Goal: Information Seeking & Learning: Learn about a topic

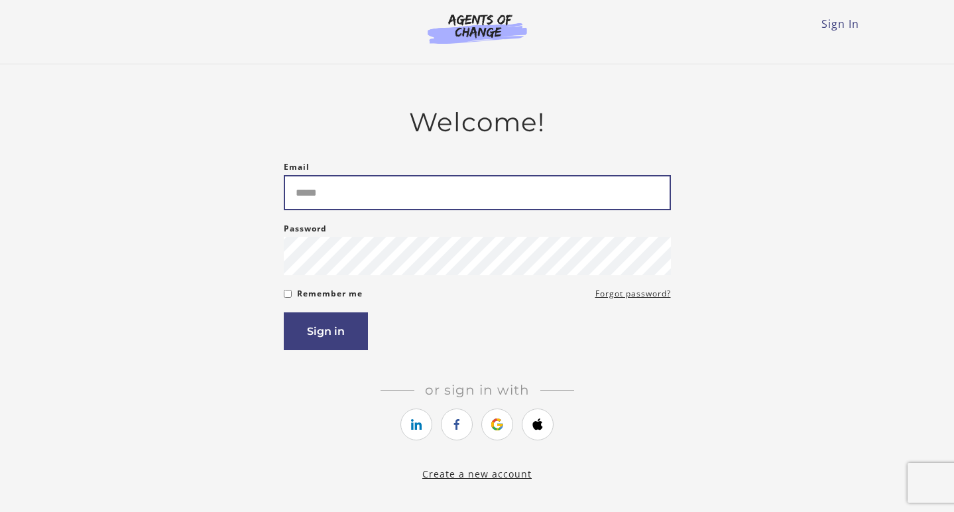
type input "**********"
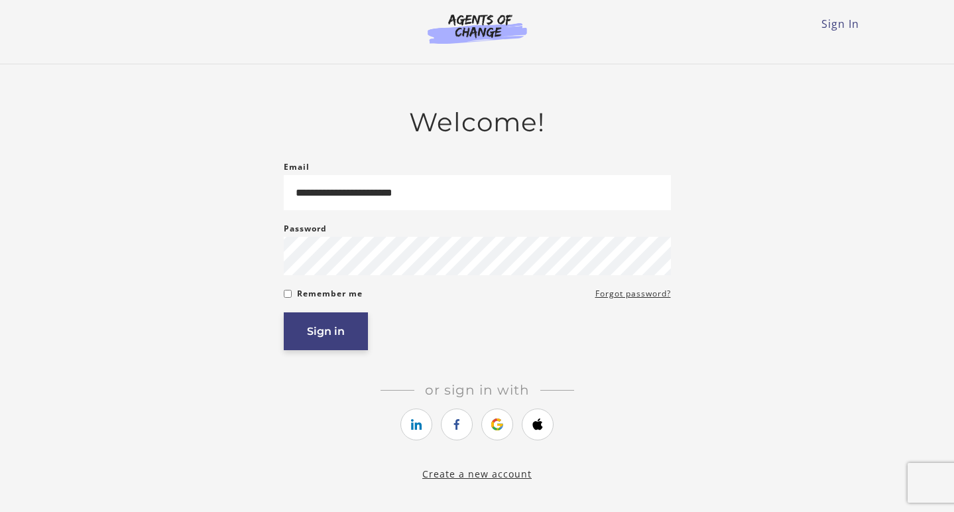
click at [333, 325] on button "Sign in" at bounding box center [326, 331] width 84 height 38
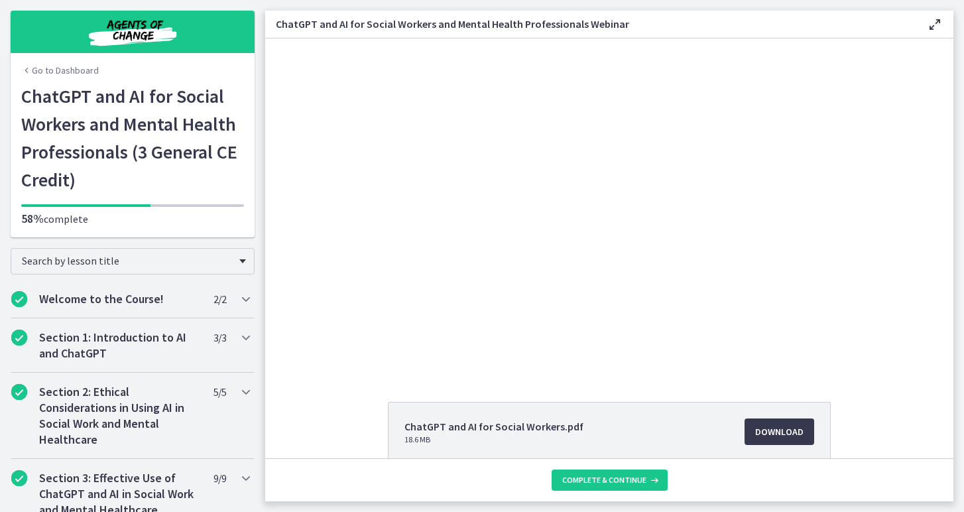
scroll to position [7, 0]
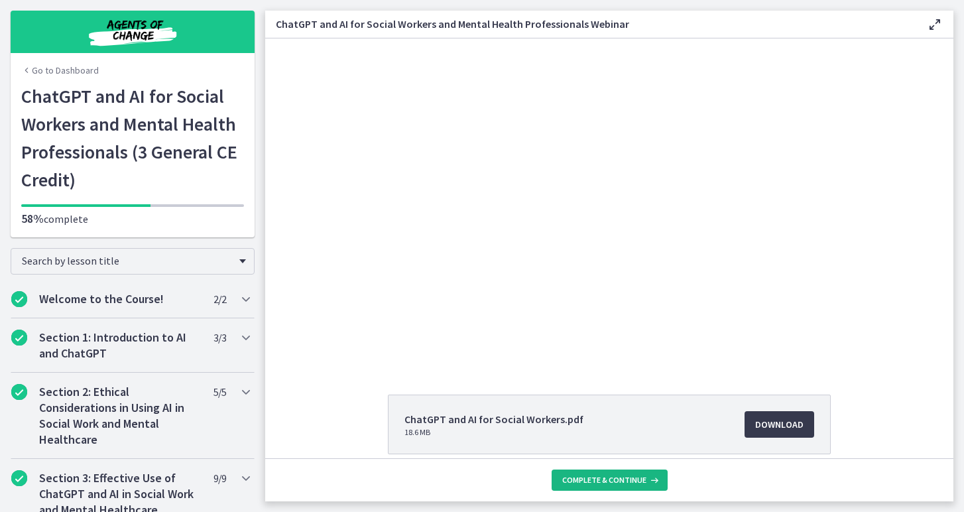
click at [612, 484] on span "Complete & continue" at bounding box center [604, 480] width 84 height 11
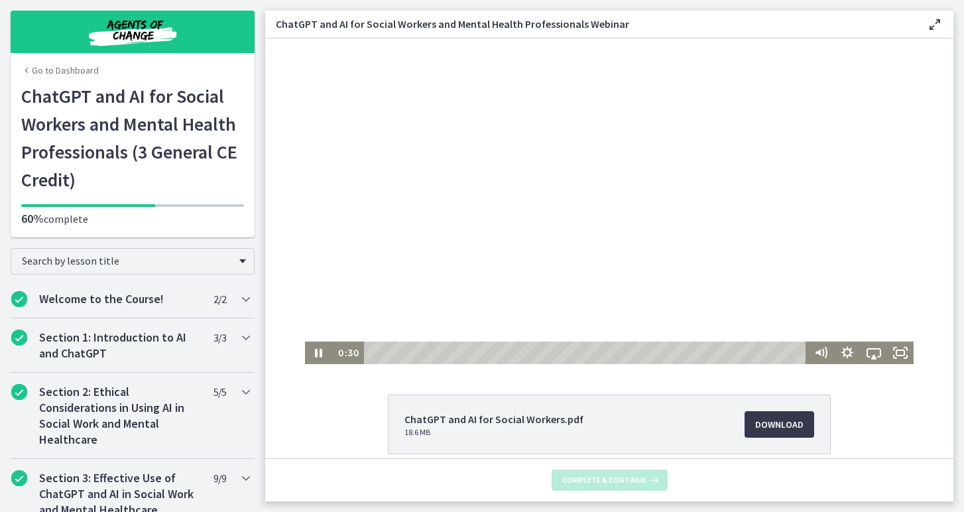
scroll to position [0, 0]
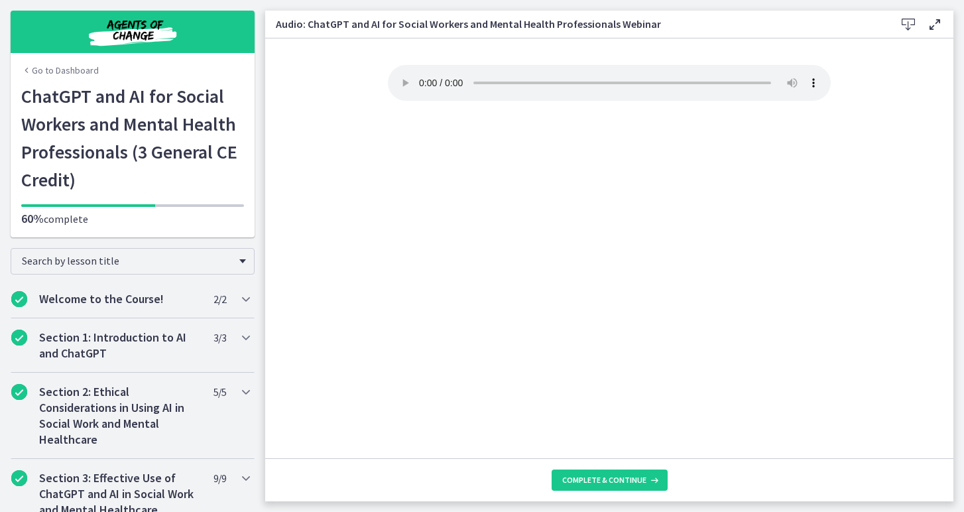
click at [422, 77] on audio "Your browser doesn't support the audio element. Download it here" at bounding box center [609, 83] width 443 height 36
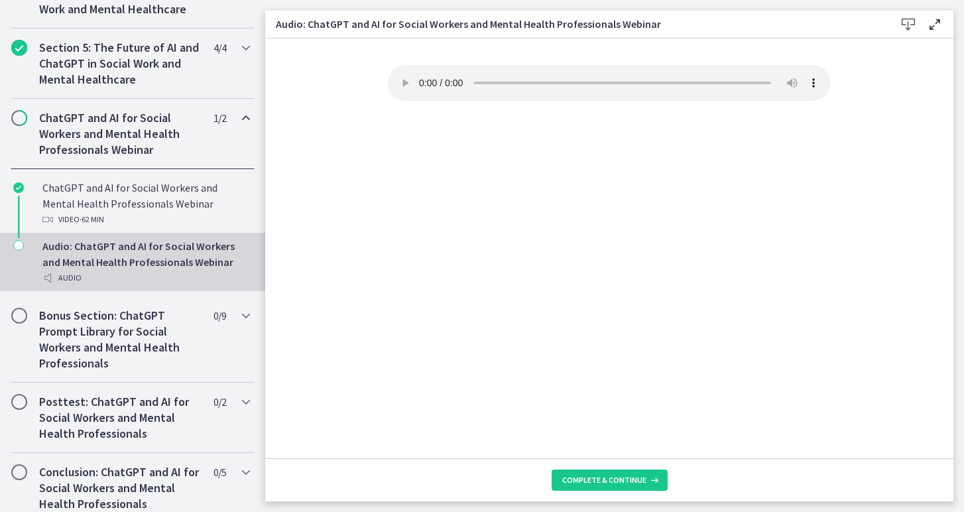
scroll to position [580, 0]
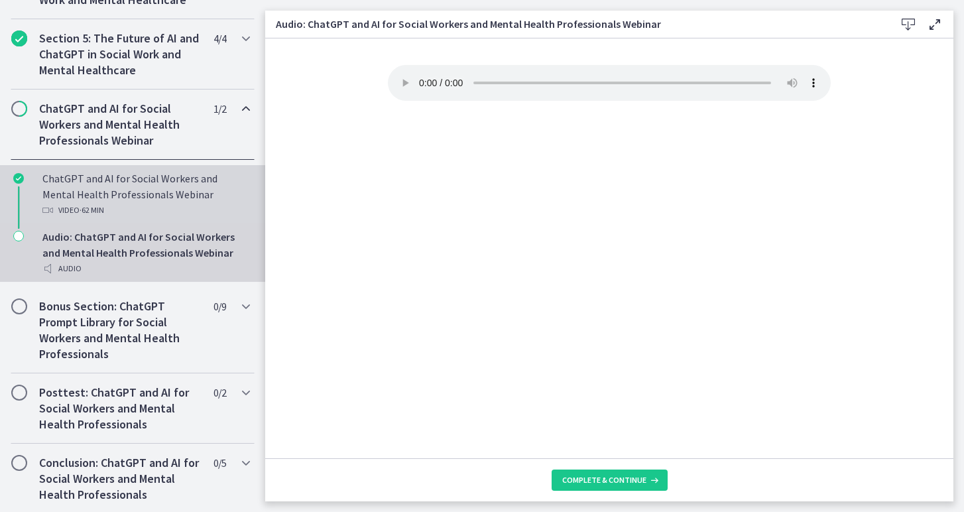
click at [155, 218] on div "Video · 62 min" at bounding box center [145, 210] width 207 height 16
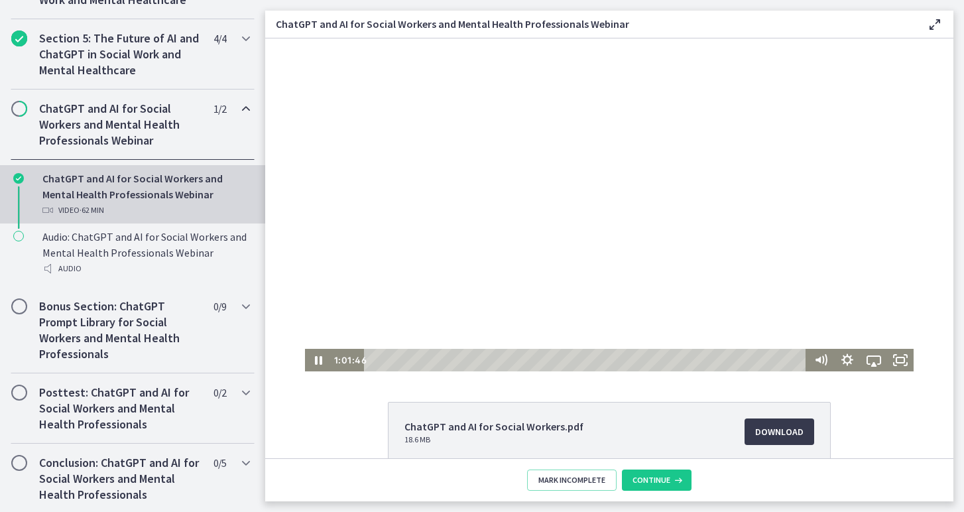
drag, startPoint x: 371, startPoint y: 361, endPoint x: 922, endPoint y: 389, distance: 551.8
click at [922, 371] on html "Click for sound @keyframes VOLUME_SMALL_WAVE_FLASH { 0% { opacity: 0; } 33% { o…" at bounding box center [609, 204] width 688 height 333
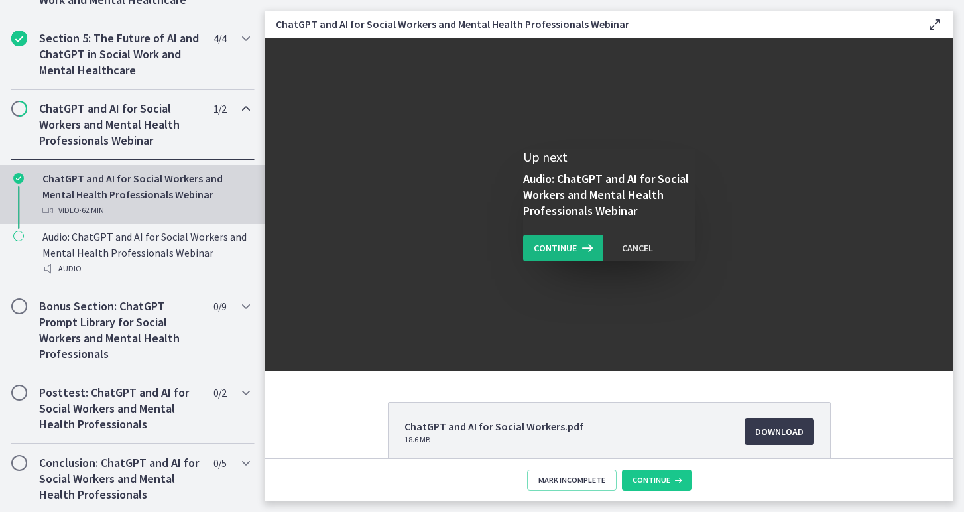
click at [569, 247] on span "Continue" at bounding box center [555, 248] width 43 height 16
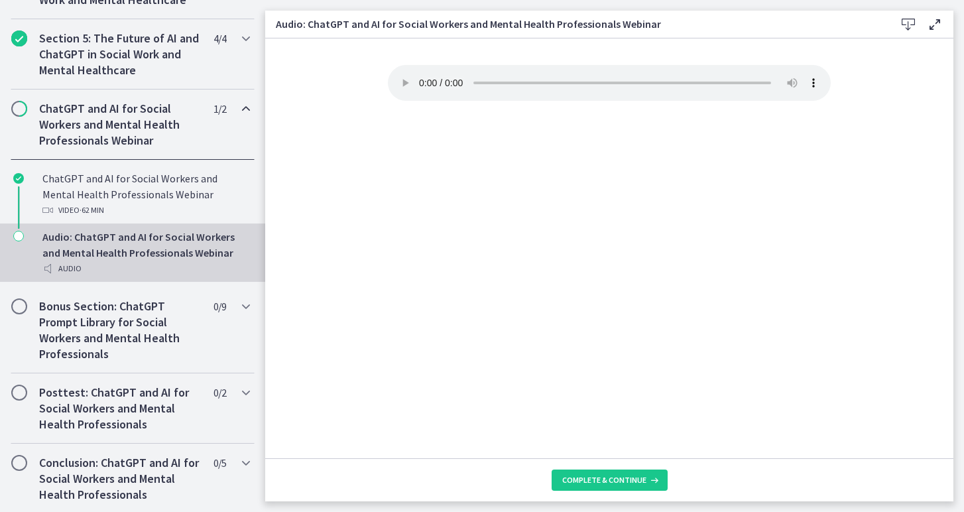
drag, startPoint x: 490, startPoint y: 76, endPoint x: 757, endPoint y: 76, distance: 266.6
click at [757, 76] on audio "Your browser doesn't support the audio element. Download it here" at bounding box center [609, 83] width 443 height 36
click at [599, 480] on span "Complete & continue" at bounding box center [604, 480] width 84 height 11
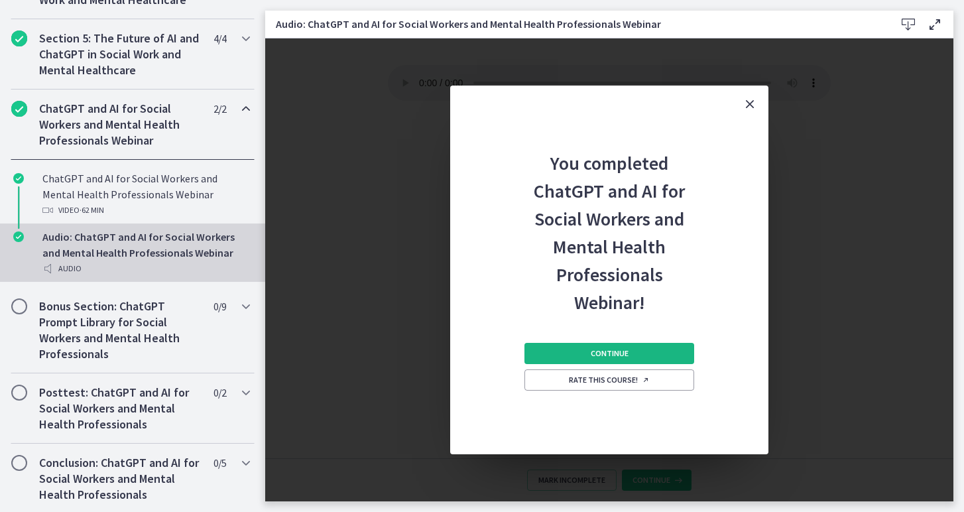
click at [579, 353] on button "Continue" at bounding box center [610, 353] width 170 height 21
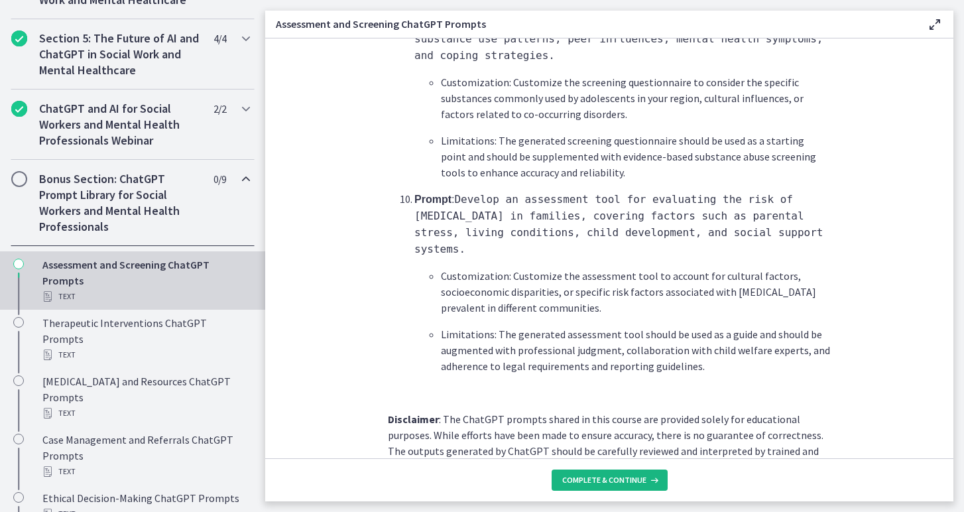
click at [600, 482] on span "Complete & continue" at bounding box center [604, 480] width 84 height 11
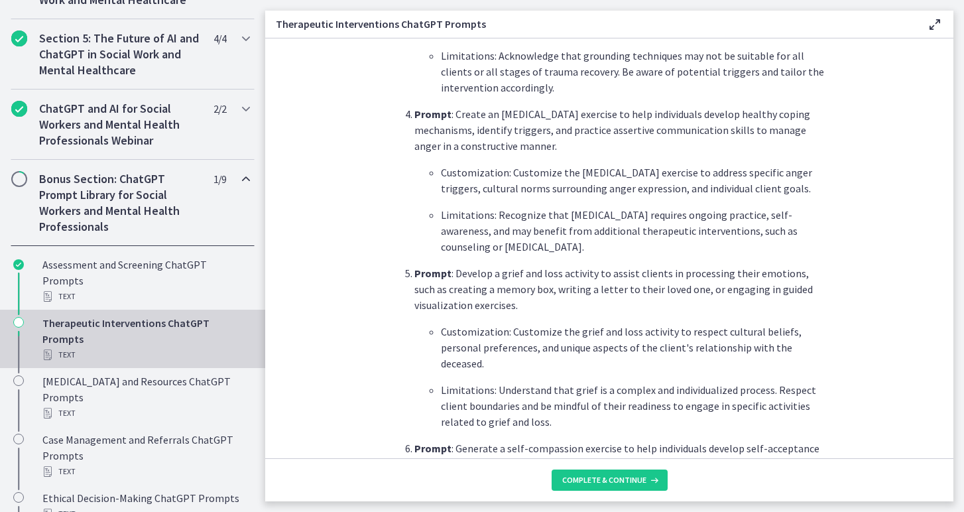
scroll to position [891, 0]
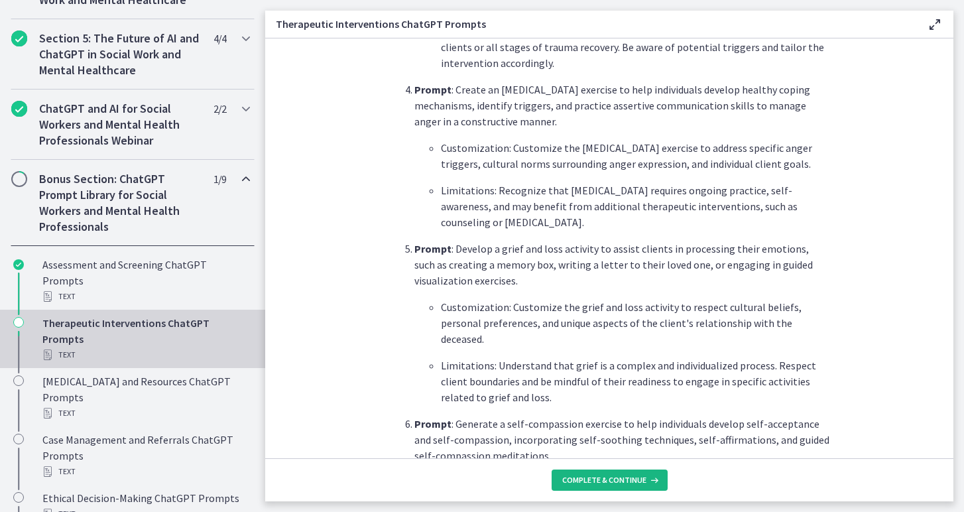
click at [619, 478] on span "Complete & continue" at bounding box center [604, 480] width 84 height 11
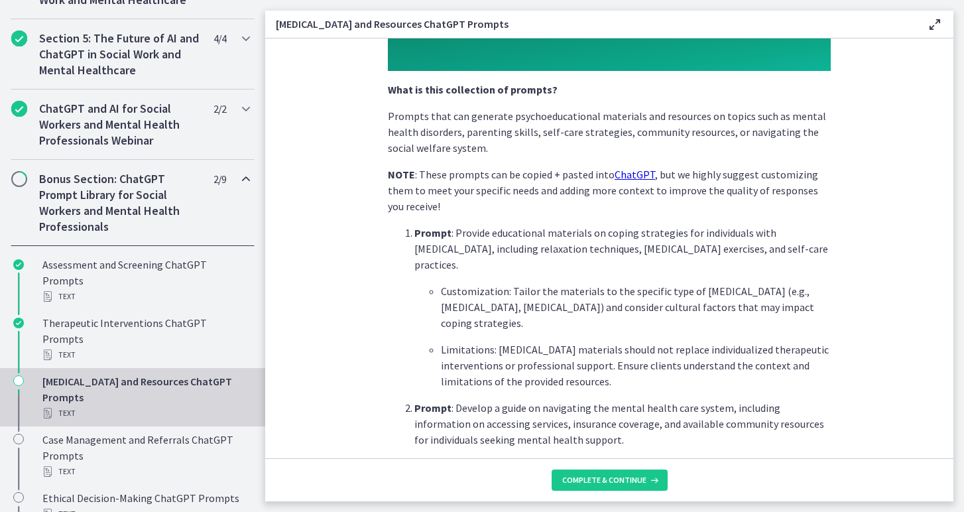
scroll to position [263, 0]
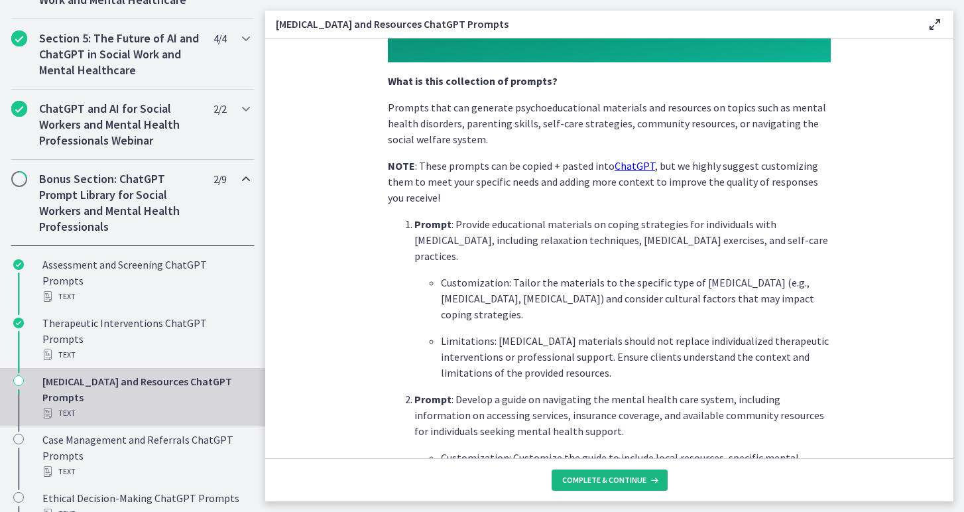
click at [598, 478] on span "Complete & continue" at bounding box center [604, 480] width 84 height 11
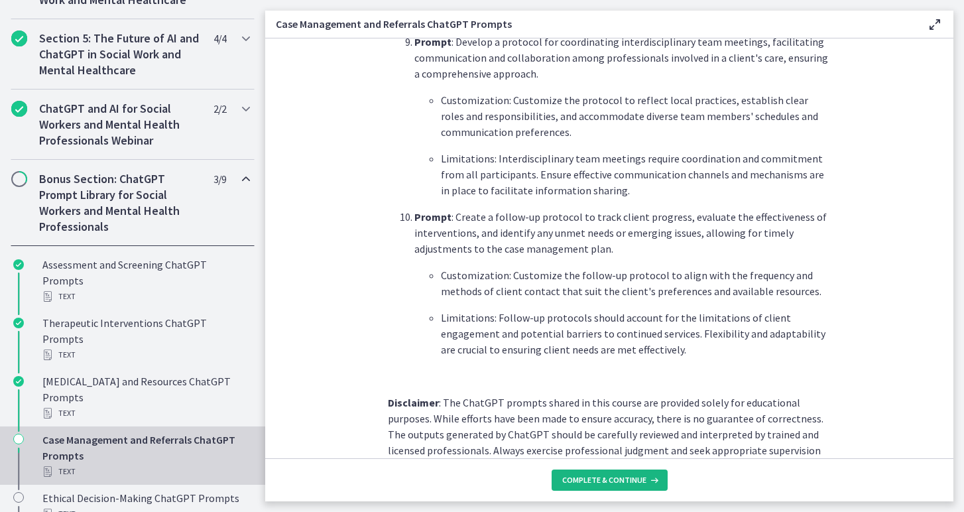
click at [621, 484] on span "Complete & continue" at bounding box center [604, 480] width 84 height 11
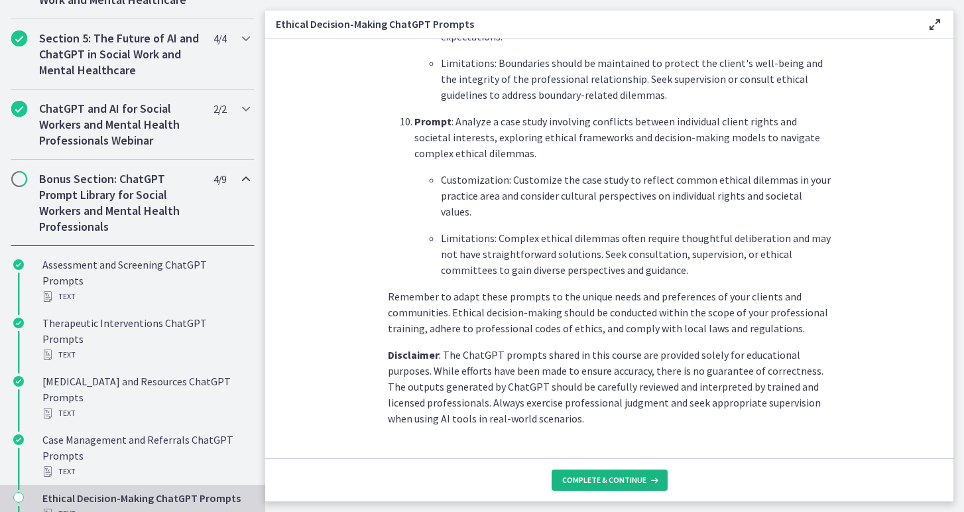
click at [609, 481] on span "Complete & continue" at bounding box center [604, 480] width 84 height 11
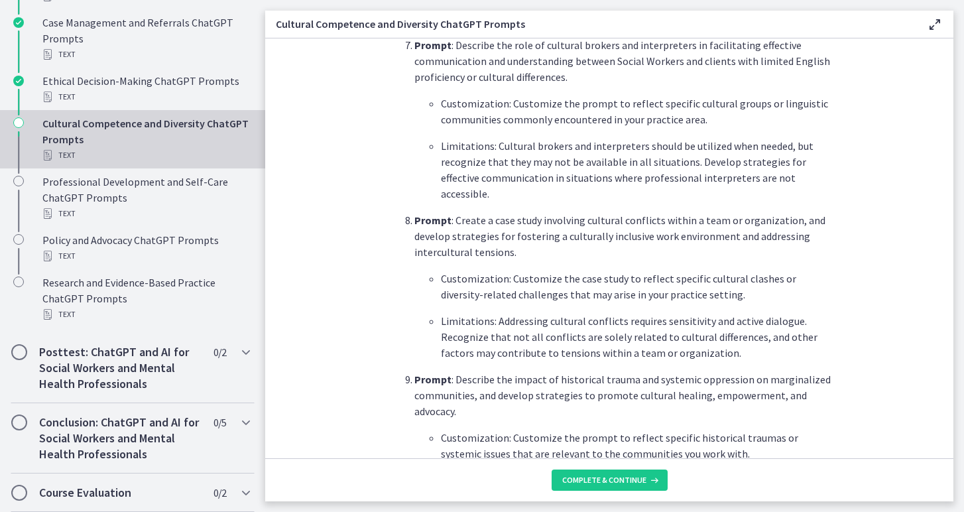
scroll to position [998, 0]
click at [598, 483] on span "Complete & continue" at bounding box center [604, 480] width 84 height 11
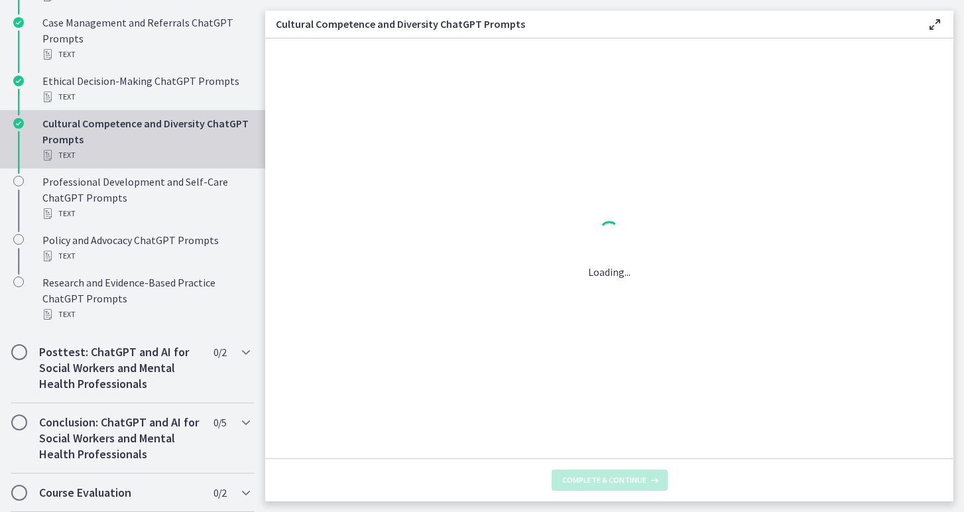
scroll to position [0, 0]
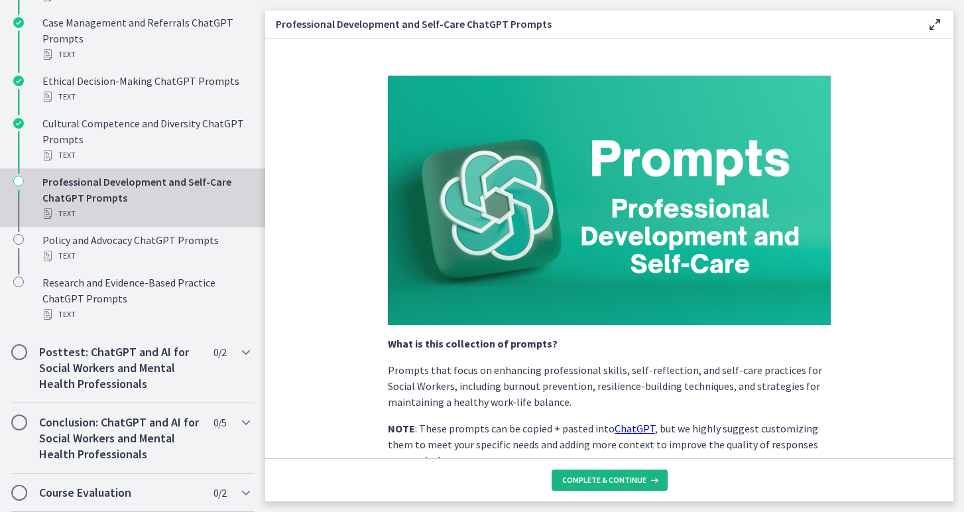
click at [598, 483] on span "Complete & continue" at bounding box center [604, 480] width 84 height 11
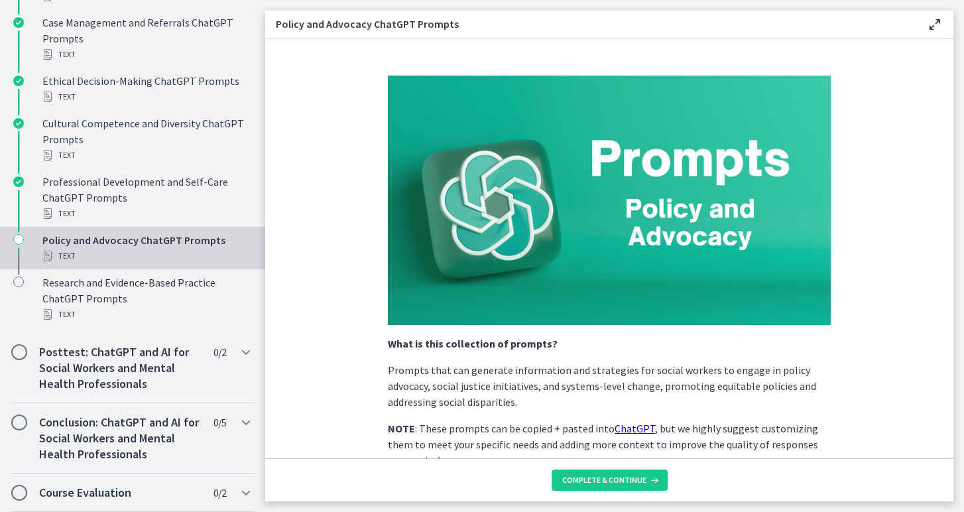
click at [598, 483] on span "Complete & continue" at bounding box center [604, 480] width 84 height 11
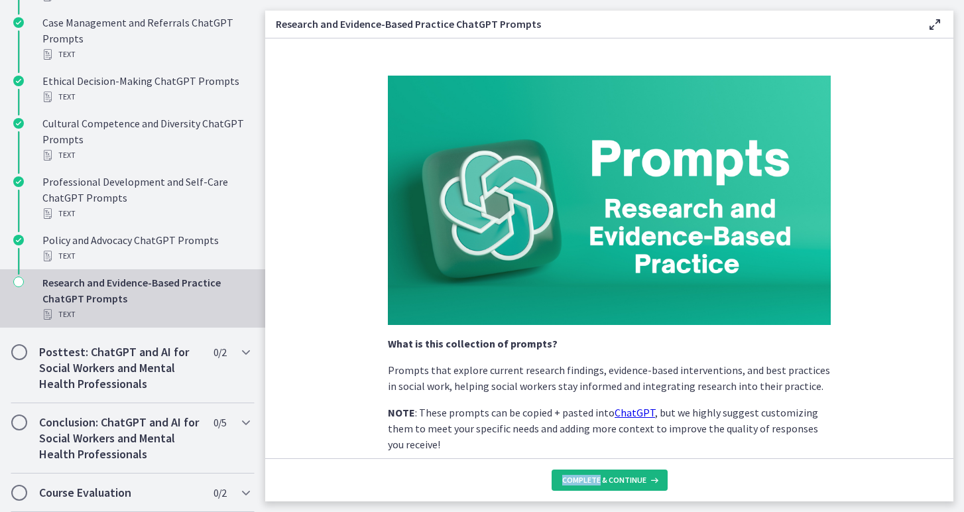
click at [590, 482] on span "Complete & continue" at bounding box center [604, 480] width 84 height 11
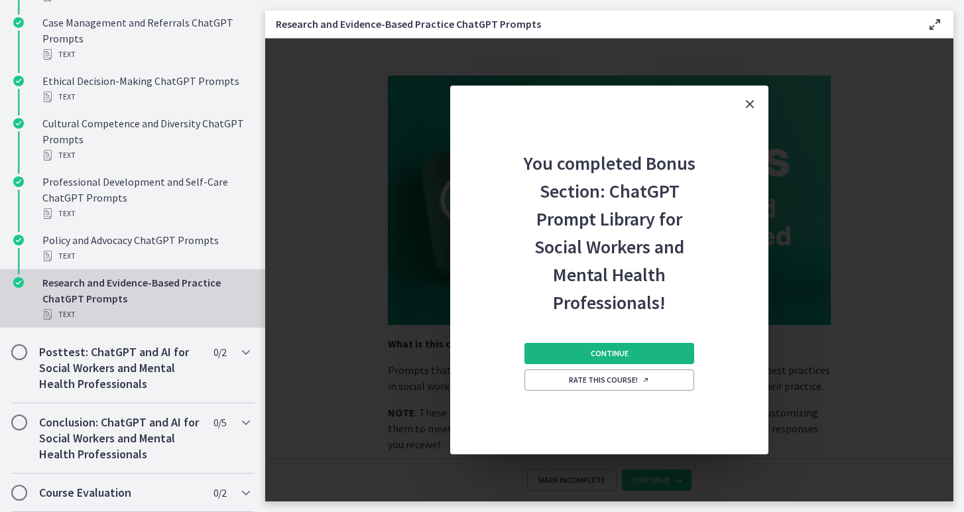
click at [576, 357] on button "Continue" at bounding box center [610, 353] width 170 height 21
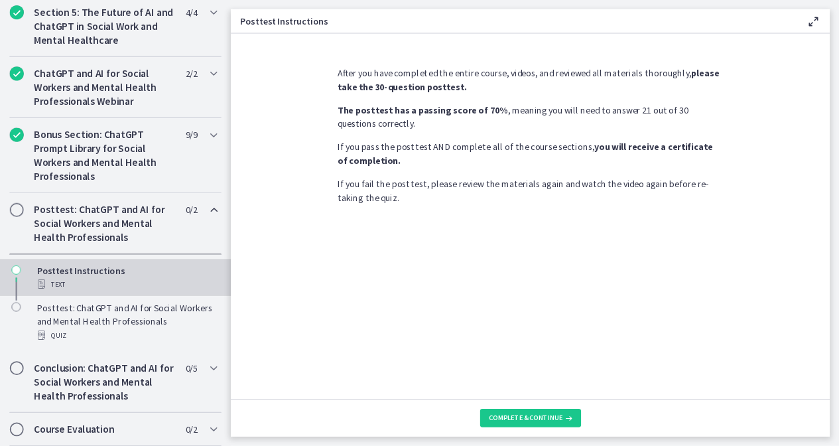
scroll to position [621, 0]
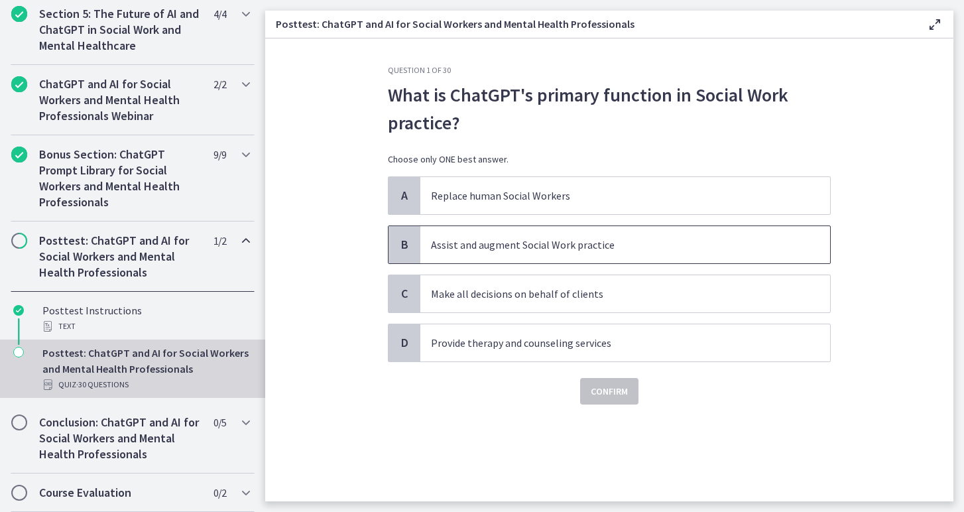
click at [499, 248] on p "Assist and augment Social Work practice" at bounding box center [612, 245] width 362 height 16
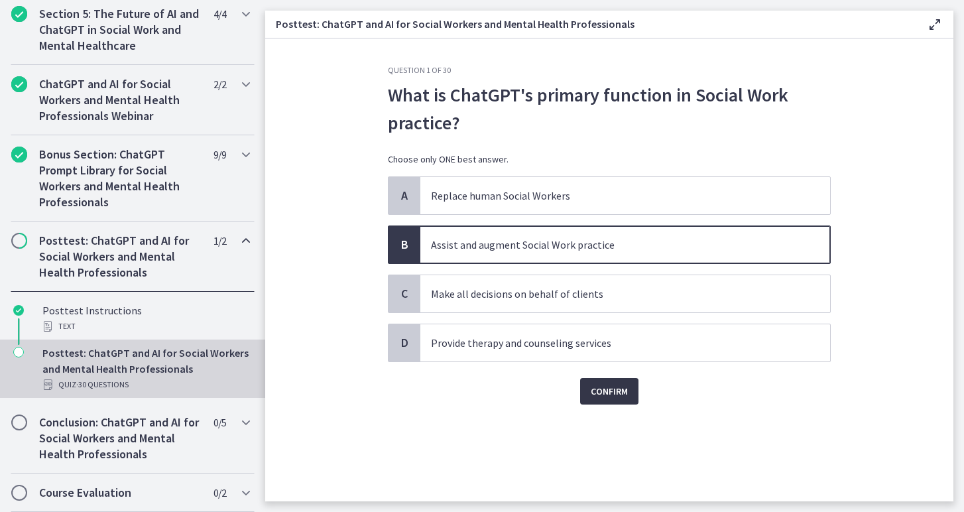
click at [600, 391] on span "Confirm" at bounding box center [609, 391] width 37 height 16
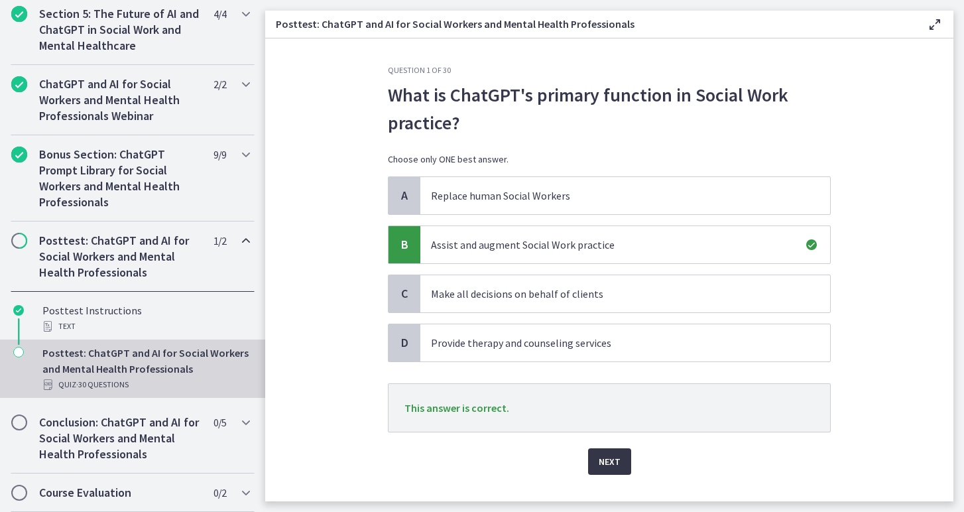
click at [608, 458] on span "Next" at bounding box center [610, 462] width 22 height 16
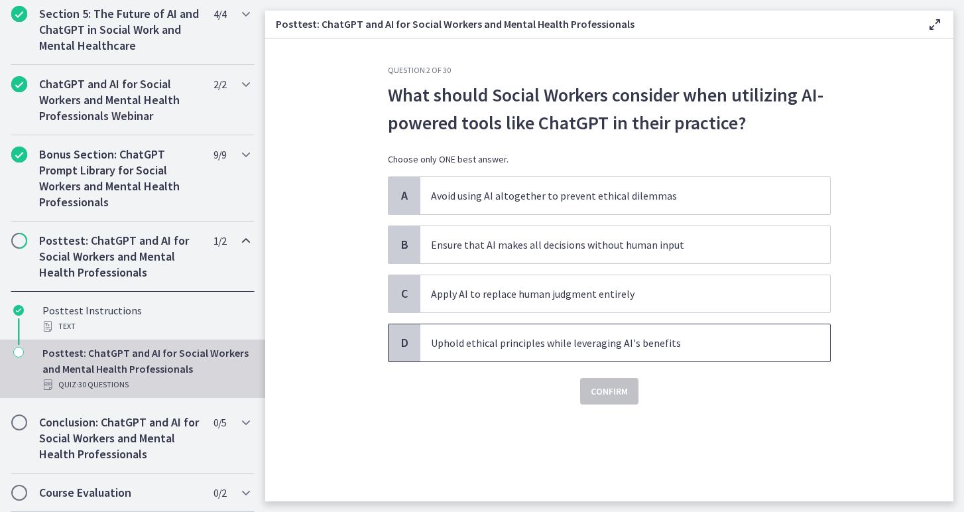
click at [555, 346] on p "Uphold ethical principles while leveraging AI's benefits" at bounding box center [612, 343] width 362 height 16
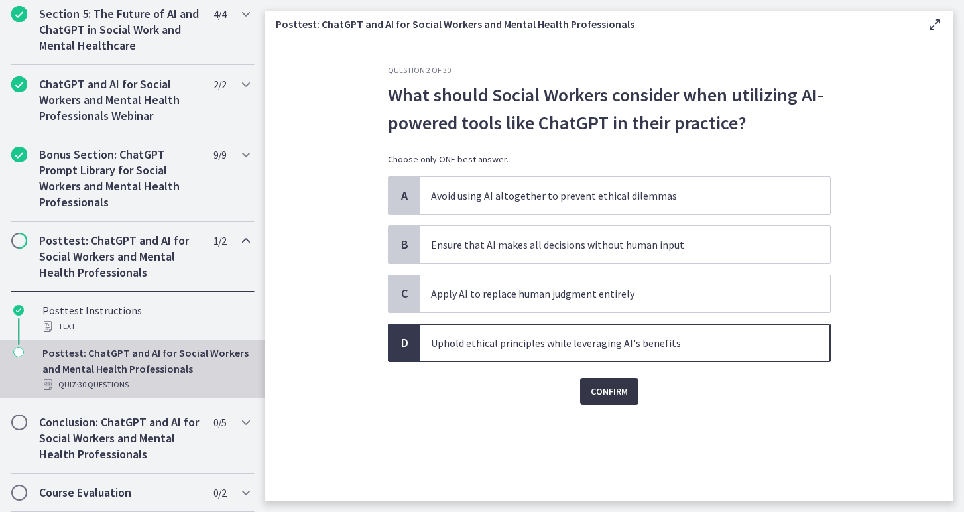
click at [620, 395] on span "Confirm" at bounding box center [609, 391] width 37 height 16
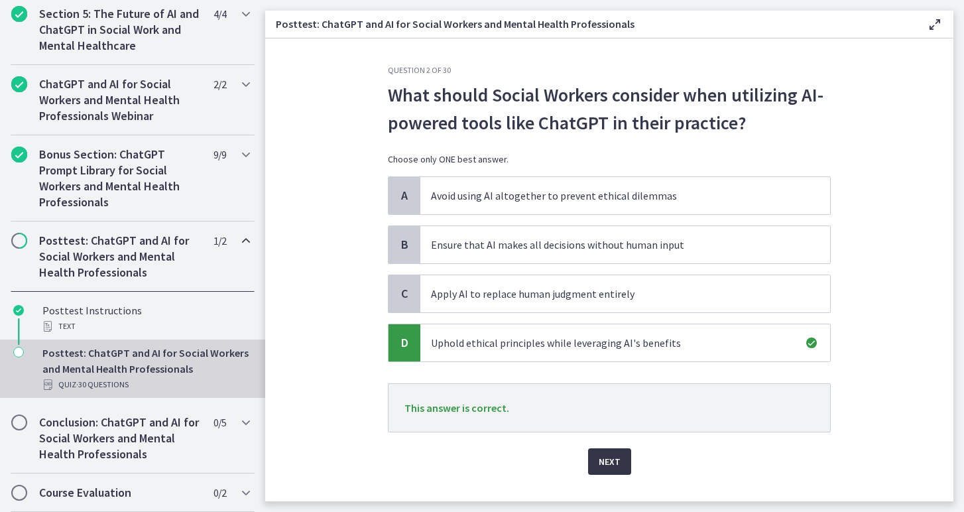
click at [612, 467] on span "Next" at bounding box center [610, 462] width 22 height 16
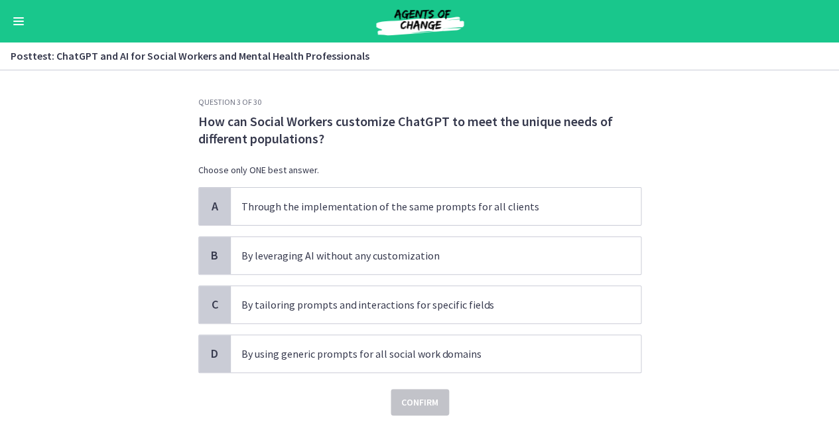
scroll to position [602, 0]
click at [350, 308] on p "By tailoring prompts and interactions for specific fields" at bounding box center [422, 304] width 362 height 16
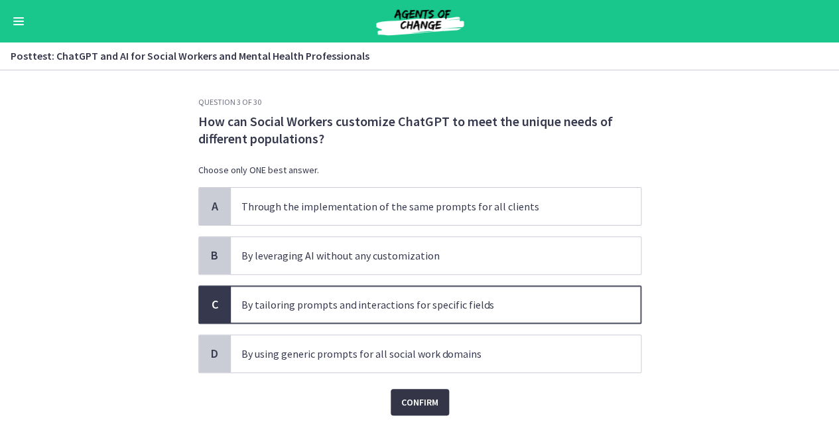
click at [423, 407] on span "Confirm" at bounding box center [419, 402] width 37 height 16
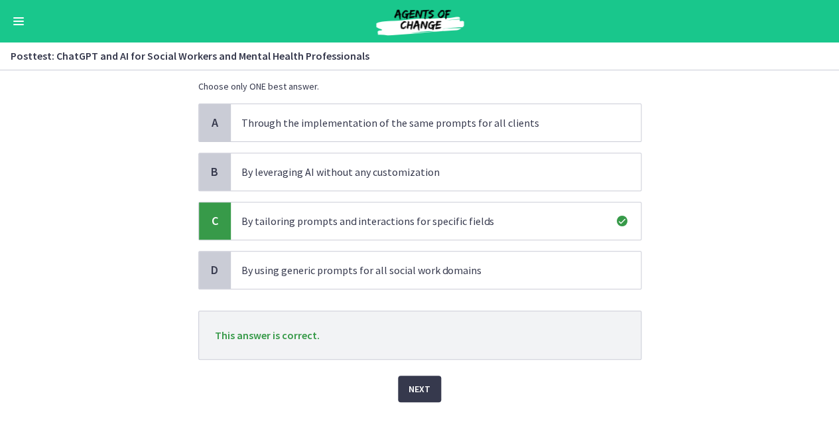
scroll to position [89, 0]
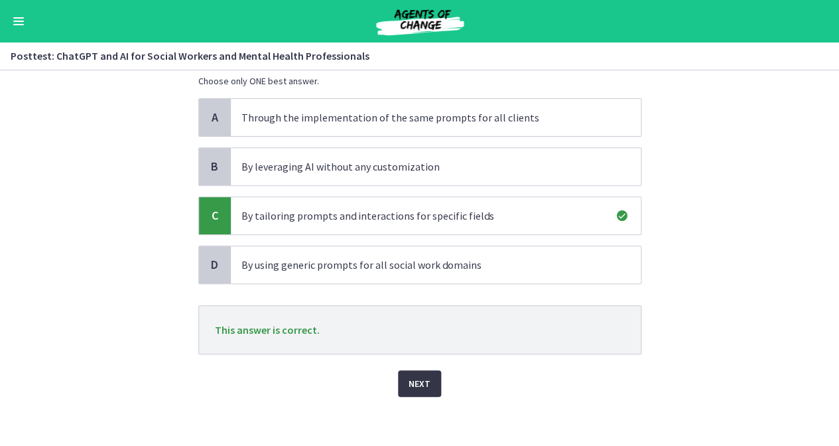
click at [416, 382] on span "Next" at bounding box center [420, 383] width 22 height 16
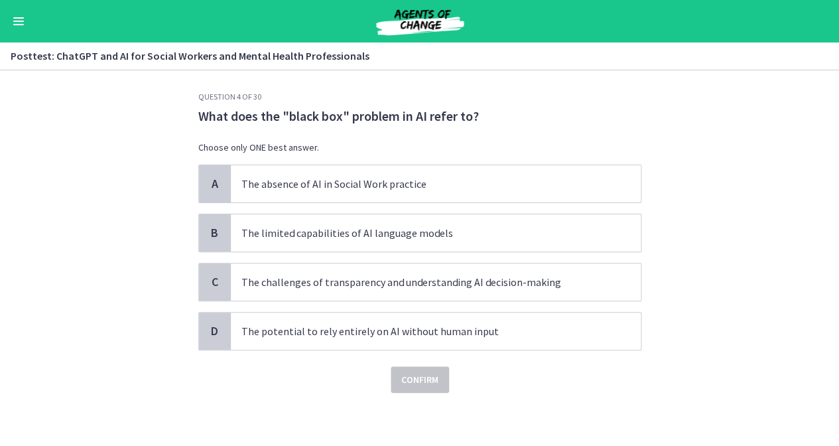
scroll to position [0, 0]
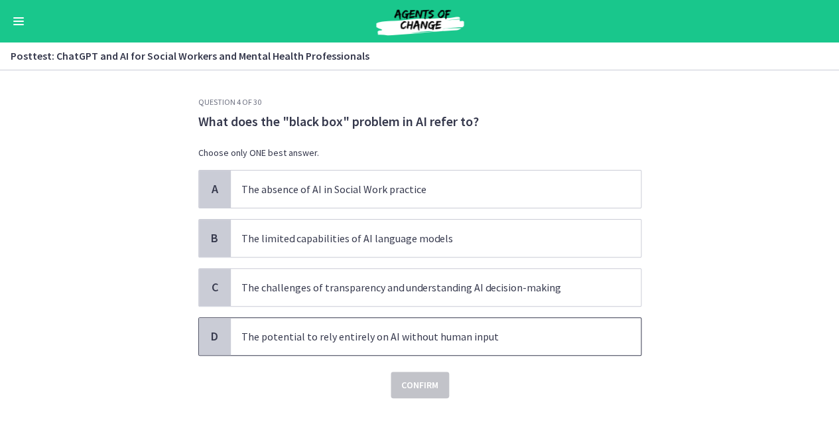
click at [405, 338] on p "The potential to rely entirely on AI without human input" at bounding box center [422, 336] width 362 height 16
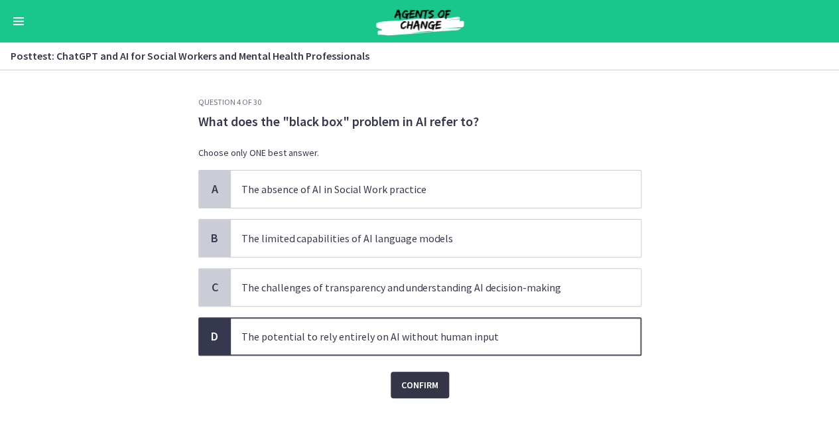
click at [416, 383] on span "Confirm" at bounding box center [419, 385] width 37 height 16
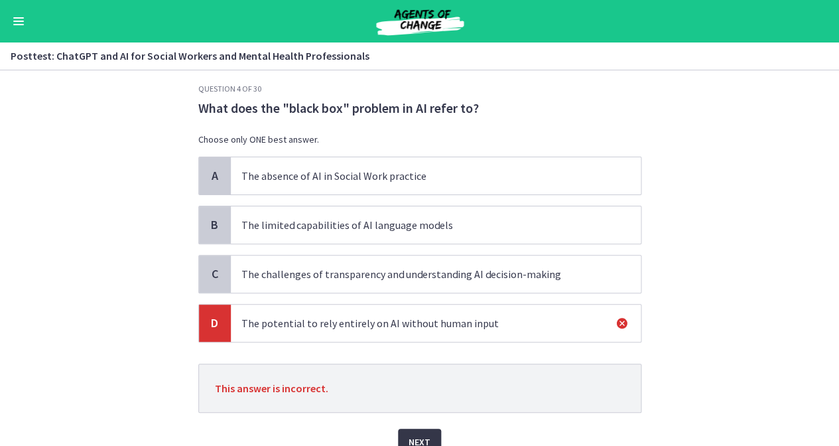
scroll to position [16, 0]
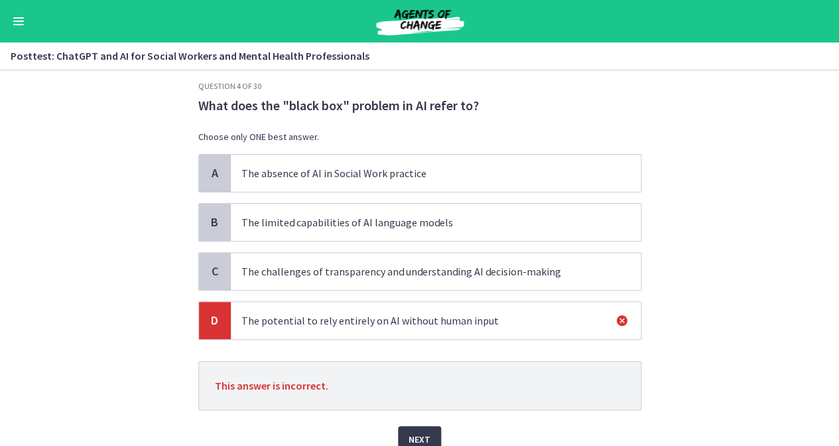
click at [619, 318] on icon at bounding box center [622, 320] width 16 height 16
click at [422, 220] on p "The limited capabilities of AI language models" at bounding box center [422, 222] width 362 height 16
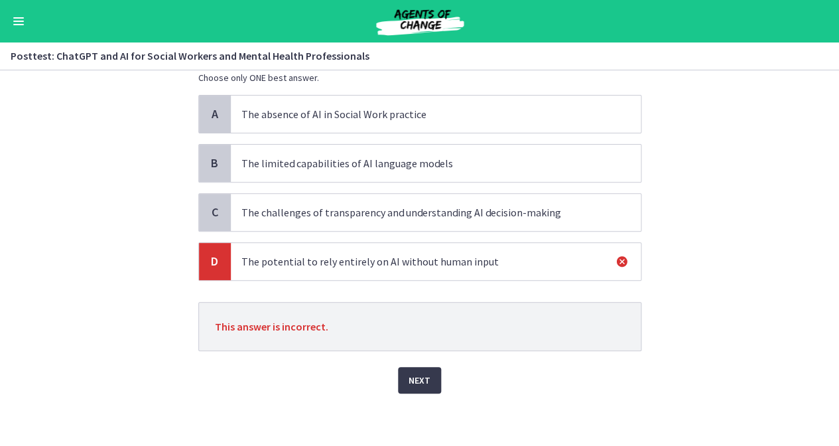
scroll to position [74, 0]
click at [420, 381] on span "Next" at bounding box center [420, 381] width 22 height 16
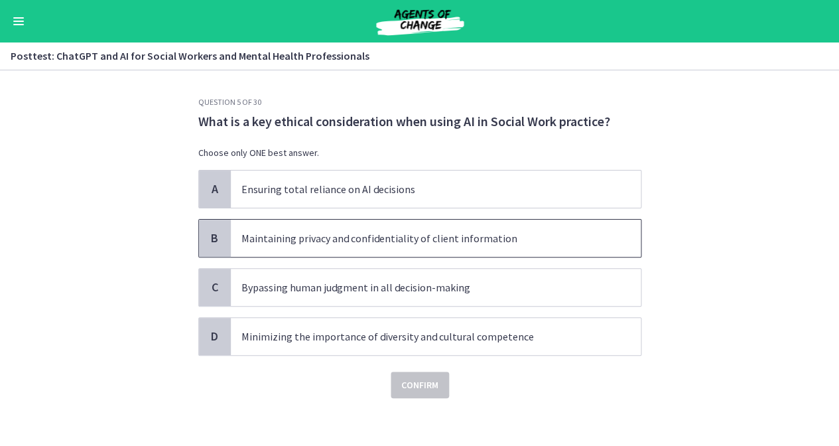
click at [326, 251] on span "Maintaining privacy and confidentiality of client information" at bounding box center [436, 238] width 410 height 37
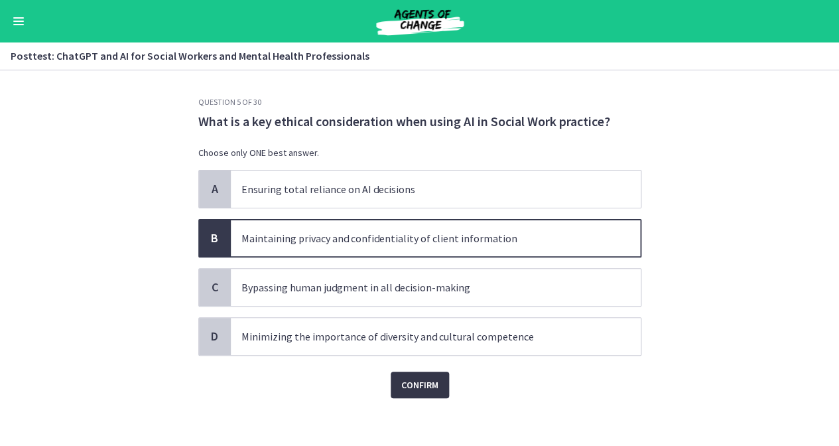
click at [411, 385] on span "Confirm" at bounding box center [419, 385] width 37 height 16
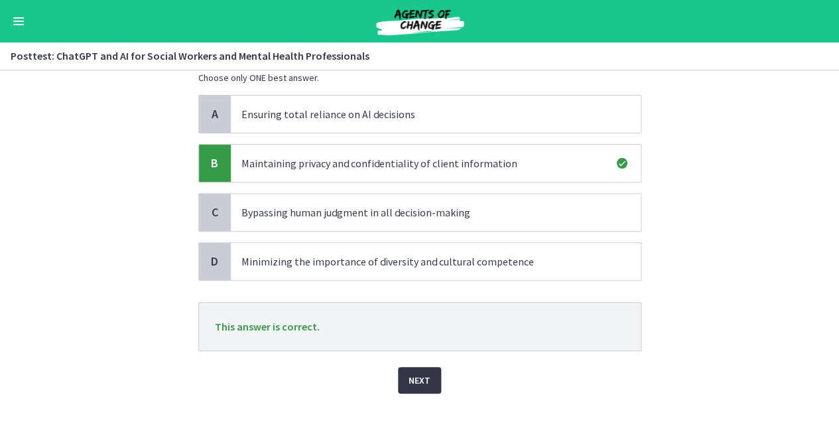
scroll to position [74, 0]
click at [411, 385] on span "Next" at bounding box center [420, 381] width 22 height 16
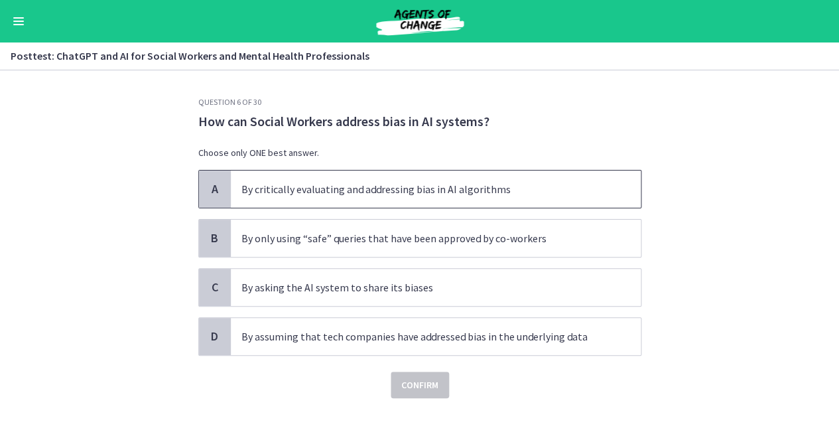
click at [379, 196] on span "By critically evaluating and addressing bias in AI algorithms" at bounding box center [436, 188] width 410 height 37
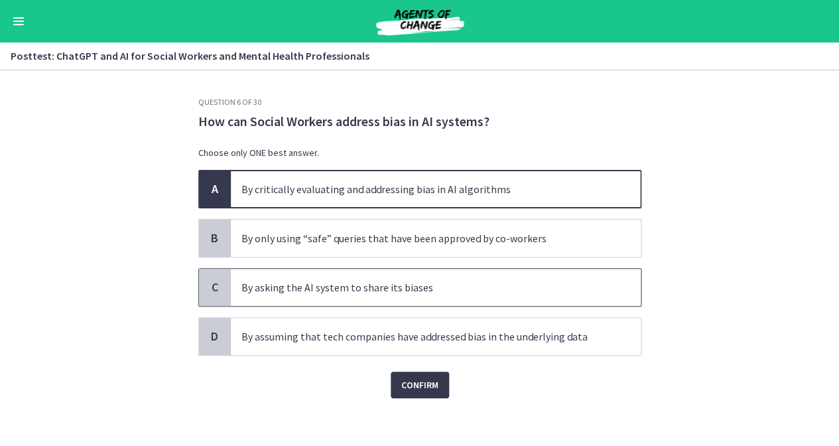
click at [410, 294] on span "By asking the AI system to share its biases" at bounding box center [436, 287] width 410 height 37
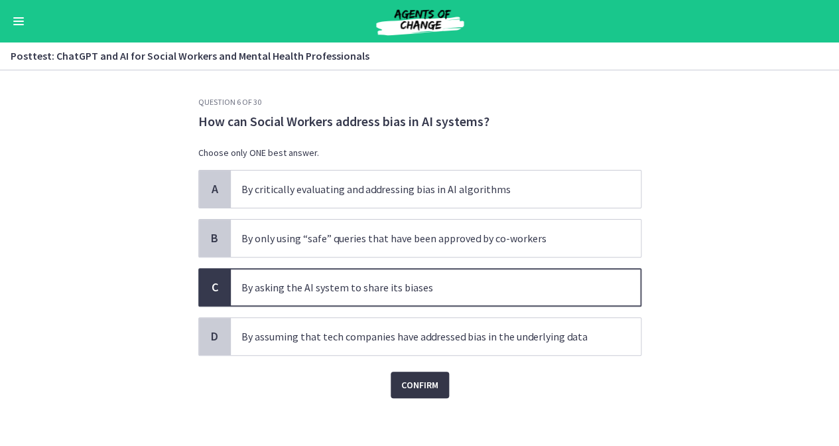
click at [434, 375] on button "Confirm" at bounding box center [420, 384] width 58 height 27
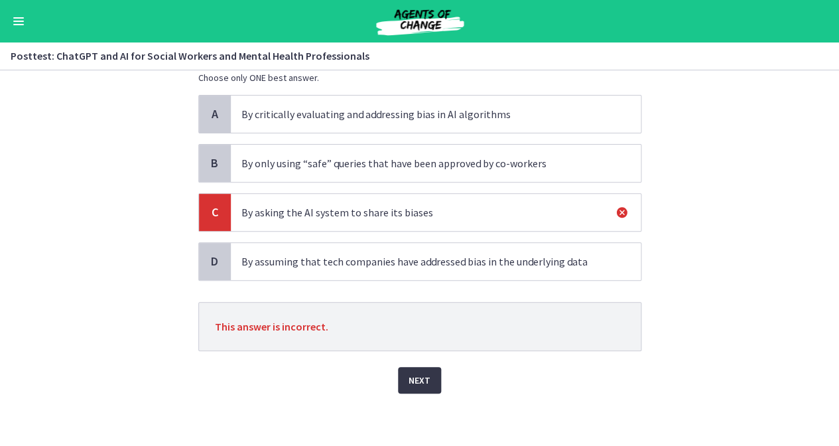
scroll to position [74, 0]
click at [424, 379] on span "Next" at bounding box center [420, 381] width 22 height 16
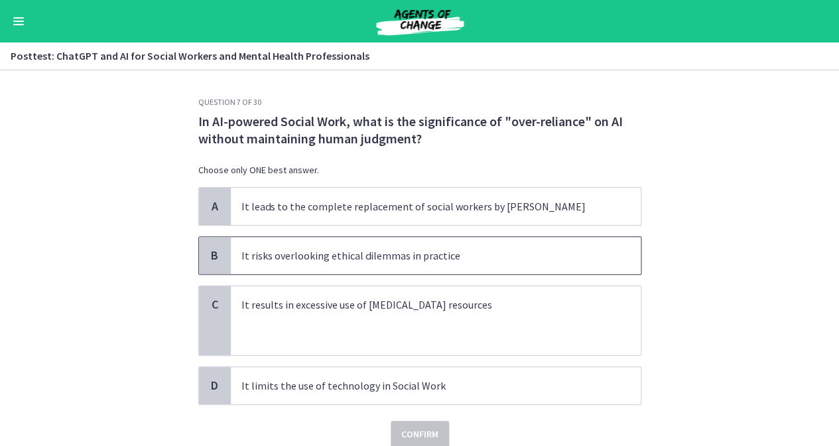
click at [355, 261] on p "It risks overlooking ethical dilemmas in practice" at bounding box center [422, 255] width 362 height 16
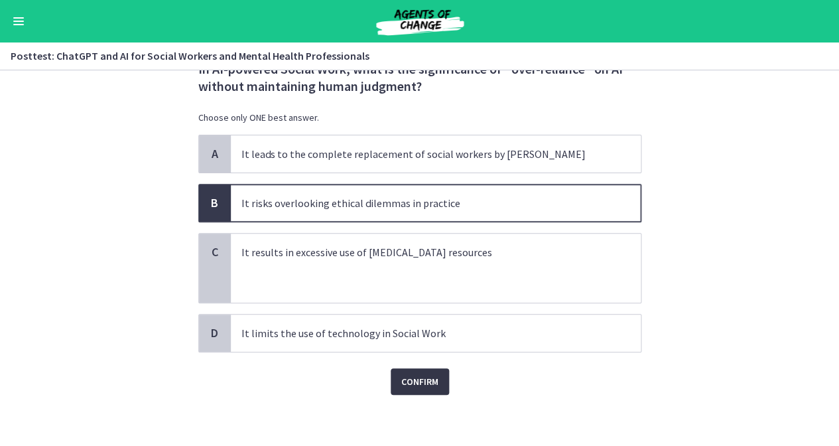
click at [423, 379] on span "Confirm" at bounding box center [419, 381] width 37 height 16
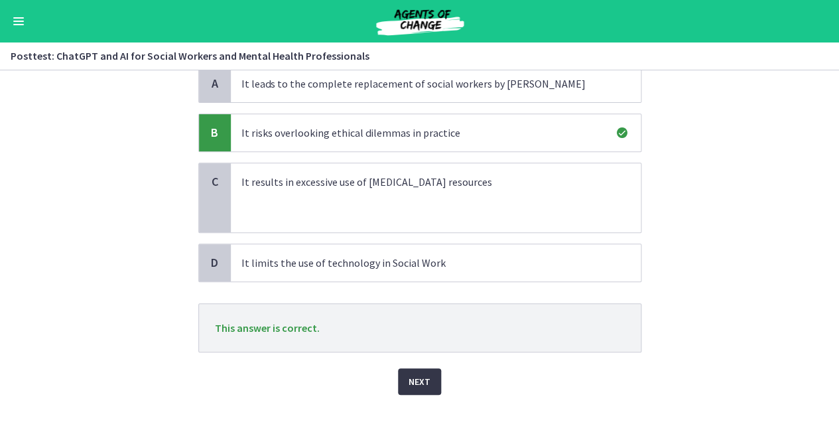
scroll to position [122, 0]
click at [422, 376] on span "Next" at bounding box center [420, 382] width 22 height 16
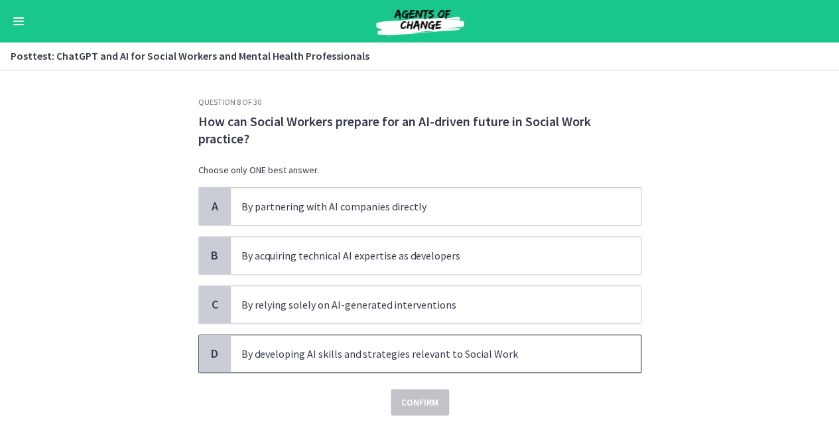
click at [446, 361] on span "By developing AI skills and strategies relevant to Social Work" at bounding box center [436, 353] width 410 height 37
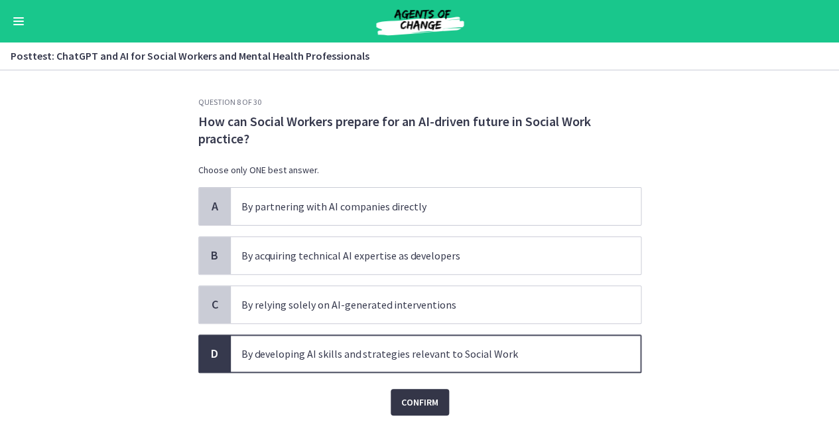
click at [422, 394] on span "Confirm" at bounding box center [419, 402] width 37 height 16
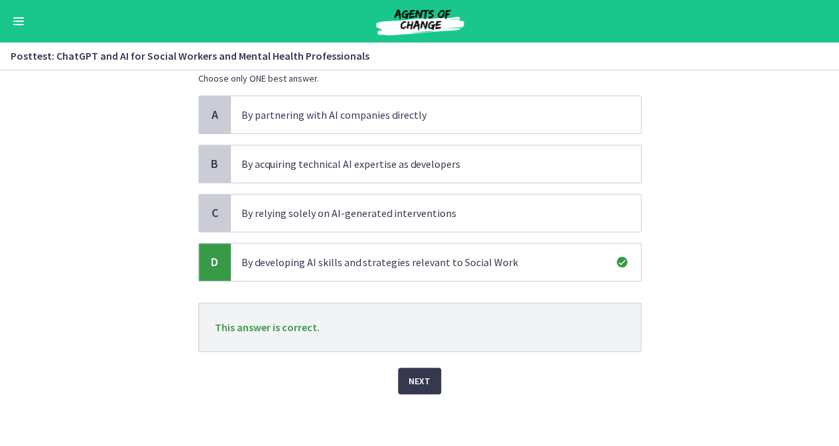
scroll to position [91, 0]
click at [411, 375] on span "Next" at bounding box center [420, 381] width 22 height 16
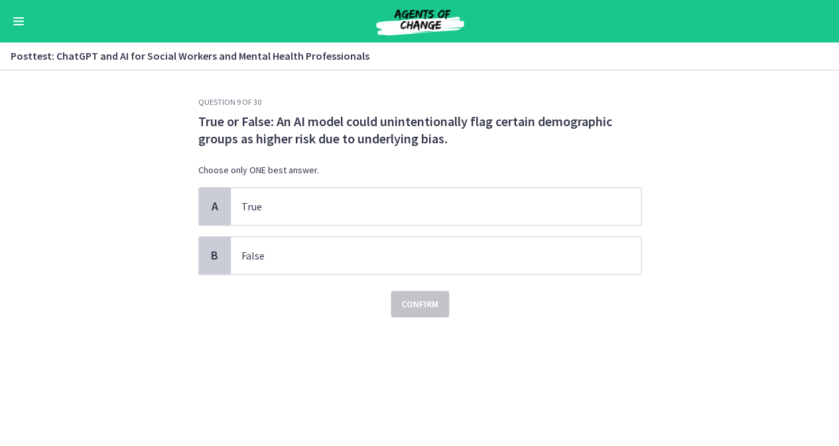
scroll to position [0, 0]
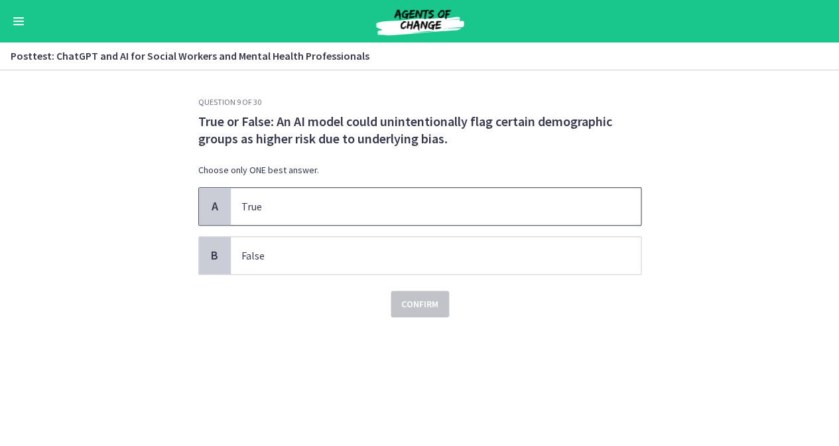
click at [283, 205] on p "True" at bounding box center [422, 206] width 362 height 16
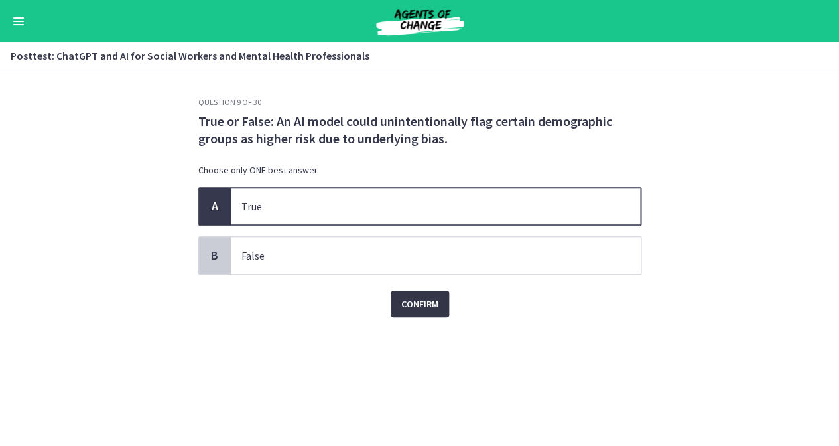
click at [399, 306] on button "Confirm" at bounding box center [420, 303] width 58 height 27
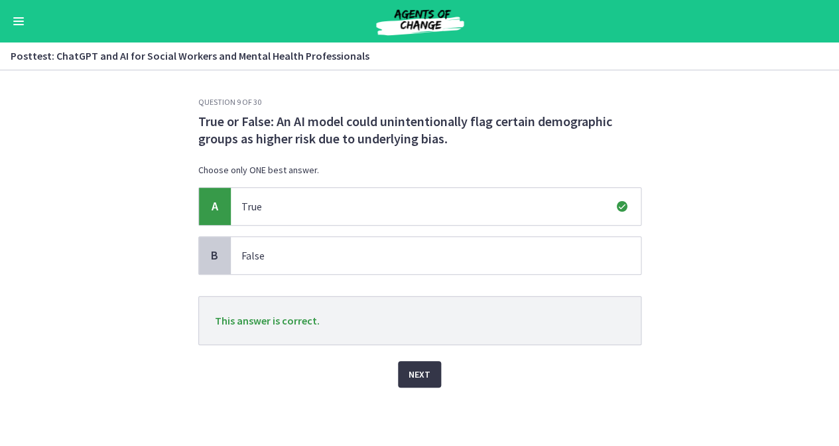
click at [435, 372] on button "Next" at bounding box center [419, 374] width 43 height 27
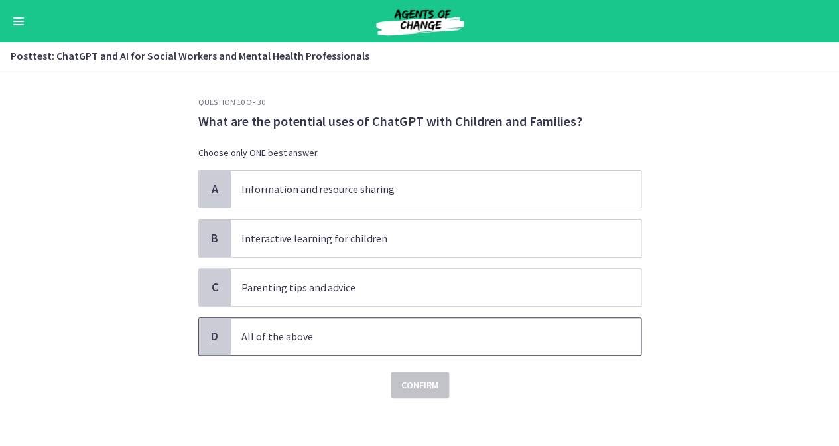
click at [381, 338] on p "All of the above" at bounding box center [422, 336] width 362 height 16
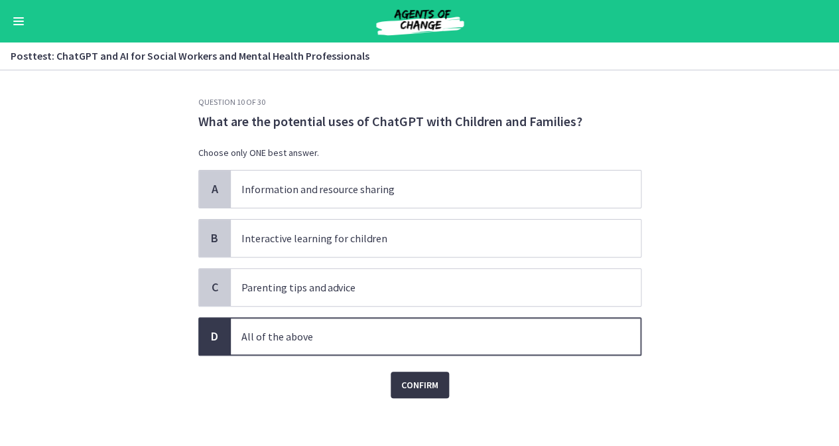
click at [415, 383] on span "Confirm" at bounding box center [419, 385] width 37 height 16
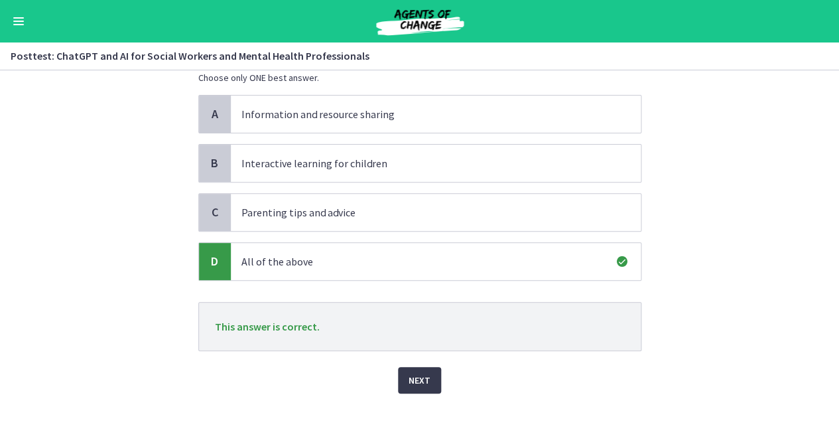
scroll to position [74, 0]
click at [415, 380] on span "Next" at bounding box center [420, 381] width 22 height 16
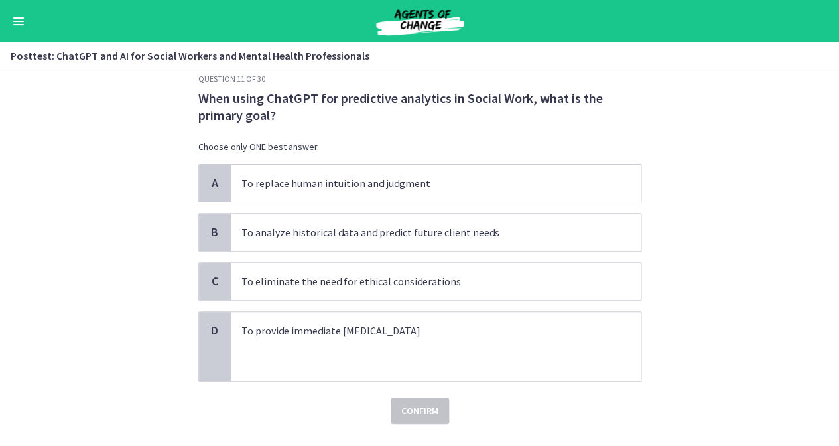
scroll to position [24, 0]
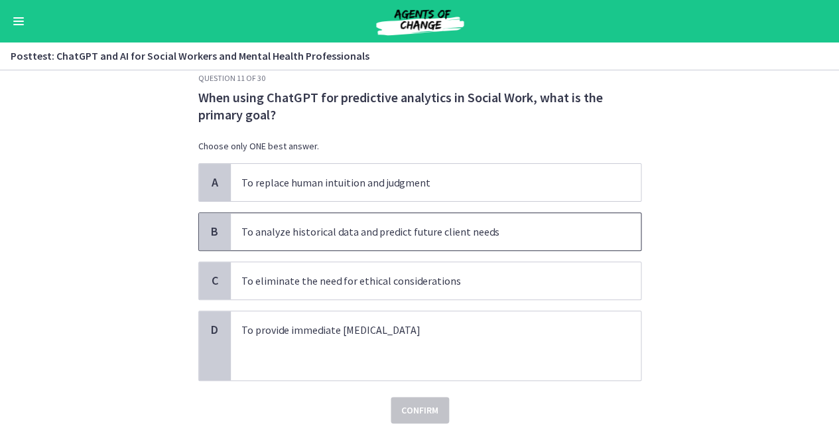
click at [377, 241] on span "To analyze historical data and predict future client needs" at bounding box center [436, 231] width 410 height 37
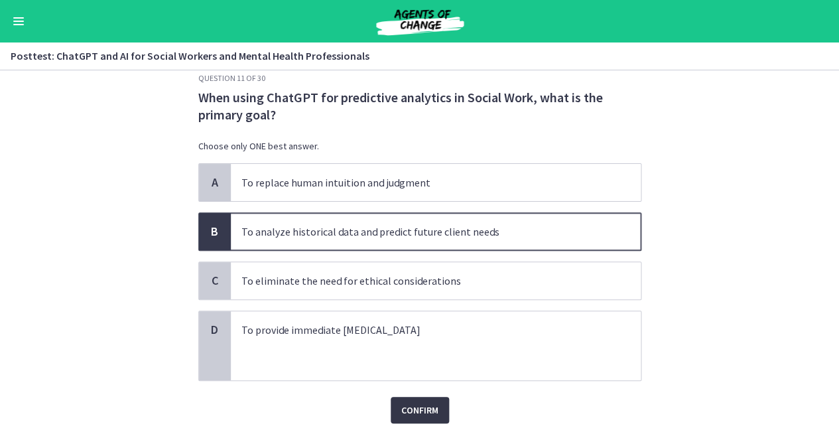
click at [424, 403] on span "Confirm" at bounding box center [419, 410] width 37 height 16
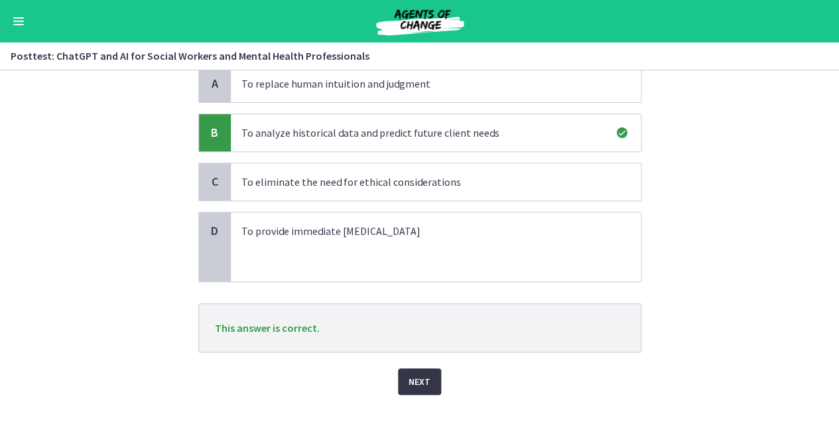
scroll to position [122, 0]
click at [422, 375] on span "Next" at bounding box center [420, 382] width 22 height 16
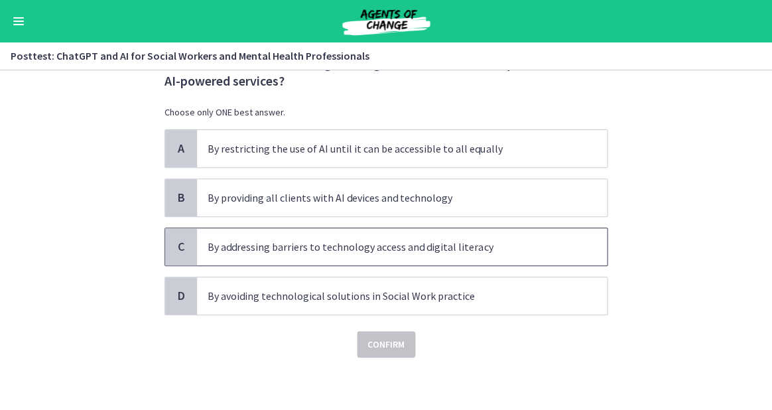
scroll to position [57, 0]
click at [297, 257] on span "By addressing barriers to technology access and digital literacy" at bounding box center [402, 247] width 410 height 37
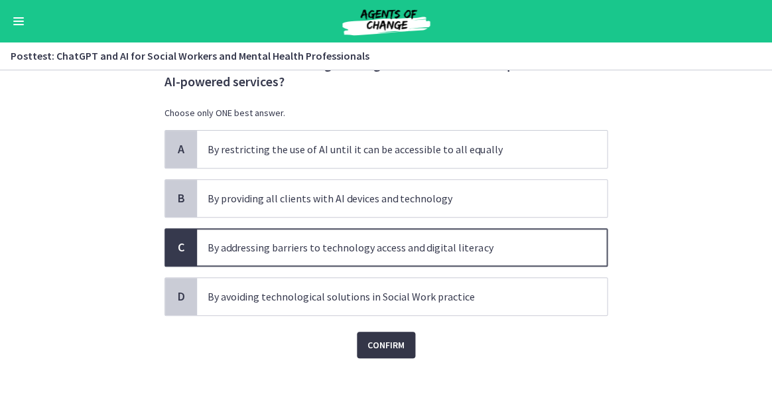
click at [380, 355] on button "Confirm" at bounding box center [386, 345] width 58 height 27
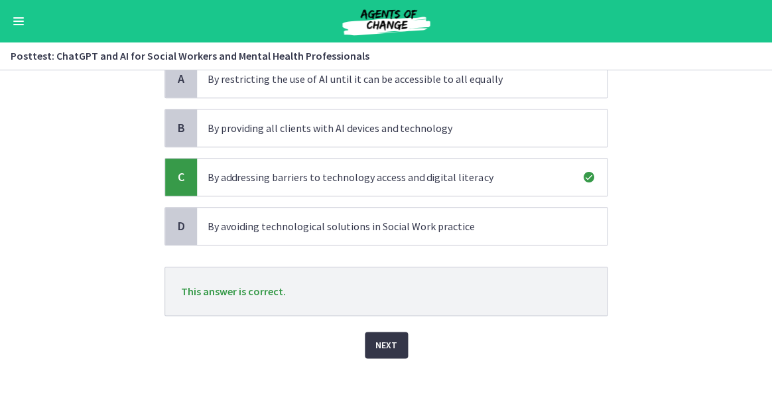
scroll to position [127, 0]
click at [378, 342] on span "Next" at bounding box center [386, 345] width 22 height 16
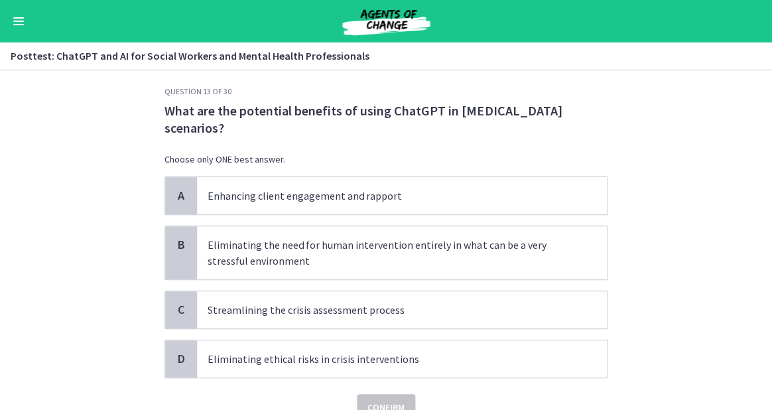
scroll to position [15, 0]
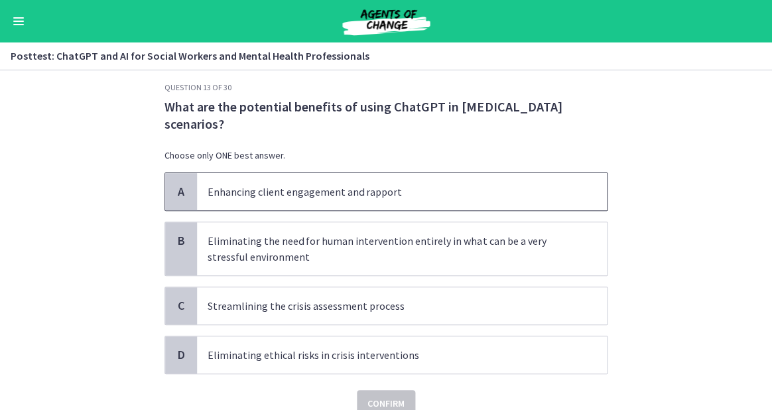
click at [352, 195] on p "Enhancing client engagement and rapport" at bounding box center [389, 192] width 362 height 16
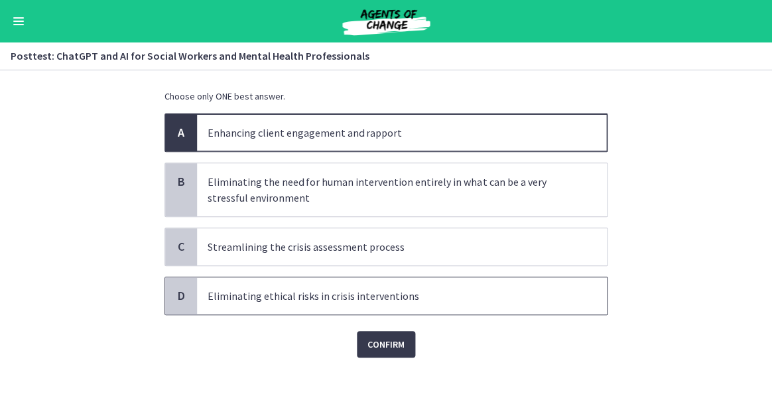
scroll to position [73, 0]
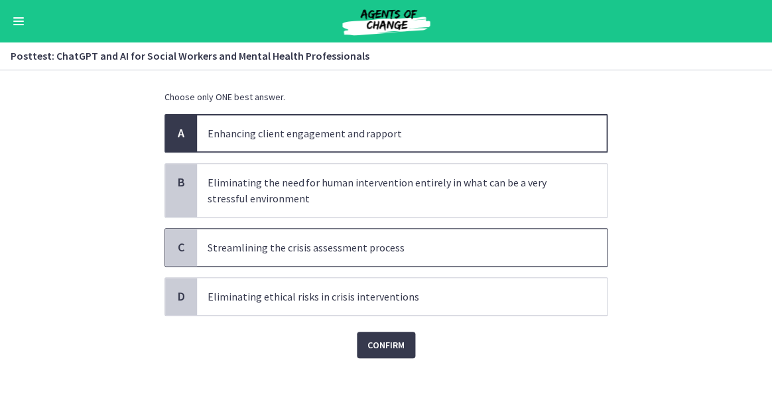
click at [375, 253] on p "Streamlining the crisis assessment process" at bounding box center [389, 247] width 362 height 16
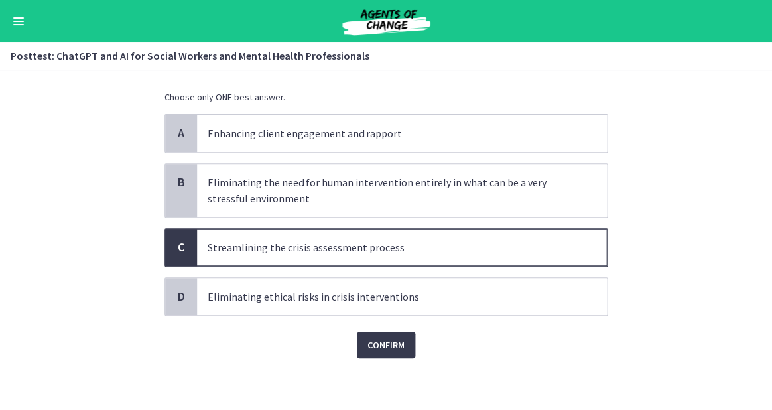
click at [387, 337] on div "Question 13 of 30 What are the potential benefits of using ChatGPT in crisis in…" at bounding box center [386, 180] width 464 height 313
click at [385, 348] on span "Confirm" at bounding box center [385, 345] width 37 height 16
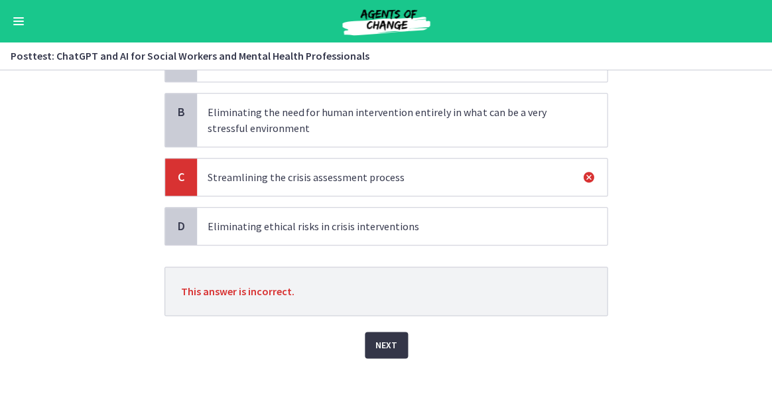
scroll to position [143, 0]
click at [387, 350] on span "Next" at bounding box center [386, 345] width 22 height 16
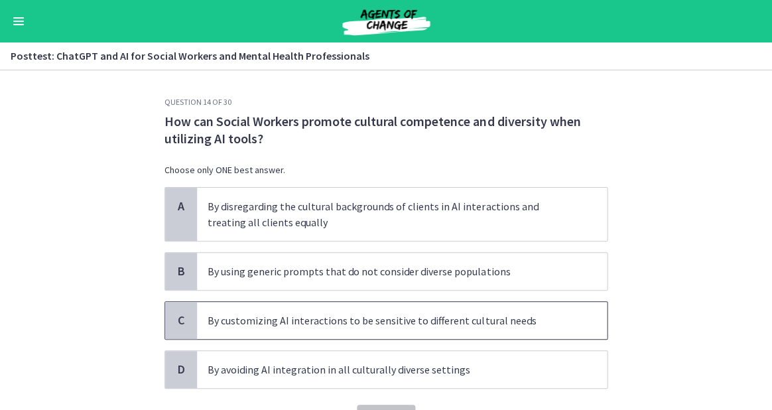
click at [378, 326] on p "By customizing AI interactions to be sensitive to different cultural needs" at bounding box center [389, 320] width 362 height 16
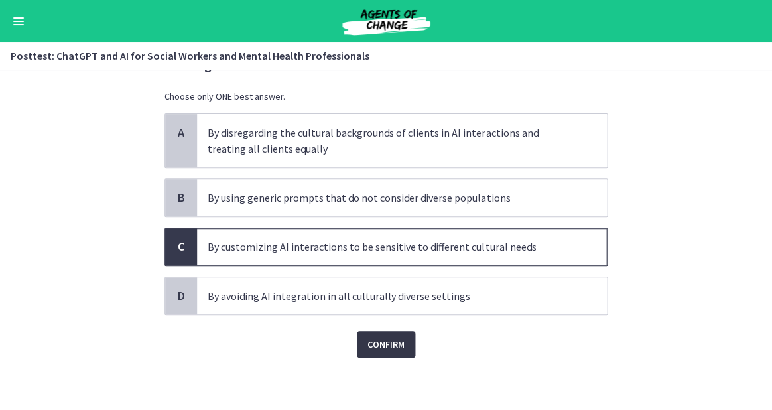
scroll to position [73, 0]
click at [385, 344] on span "Confirm" at bounding box center [385, 345] width 37 height 16
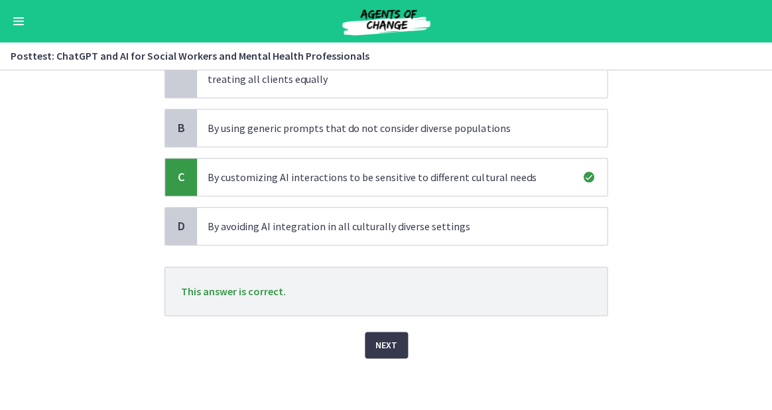
scroll to position [143, 0]
click at [380, 343] on span "Next" at bounding box center [386, 345] width 22 height 16
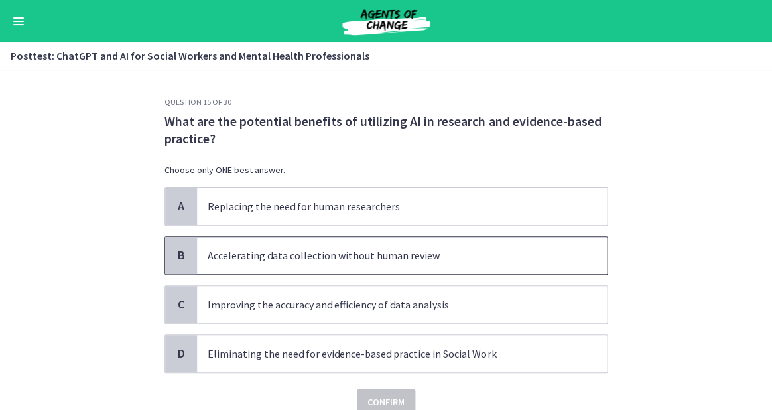
click at [319, 259] on p "Accelerating data collection without human review" at bounding box center [389, 255] width 362 height 16
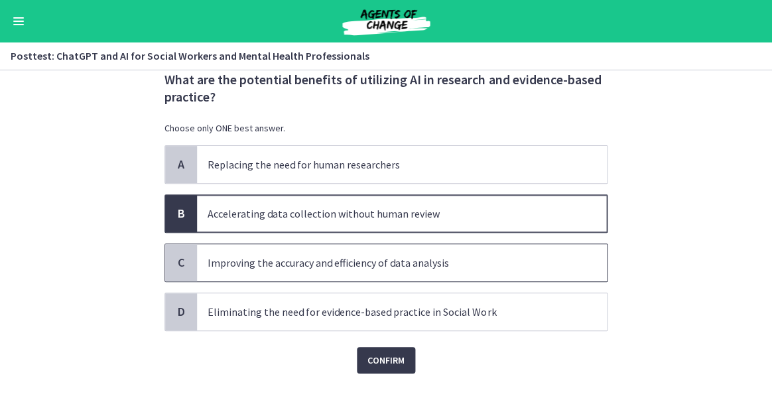
scroll to position [48, 0]
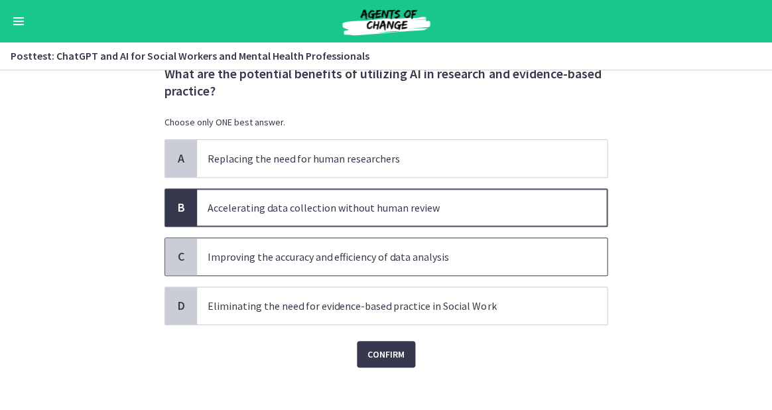
click at [342, 264] on span "Improving the accuracy and efficiency of data analysis" at bounding box center [402, 256] width 410 height 37
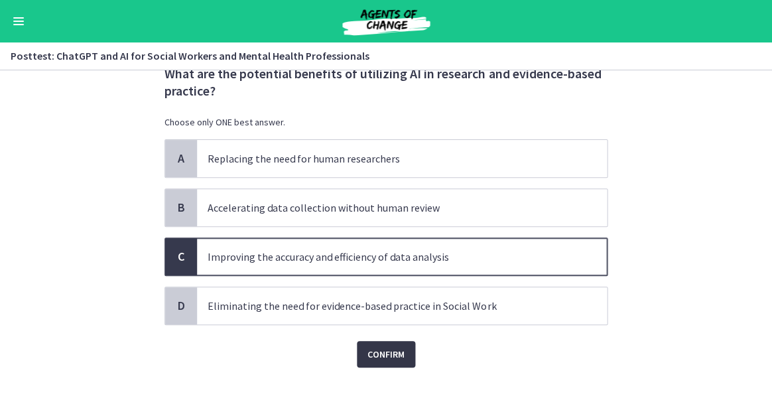
click at [382, 354] on span "Confirm" at bounding box center [385, 354] width 37 height 16
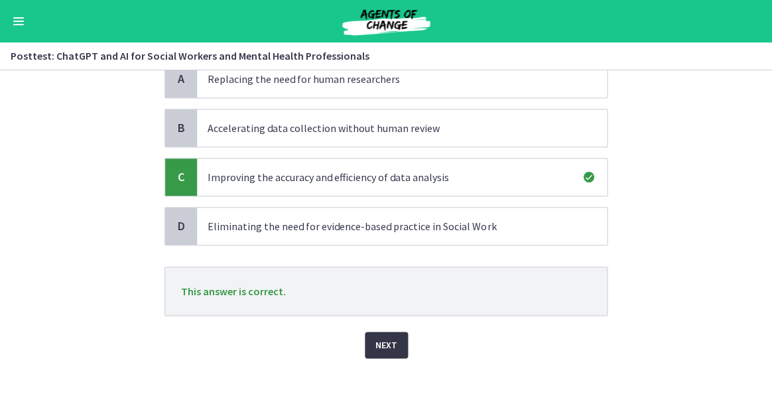
scroll to position [127, 0]
click at [381, 339] on span "Next" at bounding box center [386, 345] width 22 height 16
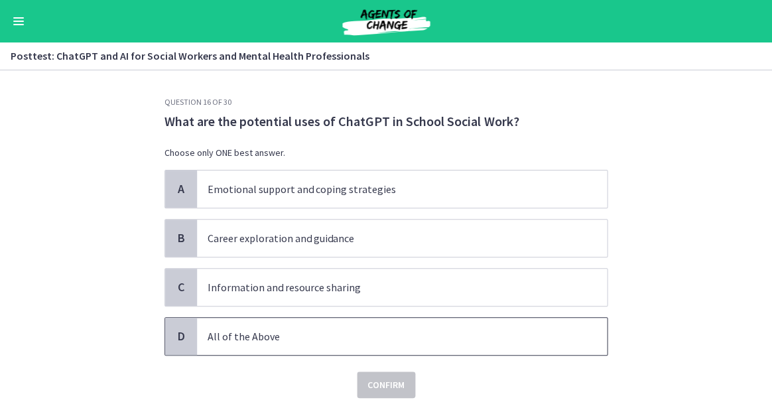
click at [336, 326] on span "All of the Above" at bounding box center [402, 336] width 410 height 37
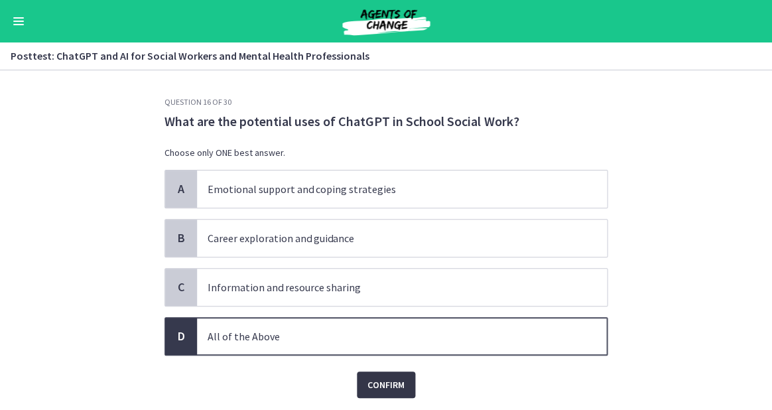
click at [389, 385] on span "Confirm" at bounding box center [385, 385] width 37 height 16
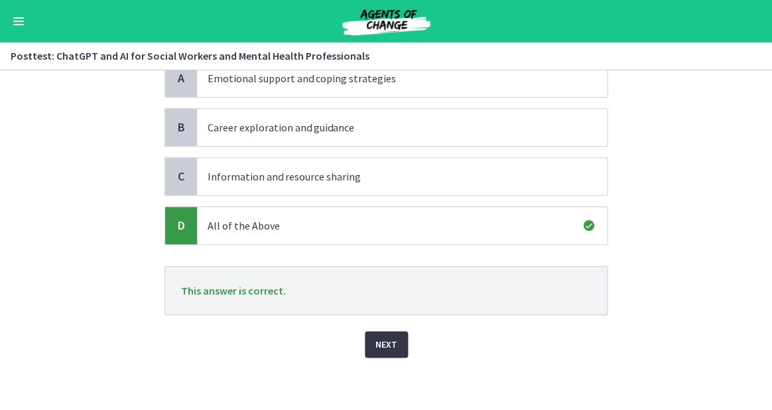
scroll to position [110, 0]
click at [385, 345] on span "Next" at bounding box center [386, 345] width 22 height 16
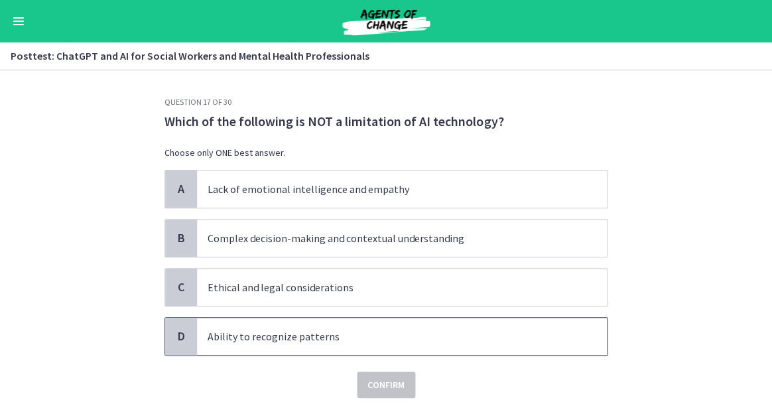
click at [332, 328] on p "Ability to recognize patterns" at bounding box center [389, 336] width 362 height 16
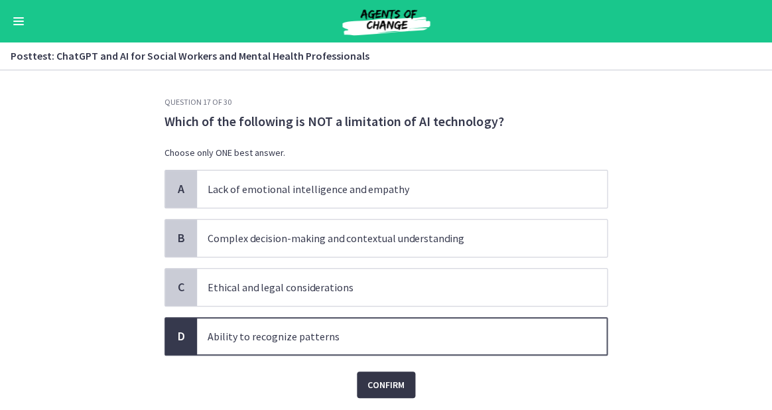
click at [379, 379] on span "Confirm" at bounding box center [385, 385] width 37 height 16
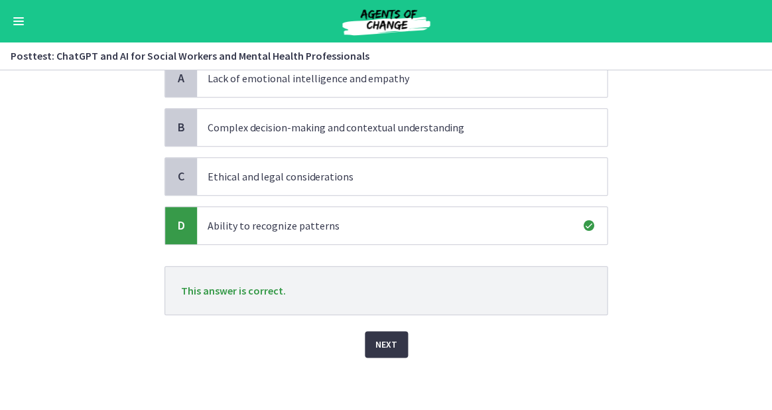
scroll to position [110, 0]
click at [384, 342] on span "Next" at bounding box center [386, 345] width 22 height 16
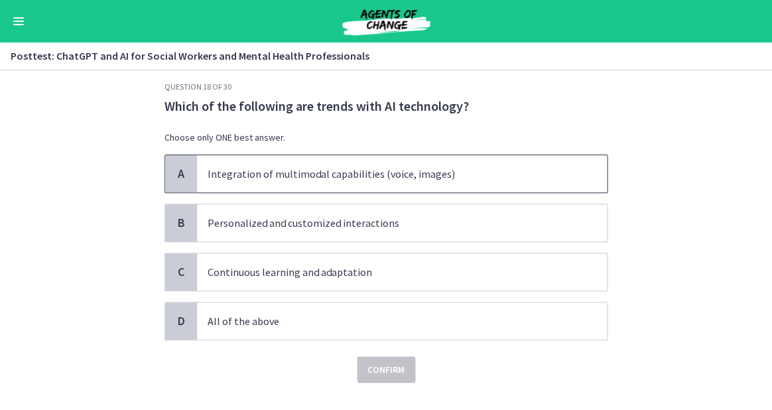
scroll to position [33, 0]
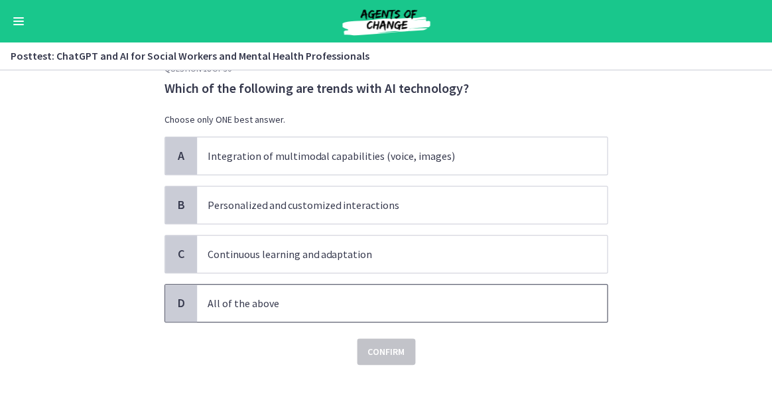
click at [344, 300] on p "All of the above" at bounding box center [389, 303] width 362 height 16
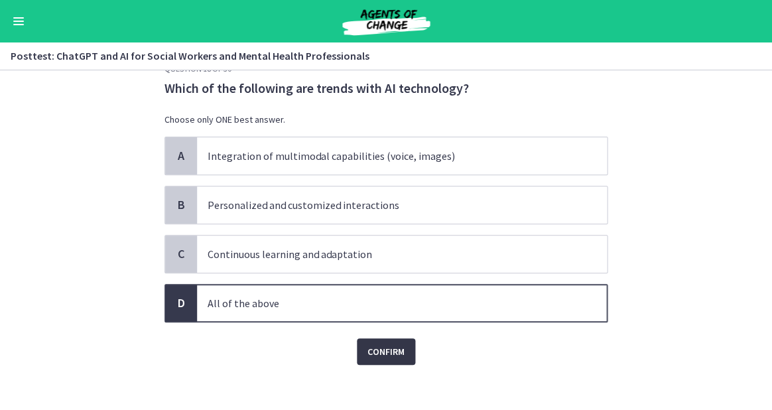
click at [387, 350] on span "Confirm" at bounding box center [385, 352] width 37 height 16
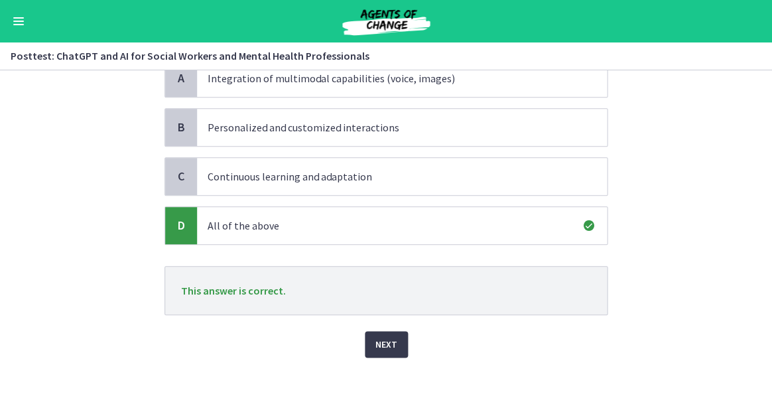
scroll to position [110, 0]
click at [387, 348] on span "Next" at bounding box center [386, 345] width 22 height 16
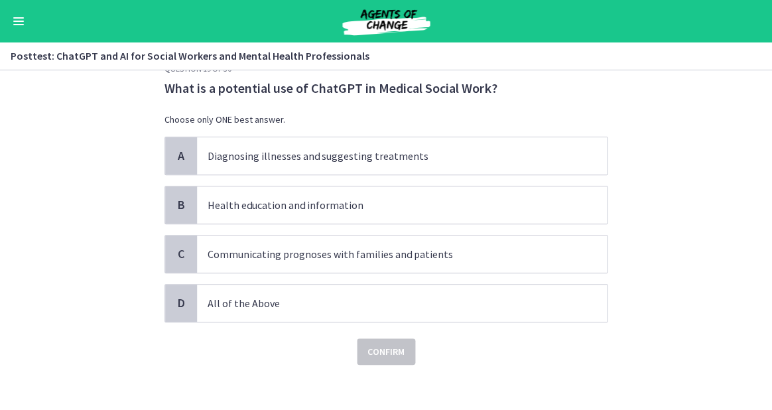
scroll to position [39, 0]
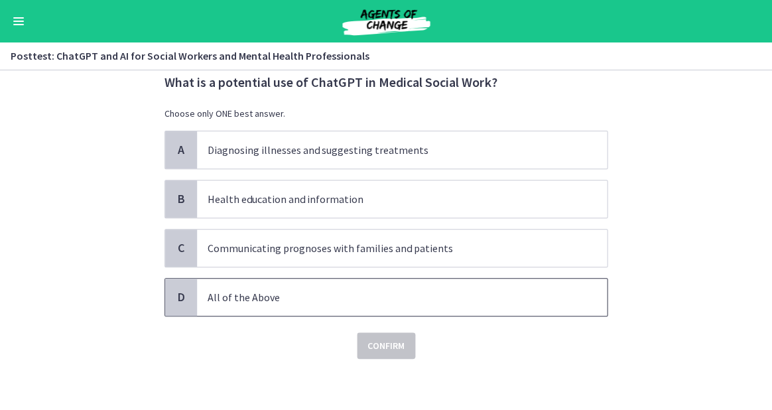
click at [340, 289] on p "All of the Above" at bounding box center [389, 297] width 362 height 16
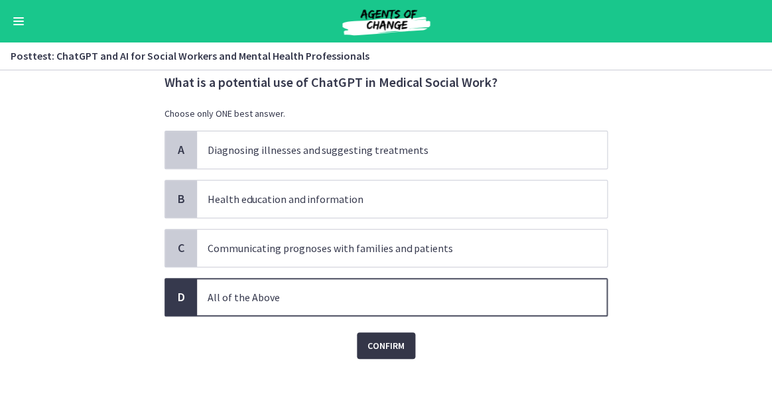
click at [393, 346] on span "Confirm" at bounding box center [385, 346] width 37 height 16
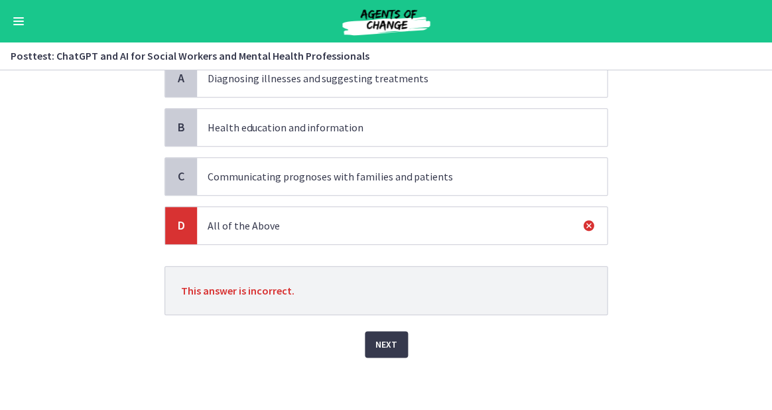
scroll to position [110, 0]
click at [385, 344] on span "Next" at bounding box center [386, 345] width 22 height 16
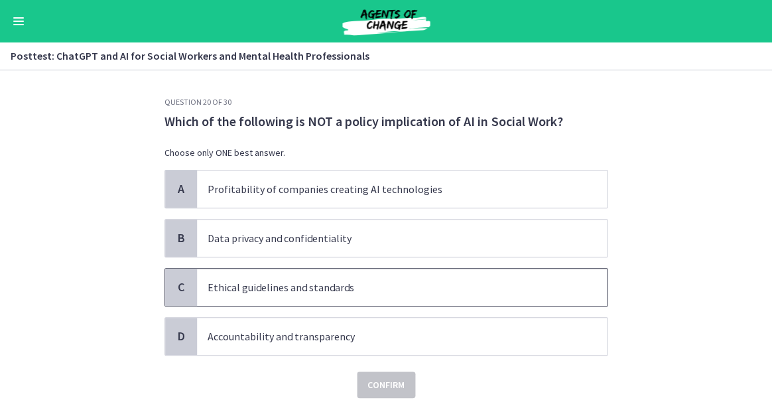
click at [276, 291] on p "Ethical guidelines and standards" at bounding box center [389, 287] width 362 height 16
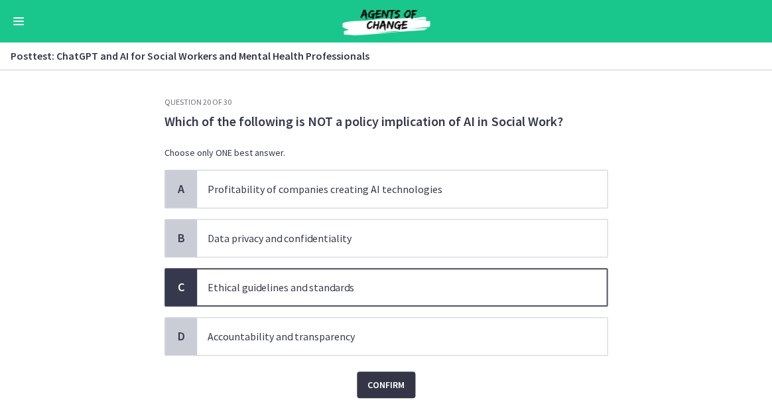
click at [362, 391] on button "Confirm" at bounding box center [386, 384] width 58 height 27
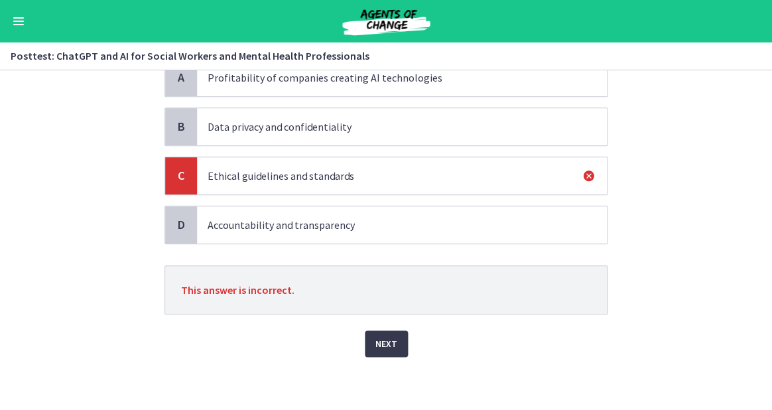
scroll to position [110, 0]
click at [375, 346] on span "Next" at bounding box center [386, 345] width 22 height 16
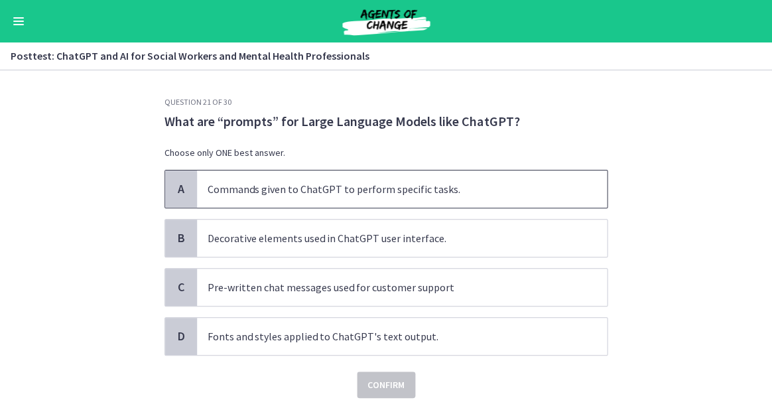
click at [295, 202] on span "Commands given to ChatGPT to perform specific tasks." at bounding box center [402, 188] width 410 height 37
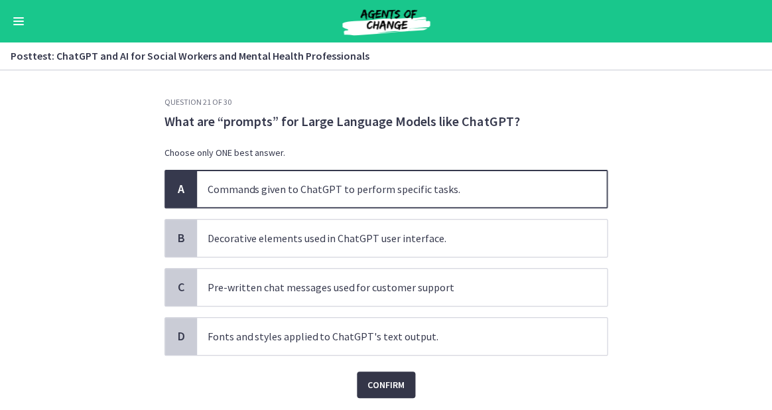
click at [379, 383] on span "Confirm" at bounding box center [385, 385] width 37 height 16
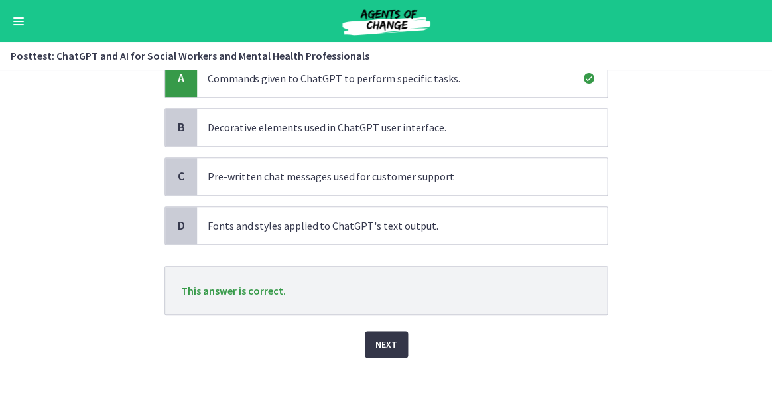
scroll to position [110, 0]
click at [379, 345] on span "Next" at bounding box center [386, 345] width 22 height 16
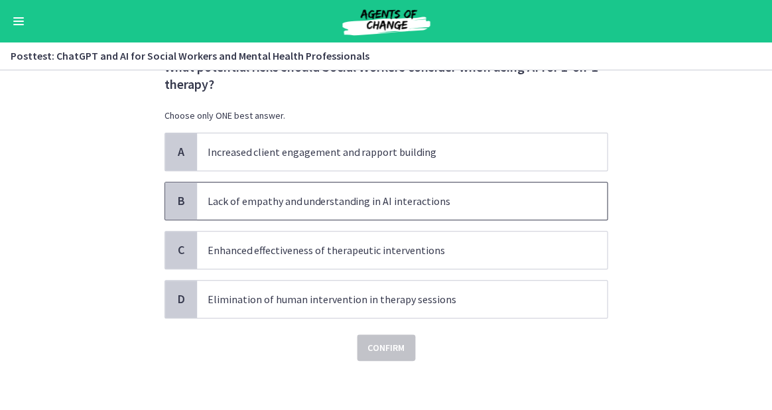
scroll to position [55, 0]
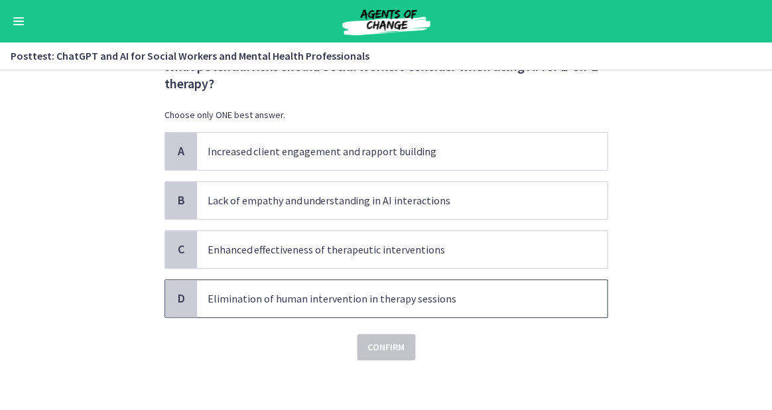
click at [391, 306] on span "Elimination of human intervention in therapy sessions" at bounding box center [402, 298] width 410 height 37
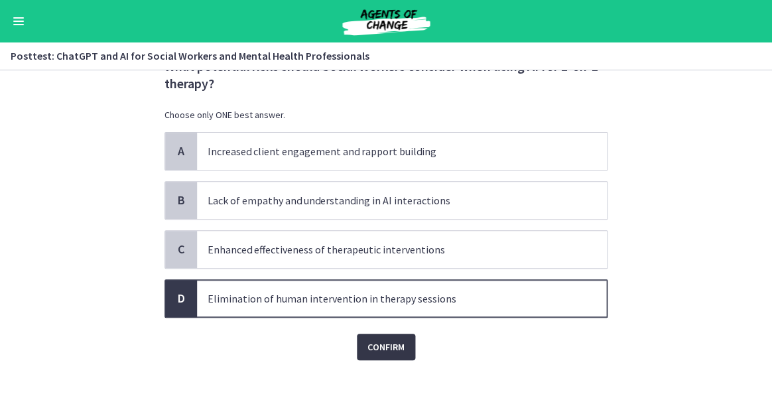
click at [393, 347] on span "Confirm" at bounding box center [385, 347] width 37 height 16
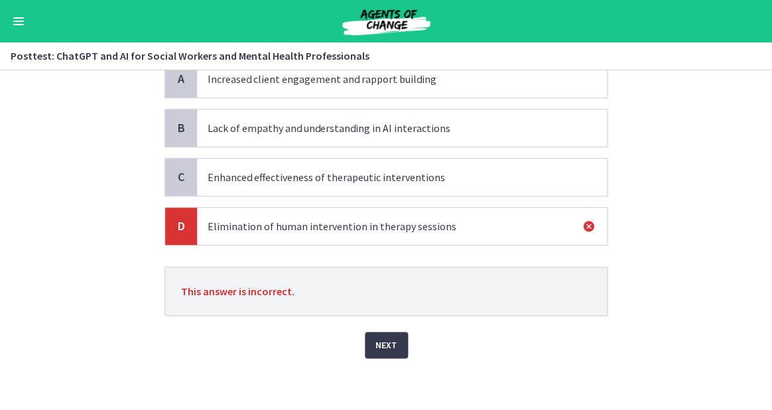
scroll to position [127, 0]
click at [383, 345] on span "Next" at bounding box center [386, 345] width 22 height 16
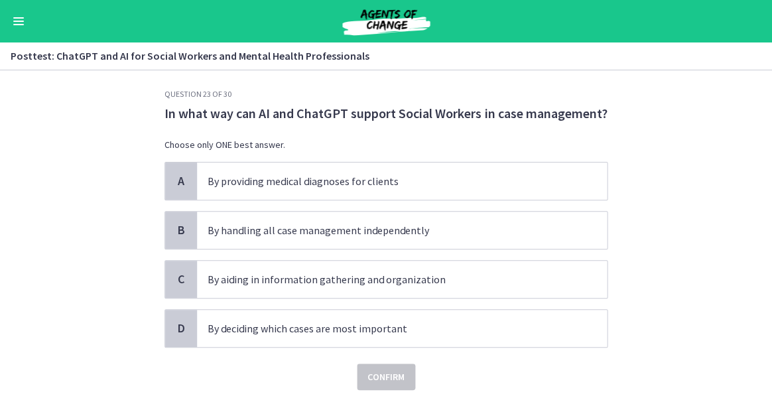
scroll to position [9, 0]
click at [330, 287] on span "By aiding in information gathering and organization" at bounding box center [402, 278] width 410 height 37
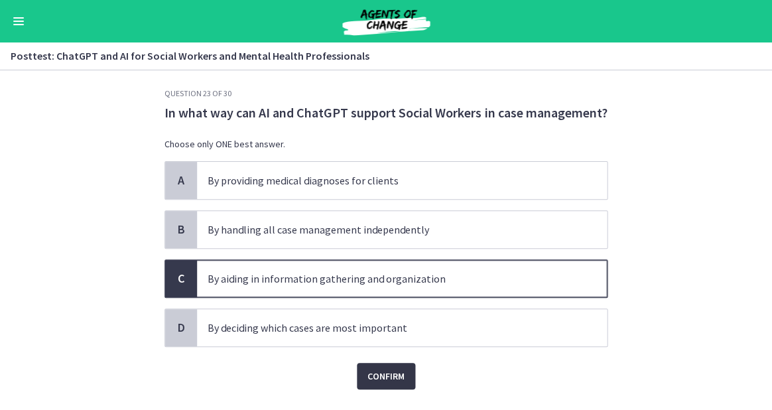
click at [379, 374] on span "Confirm" at bounding box center [385, 376] width 37 height 16
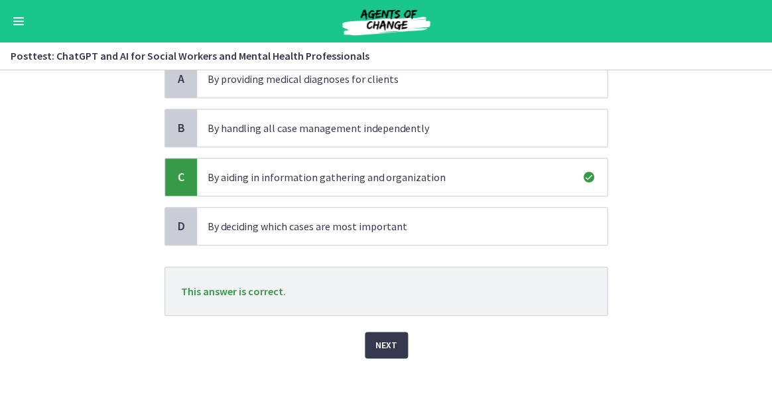
scroll to position [0, 0]
click at [382, 348] on span "Next" at bounding box center [386, 345] width 22 height 16
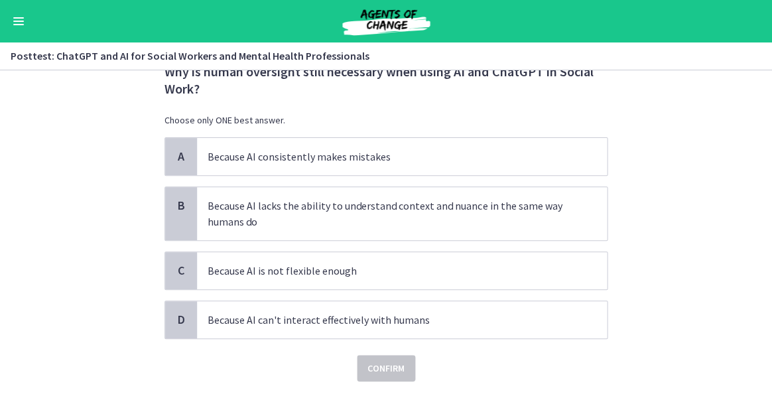
scroll to position [52, 0]
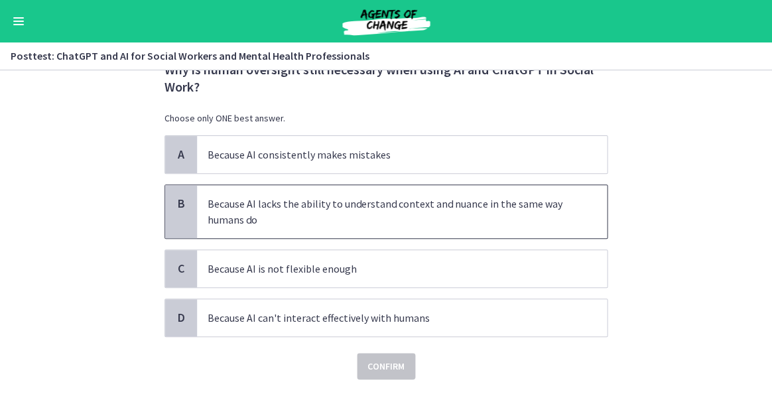
click at [316, 222] on p "Because AI lacks the ability to understand context and nuance in the same way h…" at bounding box center [389, 212] width 362 height 32
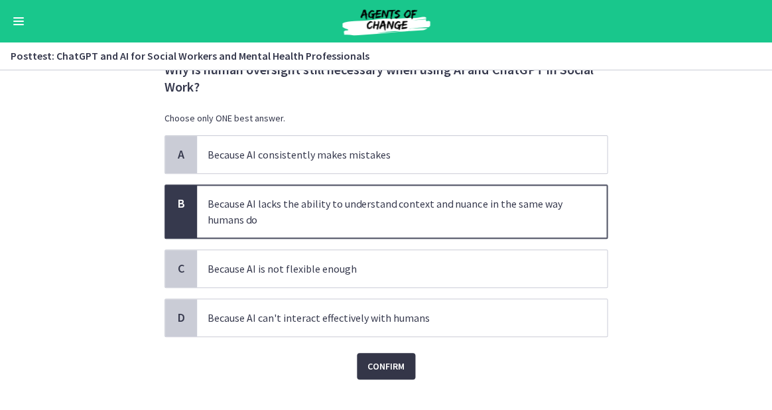
click at [377, 365] on span "Confirm" at bounding box center [385, 366] width 37 height 16
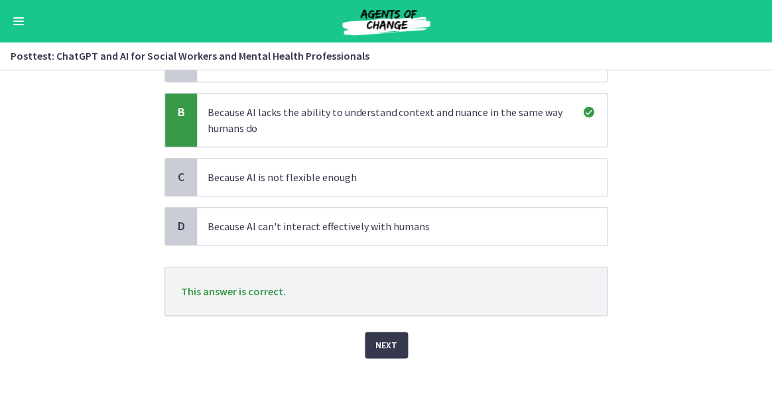
scroll to position [0, 0]
click at [385, 343] on span "Next" at bounding box center [386, 345] width 22 height 16
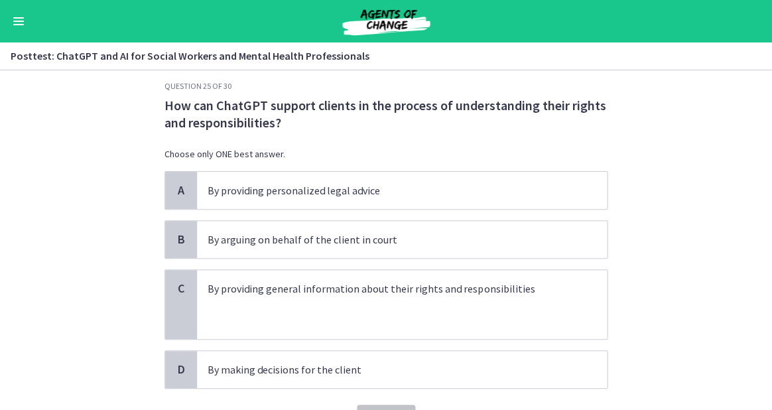
scroll to position [17, 0]
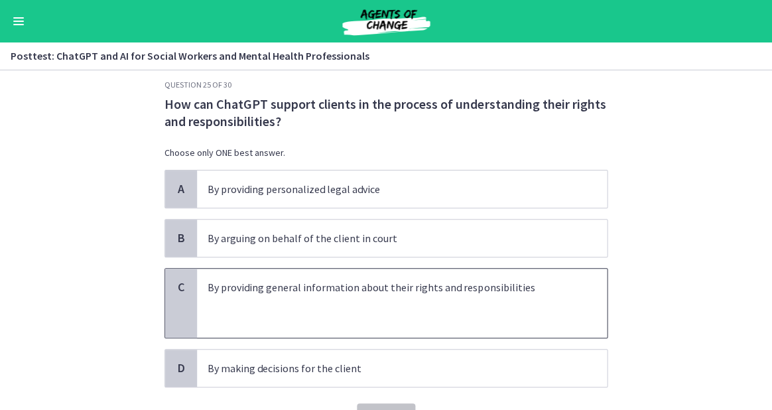
click at [397, 304] on p at bounding box center [389, 303] width 362 height 16
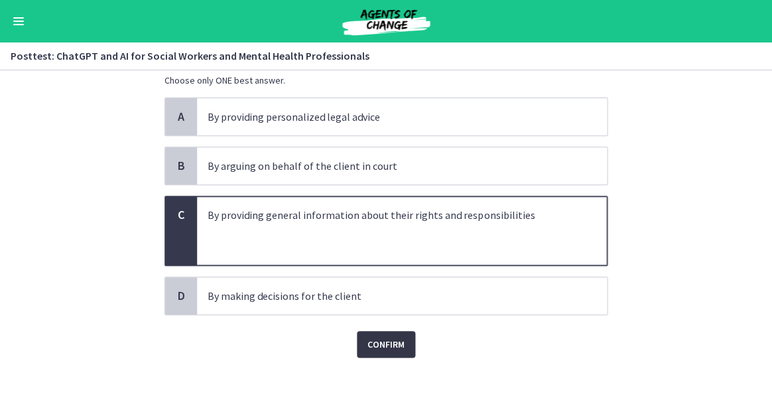
scroll to position [89, 0]
click at [393, 348] on span "Confirm" at bounding box center [385, 345] width 37 height 16
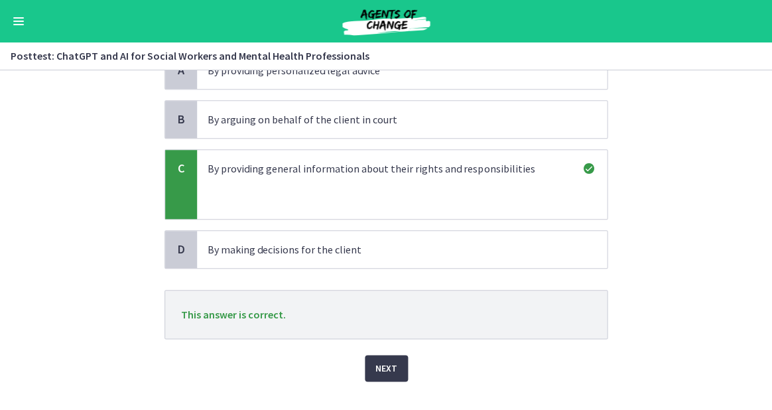
scroll to position [139, 0]
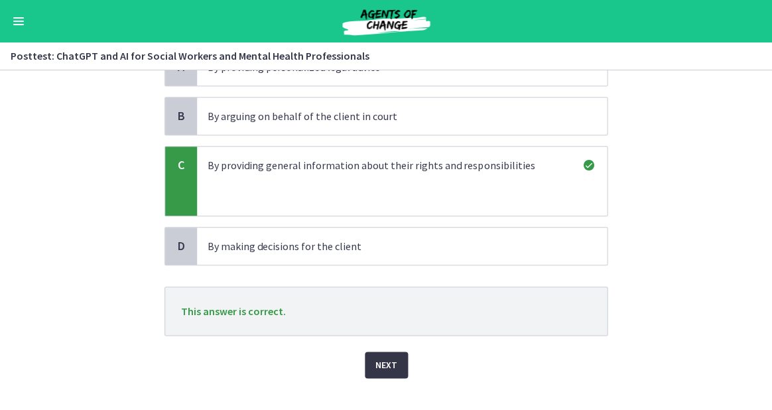
click at [383, 371] on button "Next" at bounding box center [386, 365] width 43 height 27
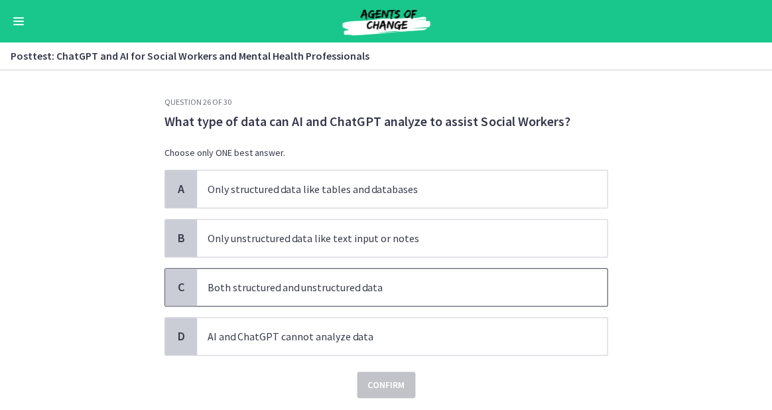
click at [300, 294] on span "Both structured and unstructured data" at bounding box center [402, 287] width 410 height 37
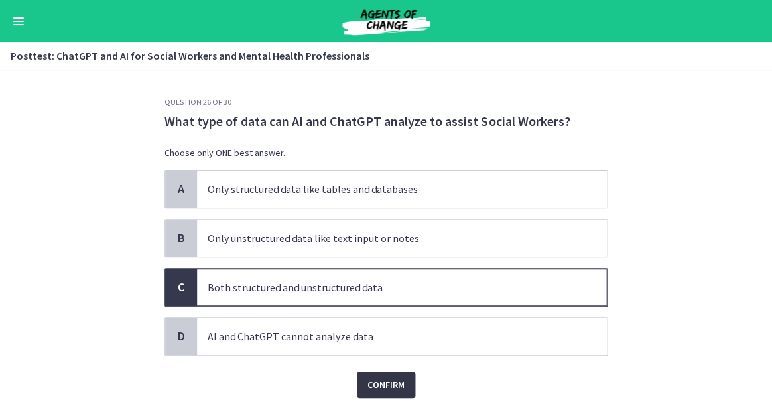
click at [382, 383] on span "Confirm" at bounding box center [385, 385] width 37 height 16
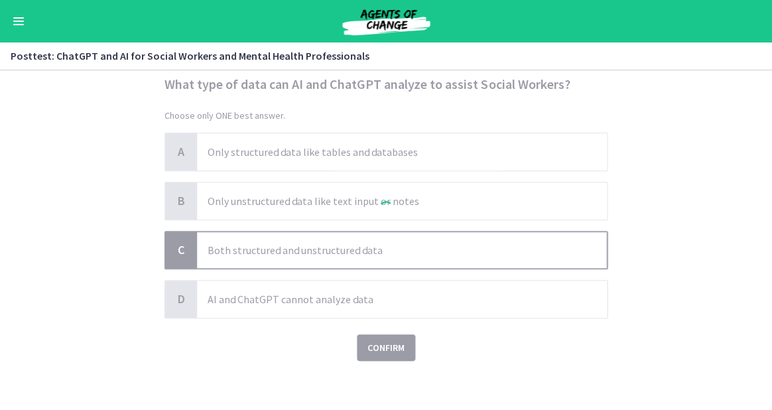
scroll to position [40, 0]
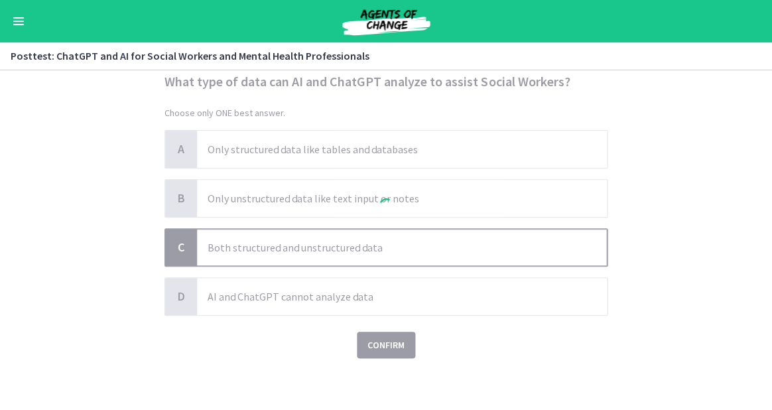
click at [395, 340] on div at bounding box center [385, 207] width 443 height 301
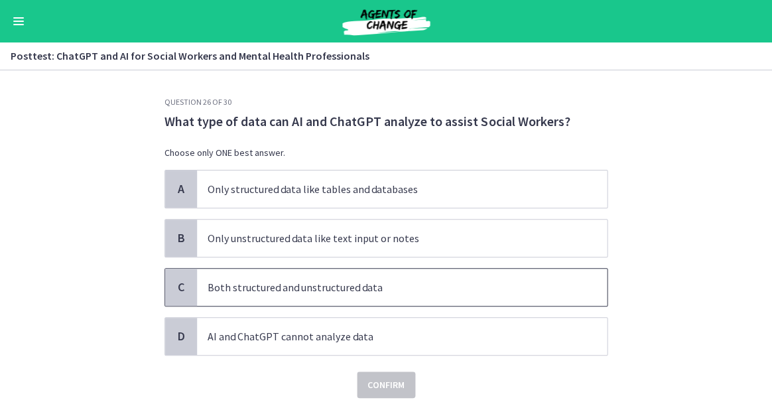
click at [279, 283] on p "Both structured and unstructured data" at bounding box center [389, 287] width 362 height 16
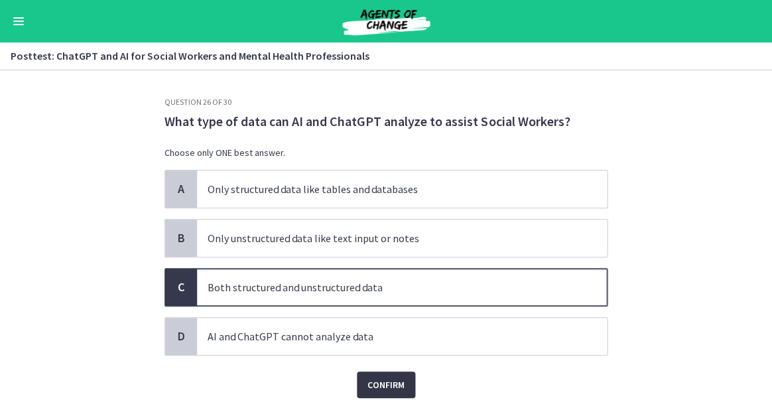
click at [388, 385] on span "Confirm" at bounding box center [385, 385] width 37 height 16
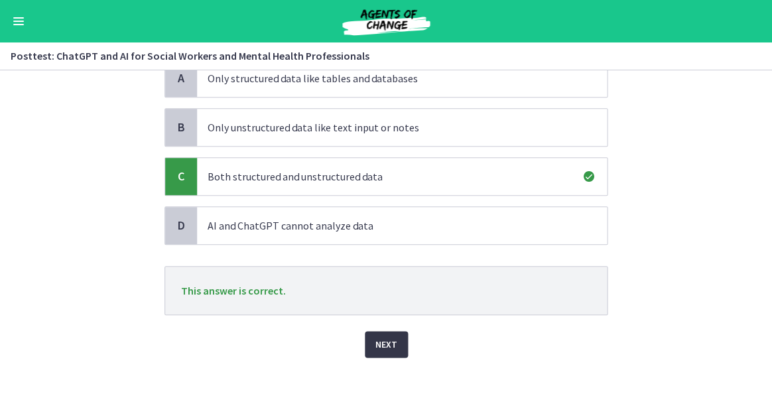
scroll to position [110, 0]
click at [382, 332] on button "Next" at bounding box center [386, 345] width 43 height 27
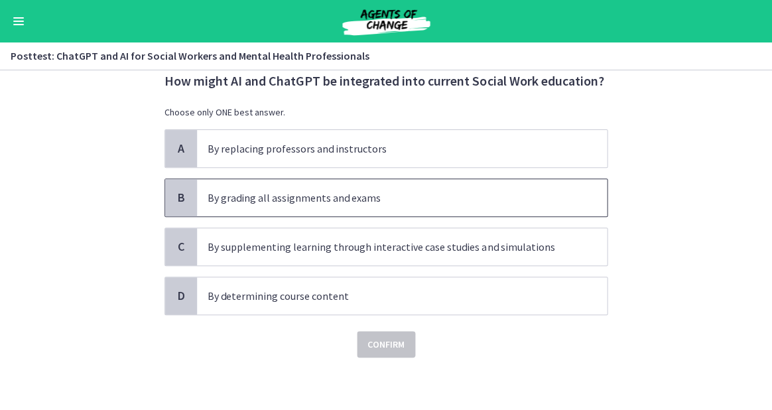
scroll to position [40, 0]
click at [287, 247] on p "By supplementing learning through interactive case studies and simulations" at bounding box center [389, 247] width 362 height 16
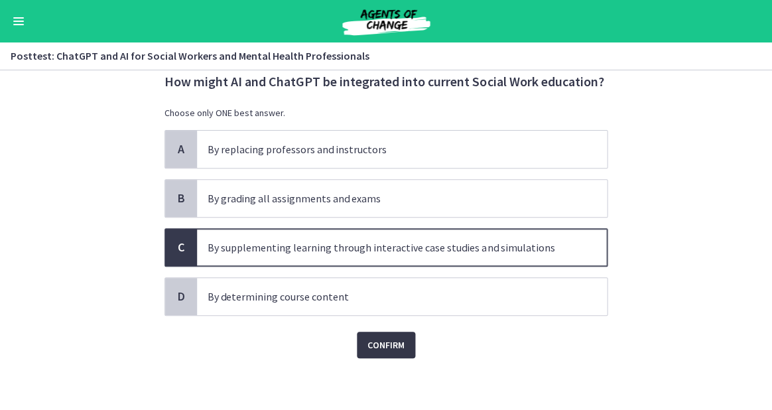
click at [390, 340] on span "Confirm" at bounding box center [385, 345] width 37 height 16
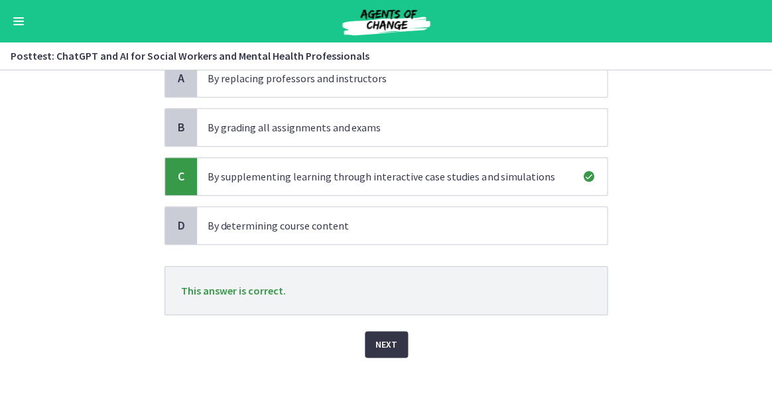
scroll to position [110, 0]
click at [390, 349] on span "Next" at bounding box center [386, 345] width 22 height 16
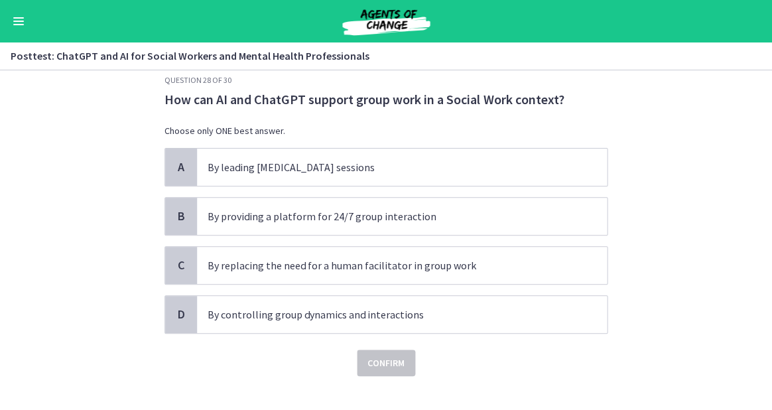
scroll to position [29, 0]
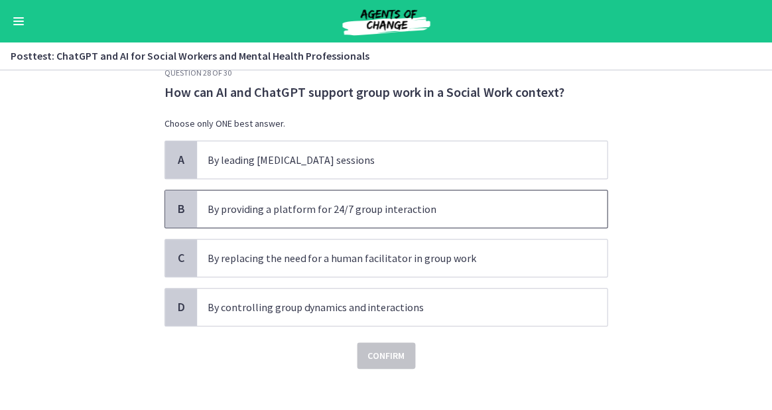
click at [275, 217] on span "By providing a platform for 24/7 group interaction" at bounding box center [402, 208] width 410 height 37
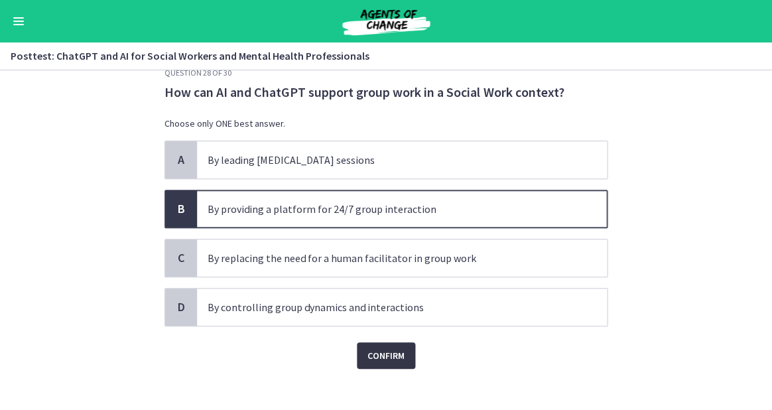
click at [389, 355] on span "Confirm" at bounding box center [385, 356] width 37 height 16
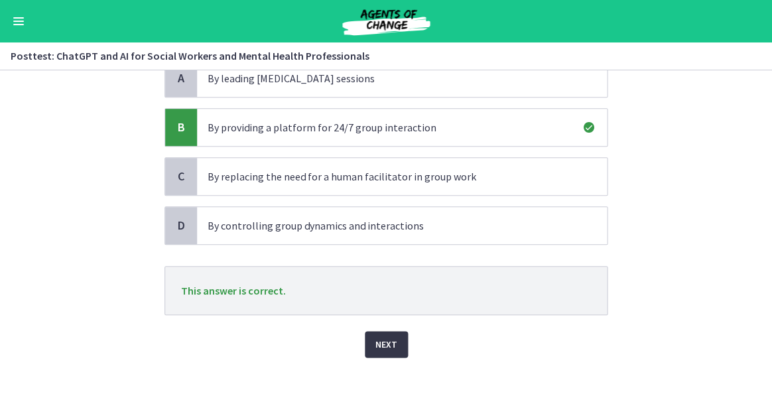
scroll to position [110, 0]
click at [389, 352] on button "Next" at bounding box center [386, 345] width 43 height 27
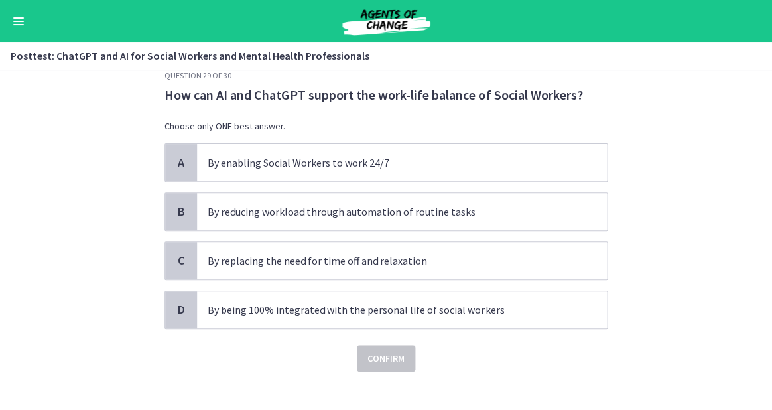
scroll to position [27, 0]
click at [348, 216] on p "By reducing workload through automation of routine tasks" at bounding box center [389, 211] width 362 height 16
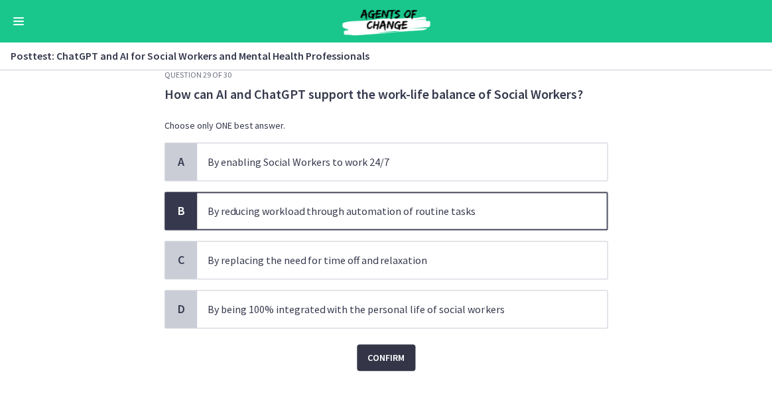
click at [387, 352] on span "Confirm" at bounding box center [385, 358] width 37 height 16
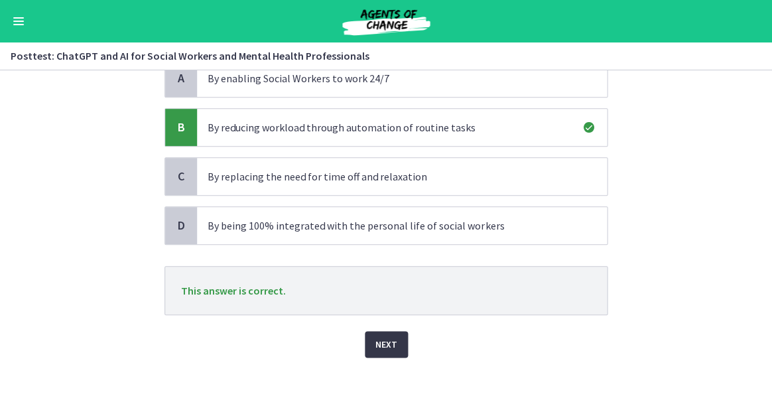
scroll to position [110, 0]
click at [385, 348] on span "Next" at bounding box center [386, 345] width 22 height 16
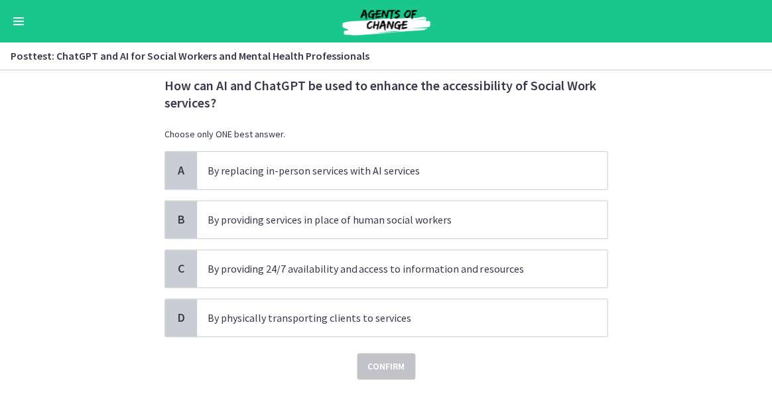
scroll to position [36, 0]
click at [334, 275] on span "By providing 24/7 availability and access to information and resources" at bounding box center [402, 267] width 410 height 37
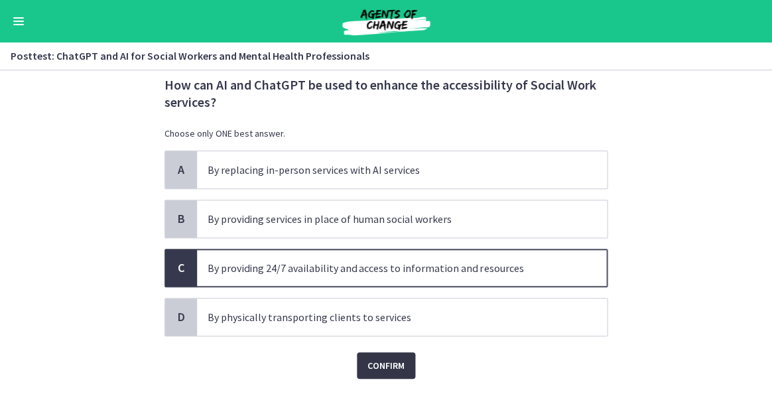
click at [383, 367] on span "Confirm" at bounding box center [385, 365] width 37 height 16
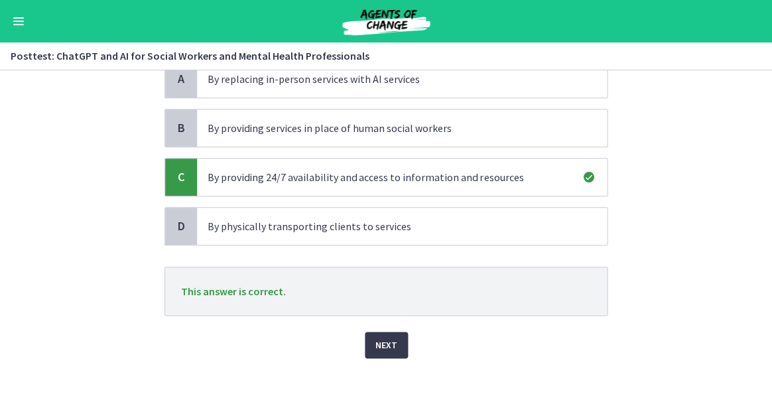
scroll to position [127, 0]
click at [377, 348] on span "Next" at bounding box center [386, 345] width 22 height 16
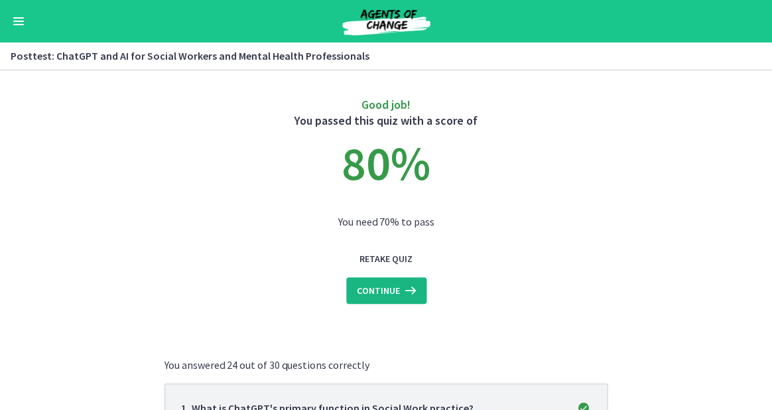
click at [367, 292] on span "Continue" at bounding box center [378, 291] width 43 height 16
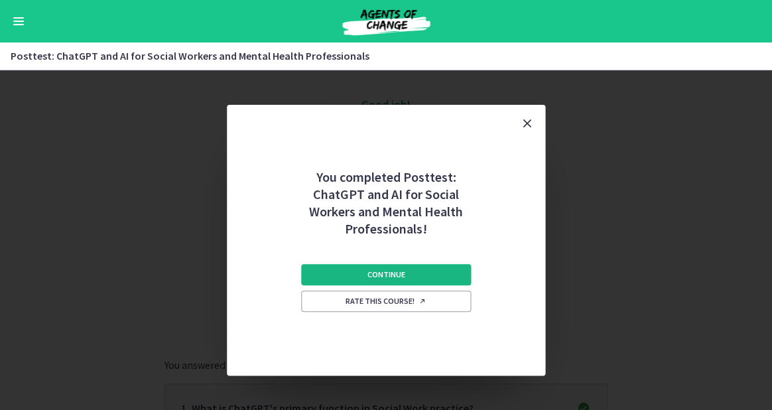
click at [363, 273] on button "Continue" at bounding box center [386, 274] width 170 height 21
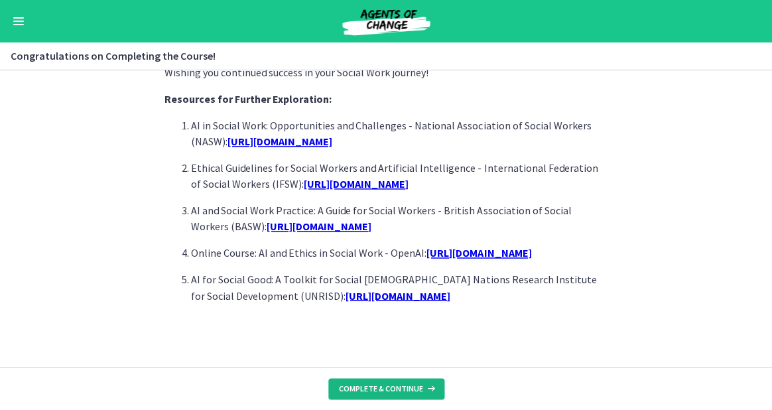
click at [395, 386] on span "Complete & continue" at bounding box center [381, 388] width 84 height 11
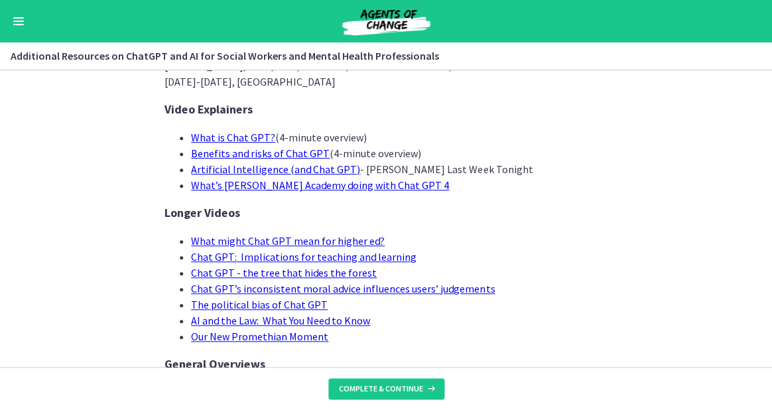
scroll to position [78, 0]
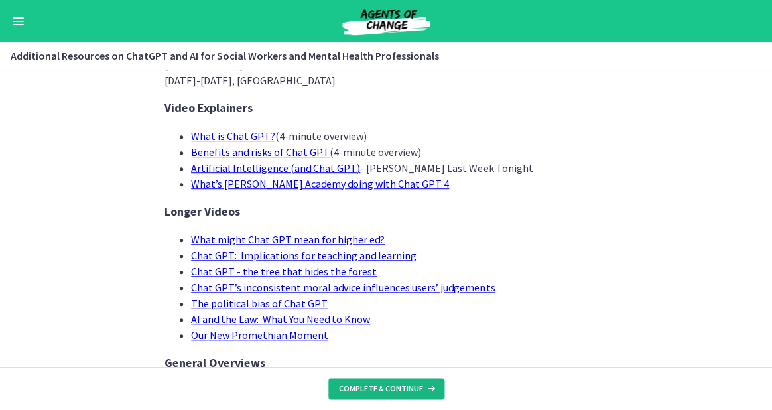
click at [393, 398] on button "Complete & continue" at bounding box center [386, 388] width 116 height 21
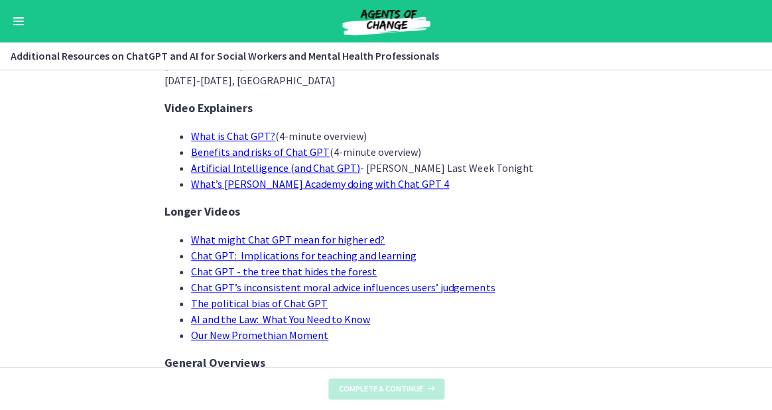
scroll to position [0, 0]
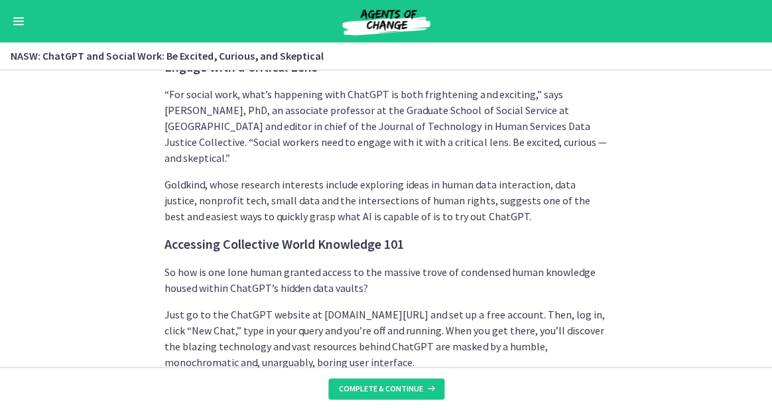
scroll to position [901, 0]
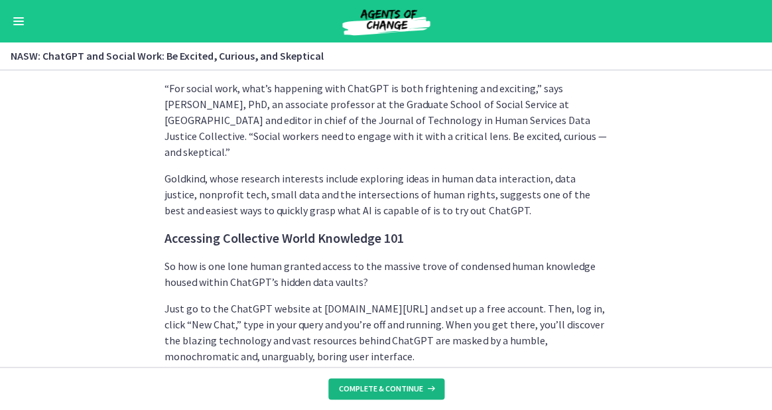
click at [402, 389] on span "Complete & continue" at bounding box center [381, 388] width 84 height 11
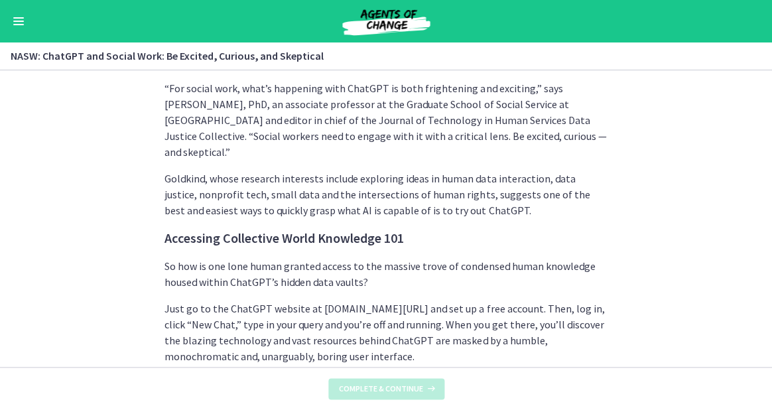
scroll to position [0, 0]
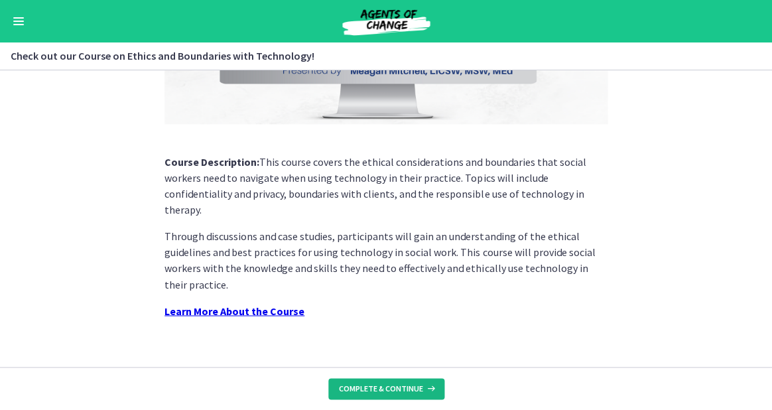
scroll to position [275, 0]
click at [397, 390] on span "Complete & continue" at bounding box center [381, 388] width 84 height 11
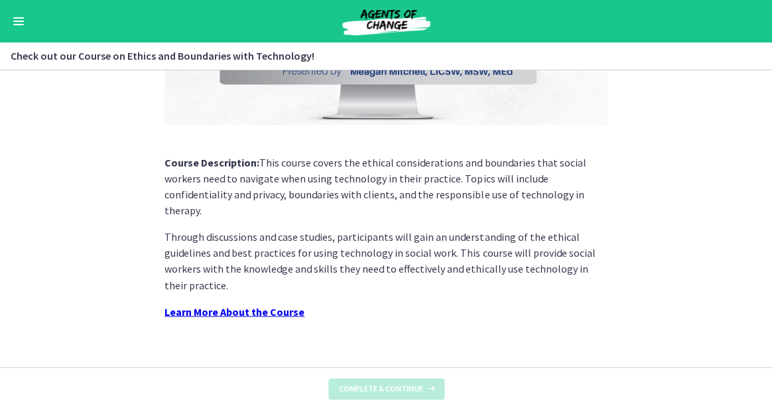
scroll to position [0, 0]
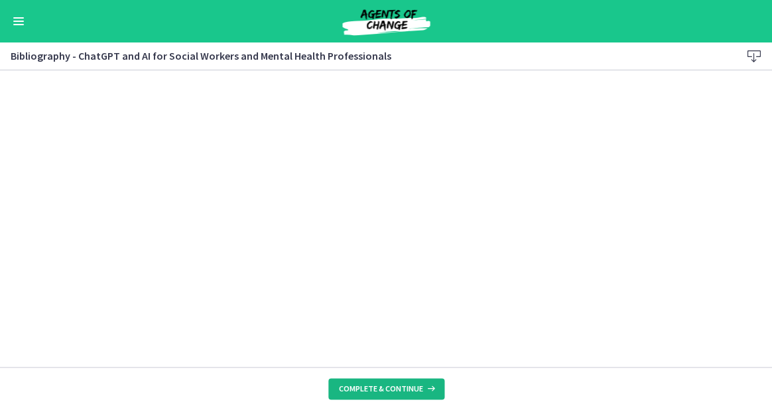
click at [392, 391] on span "Complete & continue" at bounding box center [381, 388] width 84 height 11
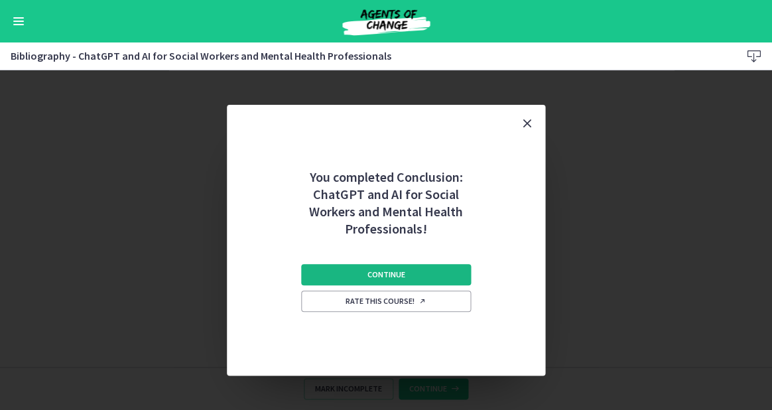
click at [385, 273] on span "Continue" at bounding box center [386, 274] width 38 height 11
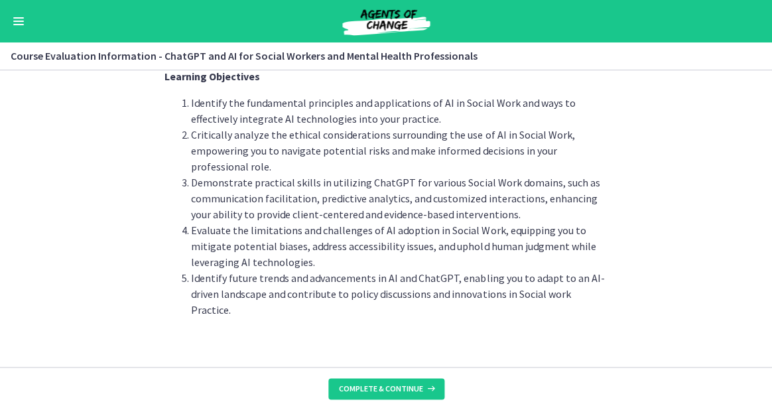
scroll to position [80, 0]
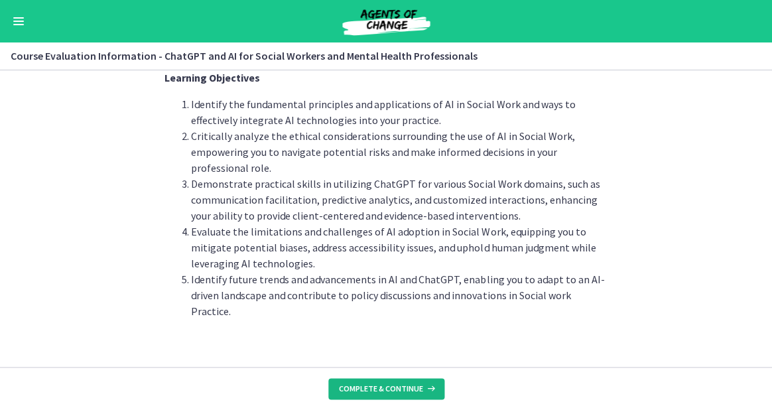
click at [383, 391] on span "Complete & continue" at bounding box center [381, 388] width 84 height 11
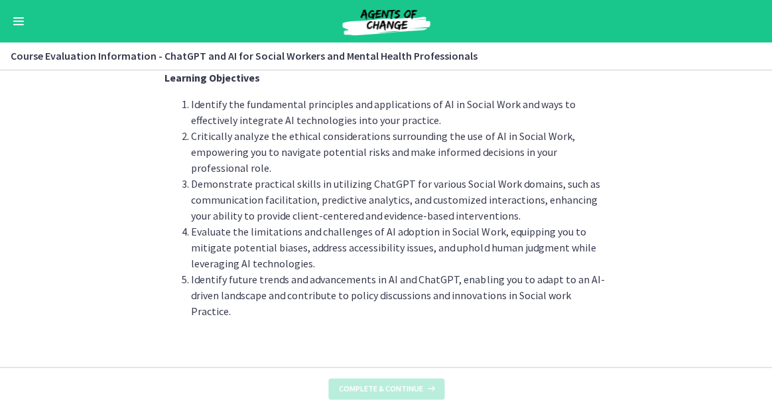
scroll to position [0, 0]
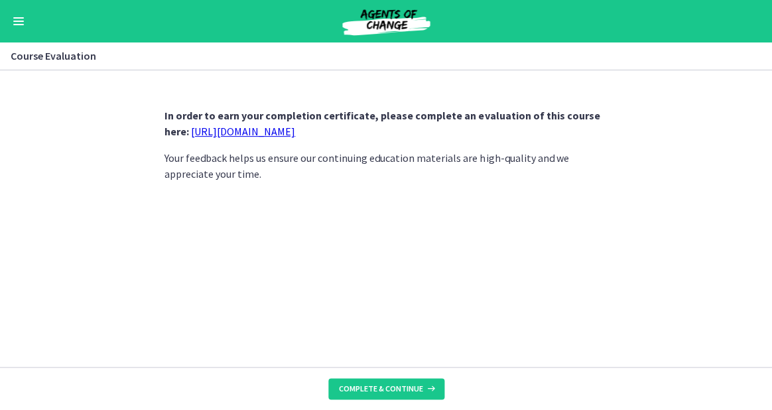
click at [275, 135] on link "https://forms.gle/jm1zbfhChZ2exBv78" at bounding box center [243, 131] width 104 height 13
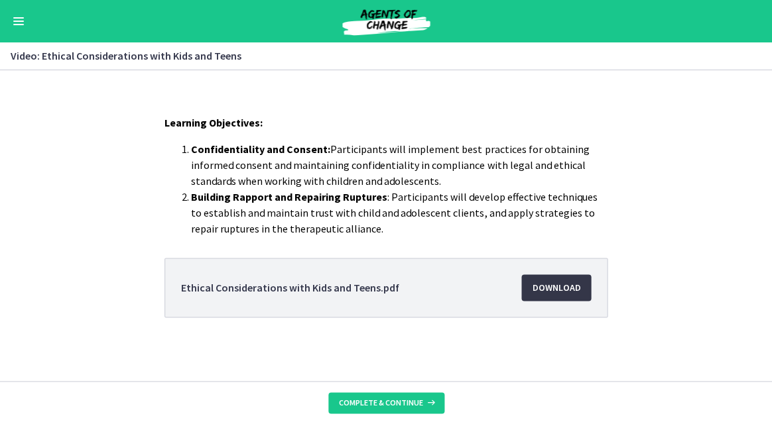
click at [559, 292] on span "Download Opens in a new window" at bounding box center [556, 288] width 48 height 16
click at [419, 404] on span "Complete & continue" at bounding box center [381, 403] width 84 height 11
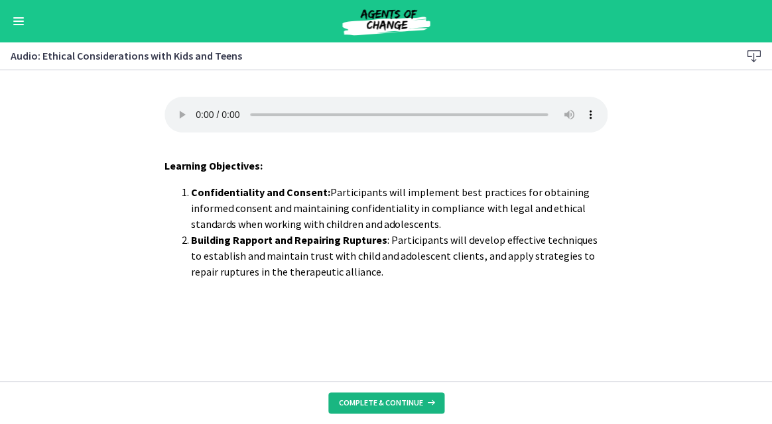
click at [388, 402] on span "Complete & continue" at bounding box center [381, 403] width 84 height 11
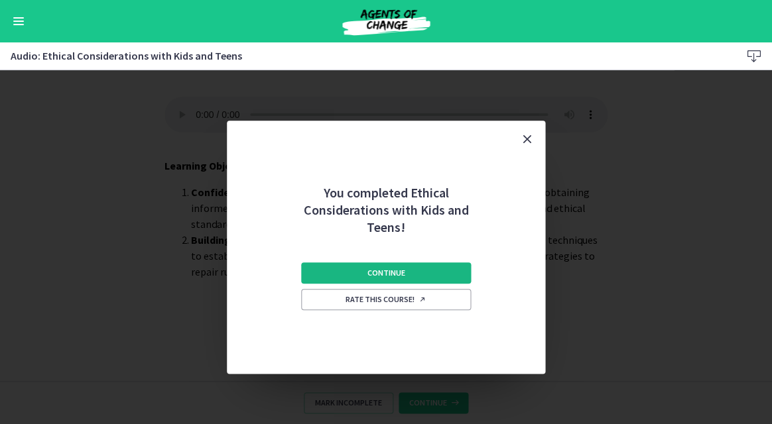
click at [369, 271] on span "Continue" at bounding box center [386, 273] width 38 height 11
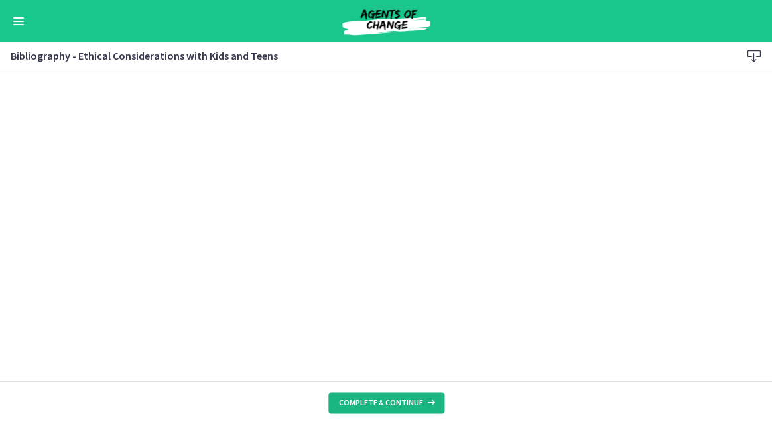
click at [371, 408] on span "Complete & continue" at bounding box center [381, 403] width 84 height 11
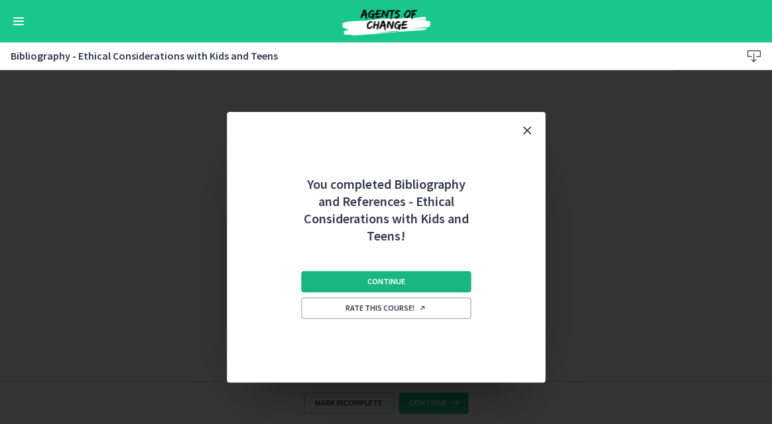
click at [348, 285] on button "Continue" at bounding box center [386, 281] width 170 height 21
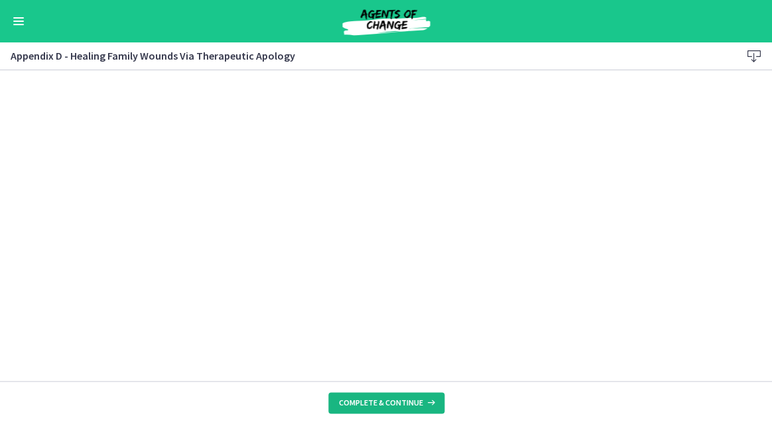
click at [378, 402] on span "Complete & continue" at bounding box center [381, 403] width 84 height 11
click at [373, 406] on span "Complete & continue" at bounding box center [381, 403] width 84 height 11
click at [393, 405] on span "Complete & continue" at bounding box center [381, 403] width 84 height 11
click at [389, 405] on span "Complete & continue" at bounding box center [381, 403] width 84 height 11
click at [367, 402] on span "Complete & continue" at bounding box center [381, 403] width 84 height 11
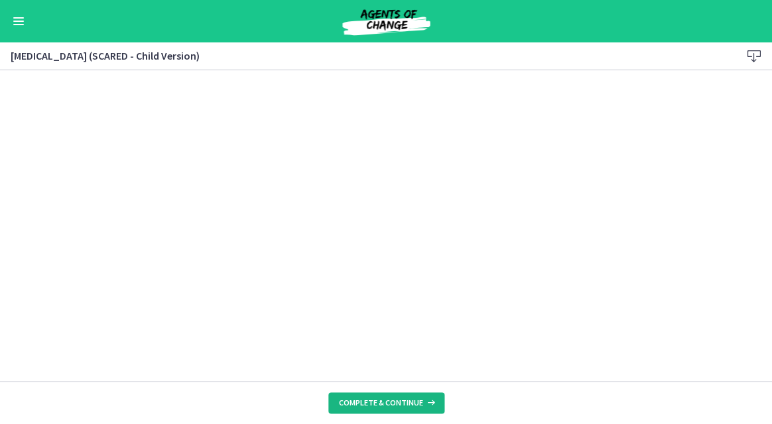
click at [388, 397] on button "Complete & continue" at bounding box center [386, 403] width 116 height 21
click at [373, 405] on span "Complete & continue" at bounding box center [381, 403] width 84 height 11
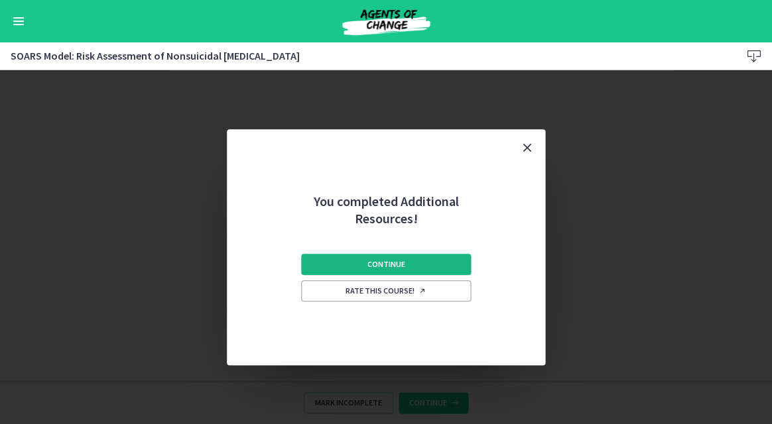
click at [375, 267] on span "Continue" at bounding box center [386, 264] width 38 height 11
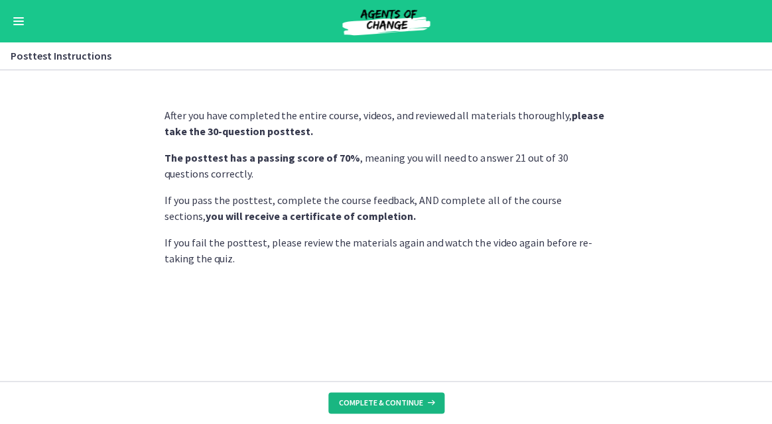
click at [374, 401] on span "Complete & continue" at bounding box center [381, 403] width 84 height 11
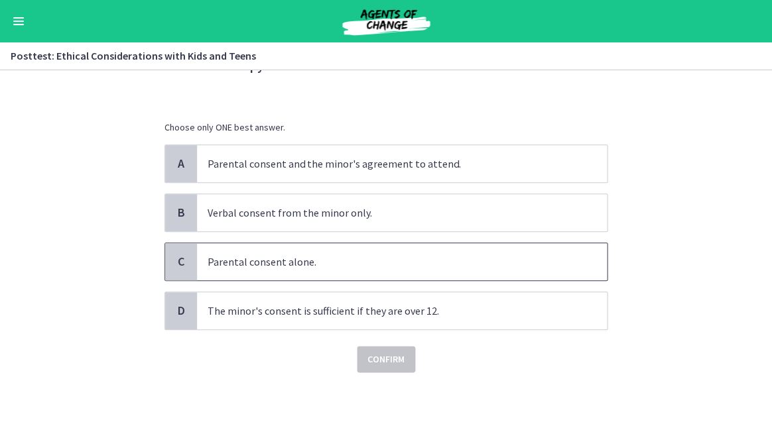
scroll to position [86, 0]
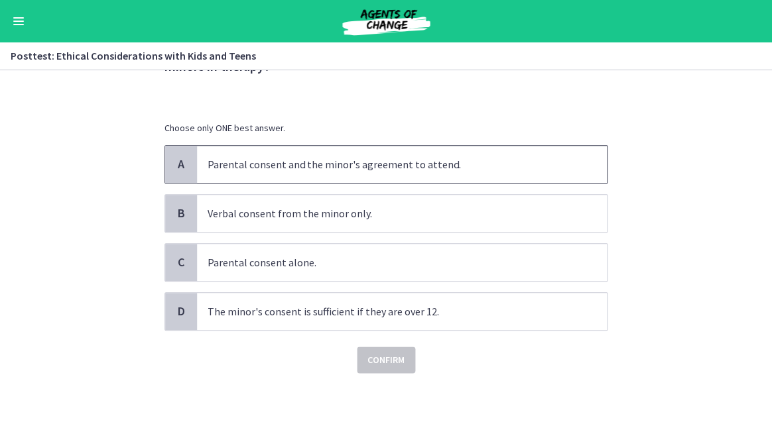
click at [355, 164] on p "Parental consent and the minor's agreement to attend." at bounding box center [389, 165] width 362 height 16
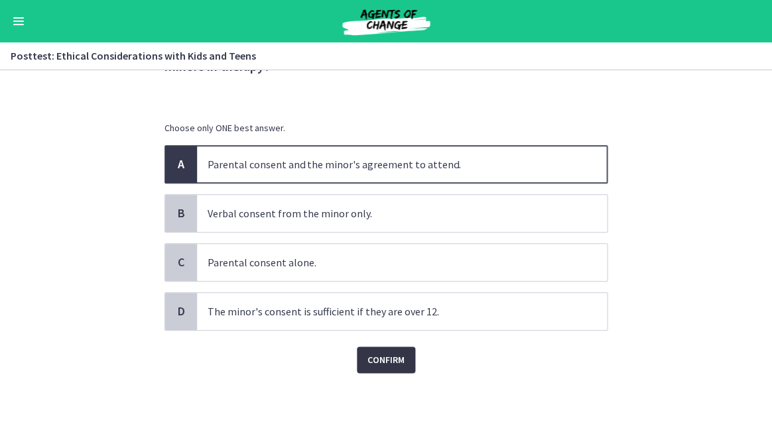
click at [389, 355] on span "Confirm" at bounding box center [385, 360] width 37 height 16
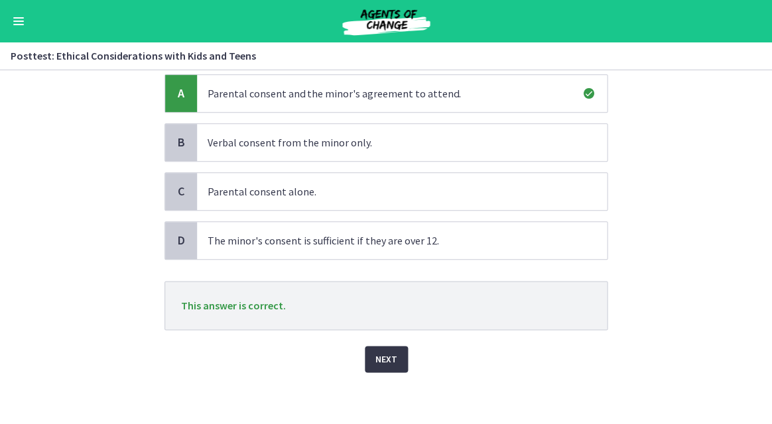
scroll to position [156, 0]
click at [389, 356] on span "Next" at bounding box center [386, 360] width 22 height 16
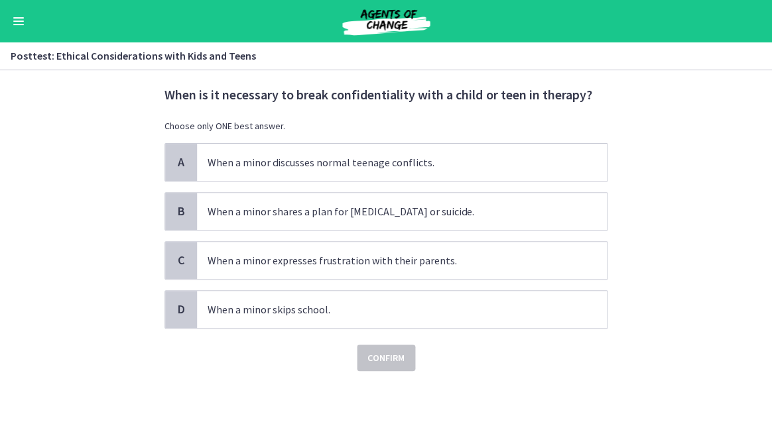
scroll to position [0, 0]
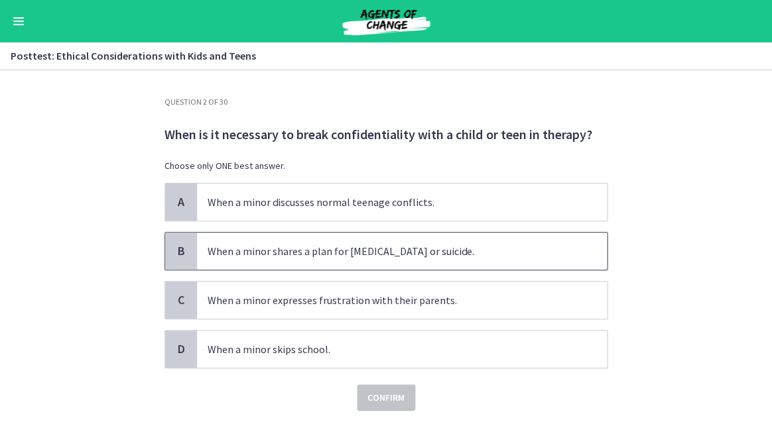
click at [288, 255] on p "When a minor shares a plan for self-harm or suicide." at bounding box center [389, 251] width 362 height 16
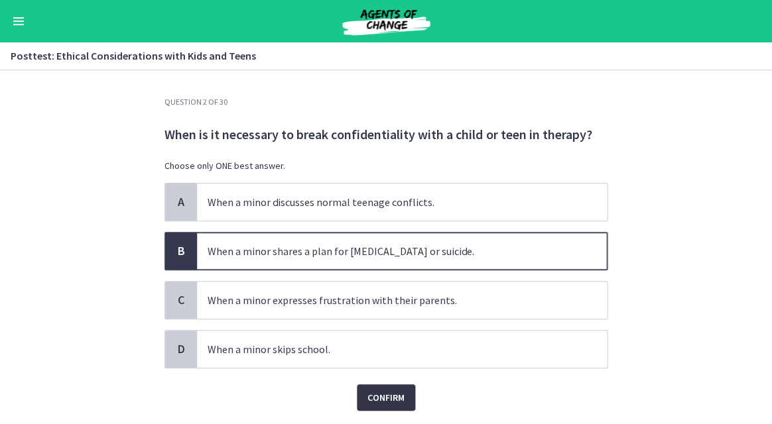
click at [379, 401] on span "Confirm" at bounding box center [385, 398] width 37 height 16
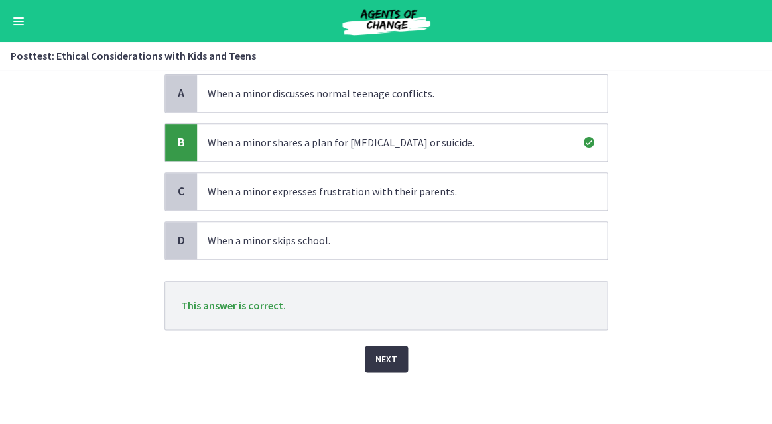
scroll to position [109, 0]
click at [391, 358] on span "Next" at bounding box center [386, 360] width 22 height 16
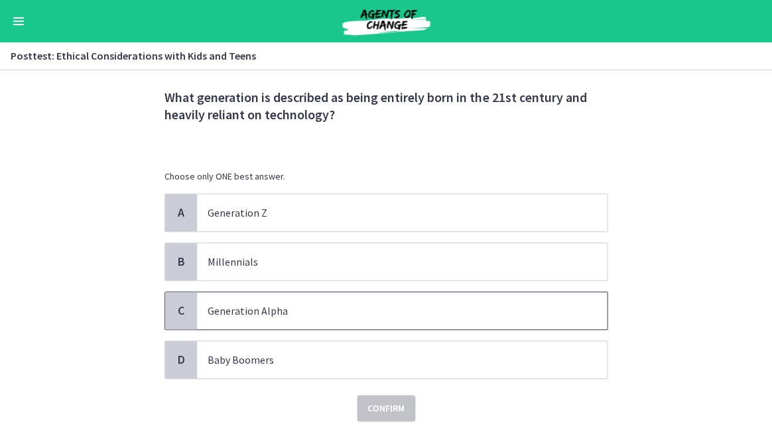
scroll to position [40, 0]
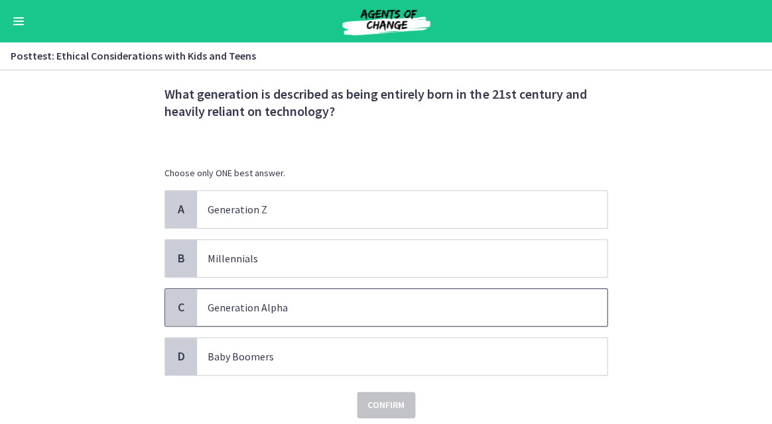
click at [349, 305] on p "Generation Alpha" at bounding box center [389, 308] width 362 height 16
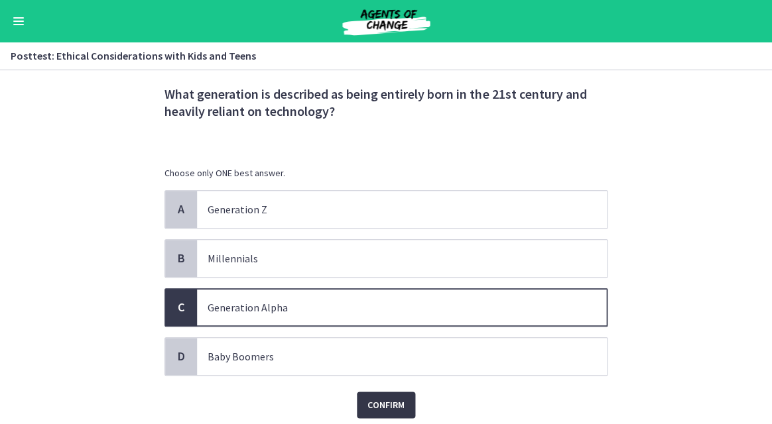
click at [390, 406] on span "Confirm" at bounding box center [385, 405] width 37 height 16
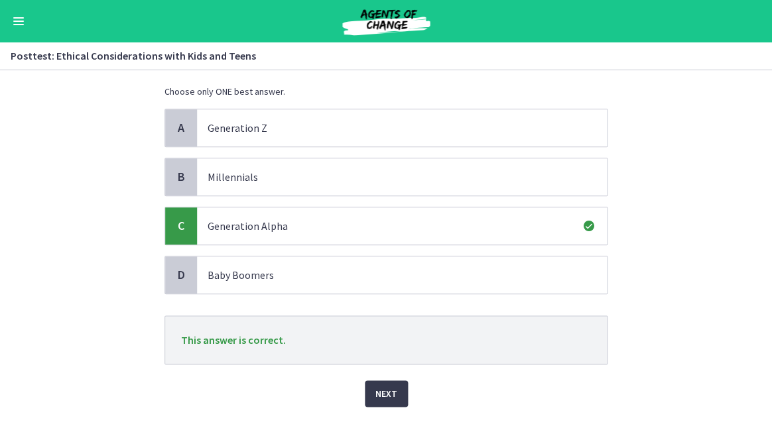
scroll to position [124, 0]
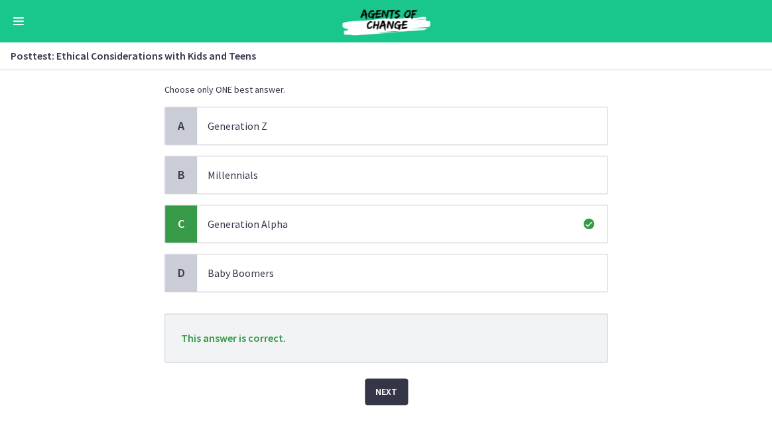
click at [384, 385] on span "Next" at bounding box center [386, 392] width 22 height 16
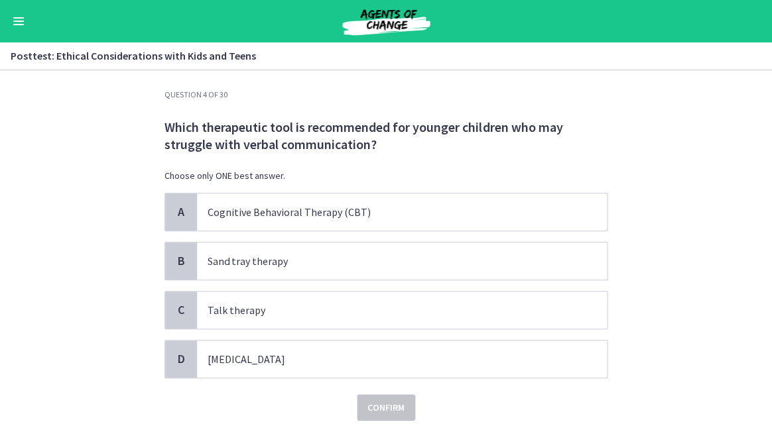
scroll to position [8, 0]
click at [333, 263] on p "Sand tray therapy" at bounding box center [389, 261] width 362 height 16
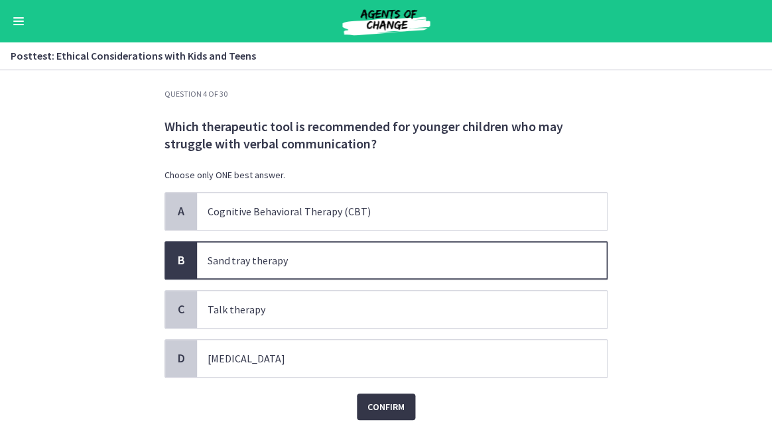
click at [371, 403] on span "Confirm" at bounding box center [385, 407] width 37 height 16
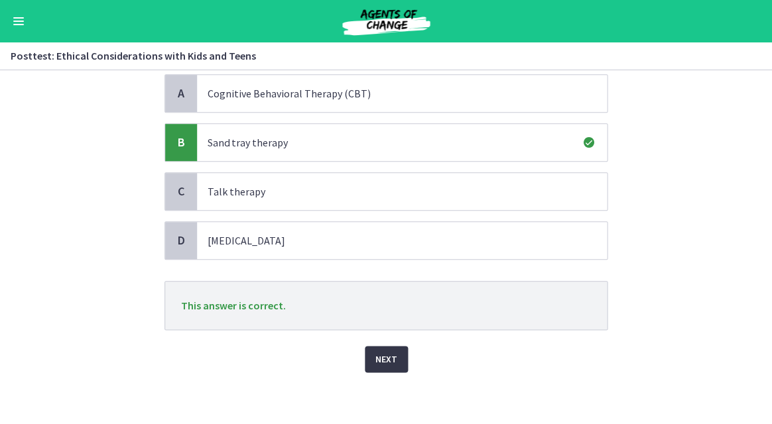
scroll to position [125, 0]
click at [383, 354] on span "Next" at bounding box center [386, 360] width 22 height 16
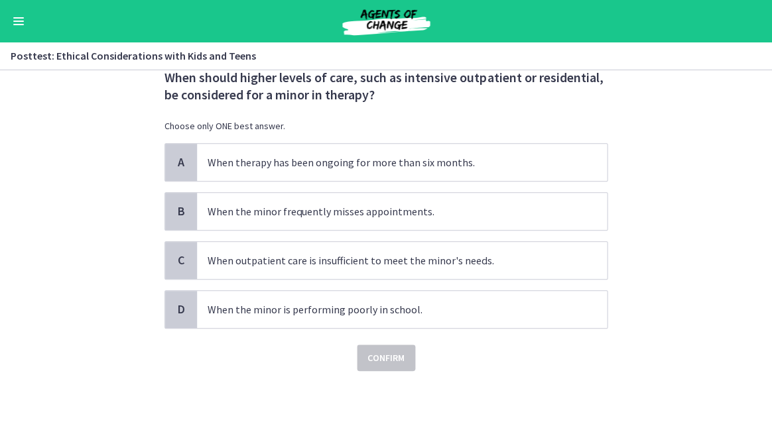
scroll to position [0, 0]
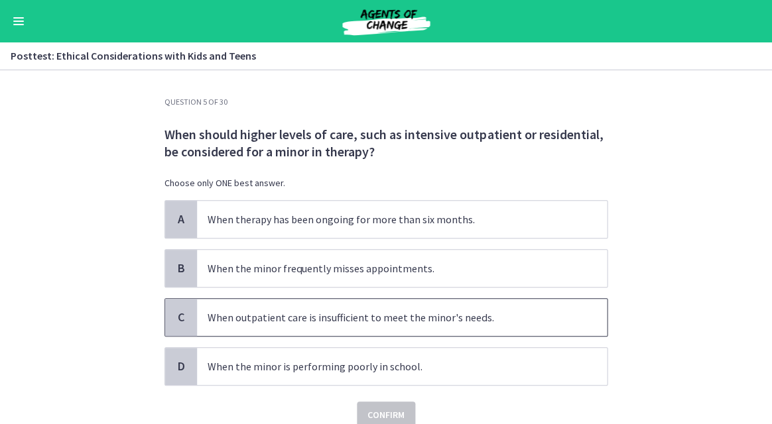
click at [375, 322] on p "When outpatient care is insufficient to meet the minor's needs." at bounding box center [389, 318] width 362 height 16
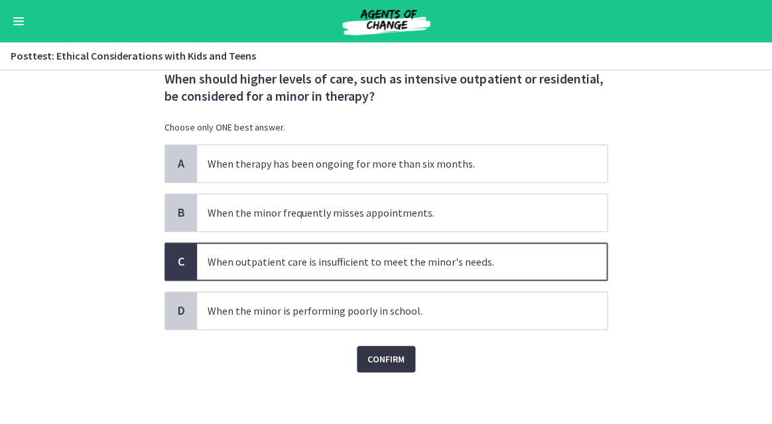
scroll to position [56, 0]
click at [384, 363] on span "Confirm" at bounding box center [385, 360] width 37 height 16
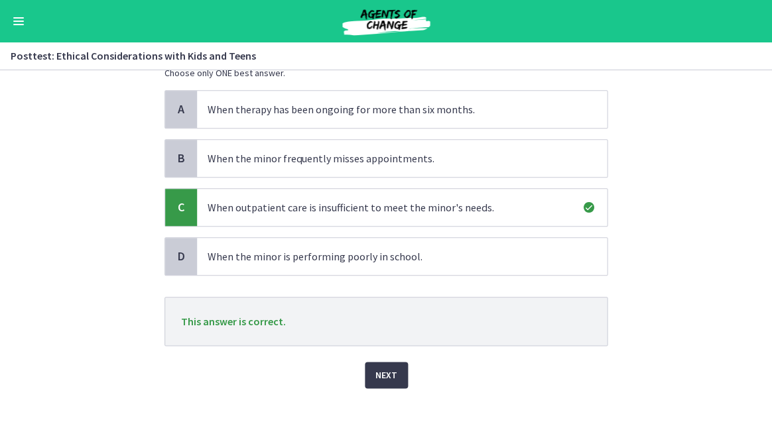
scroll to position [109, 0]
click at [386, 369] on span "Next" at bounding box center [386, 377] width 22 height 16
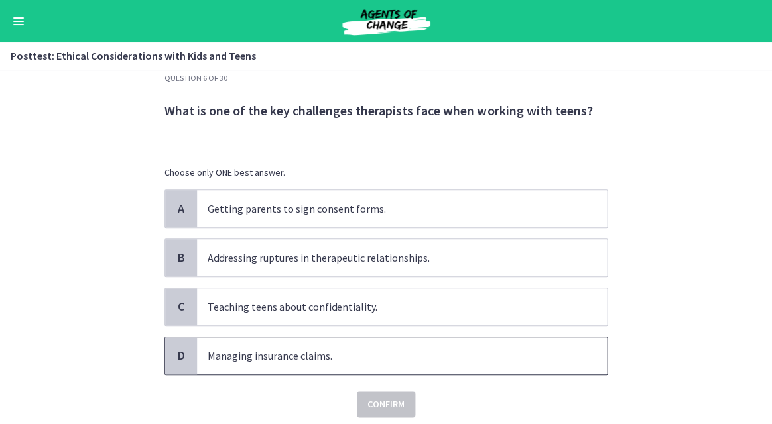
scroll to position [35, 0]
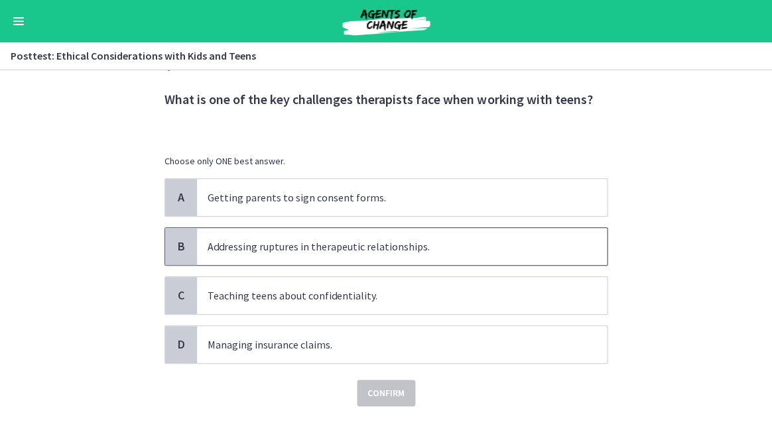
click at [392, 255] on span "Addressing ruptures in therapeutic relationships." at bounding box center [402, 246] width 410 height 37
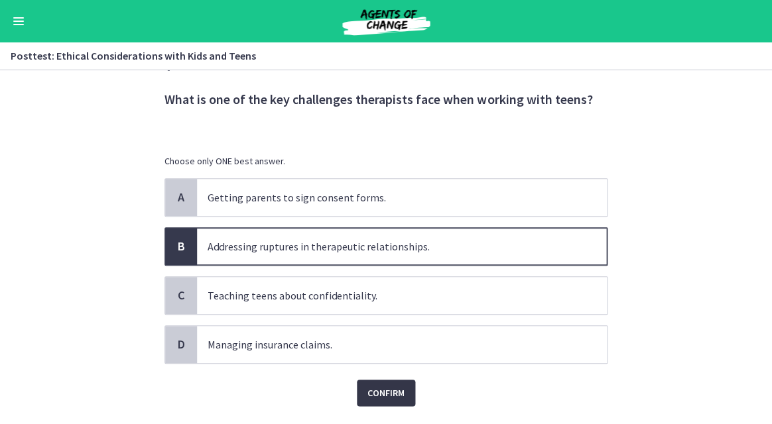
click at [391, 393] on span "Confirm" at bounding box center [385, 393] width 37 height 16
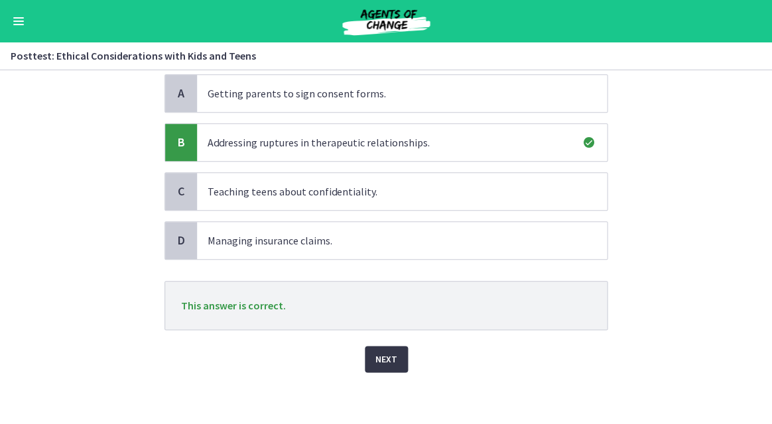
scroll to position [139, 0]
click at [385, 366] on span "Next" at bounding box center [386, 360] width 22 height 16
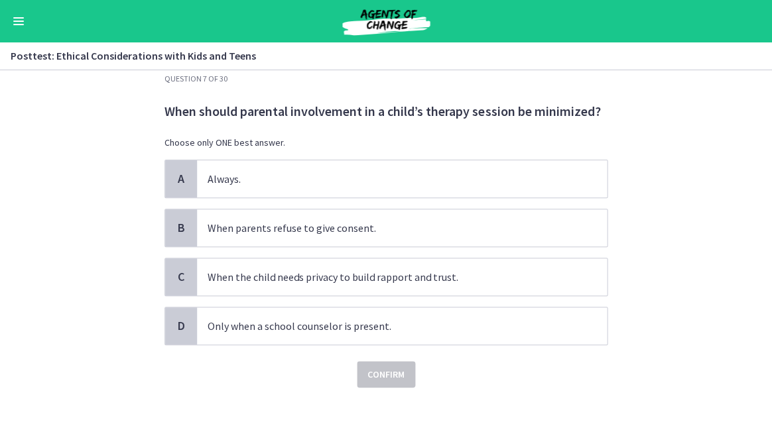
scroll to position [25, 0]
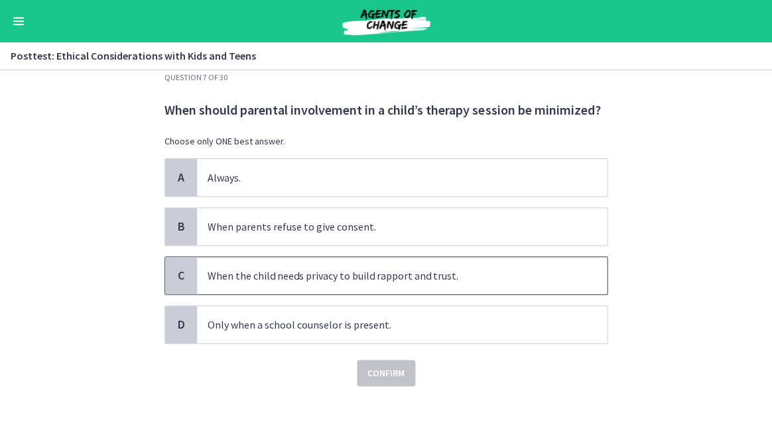
click at [358, 279] on p "When the child needs privacy to build rapport and trust." at bounding box center [389, 276] width 362 height 16
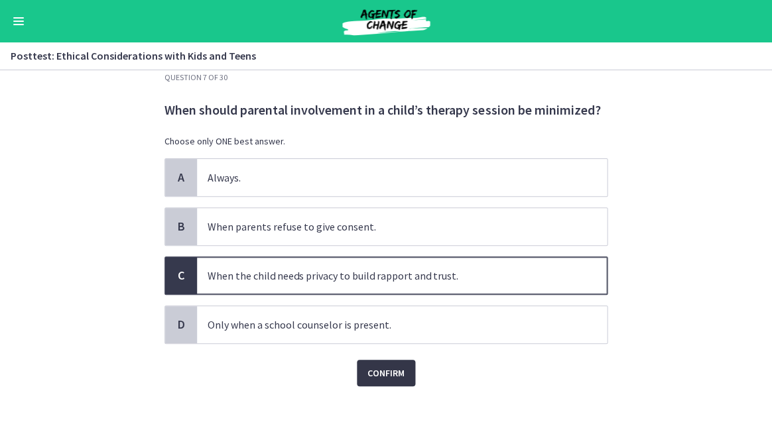
click at [370, 371] on span "Confirm" at bounding box center [385, 373] width 37 height 16
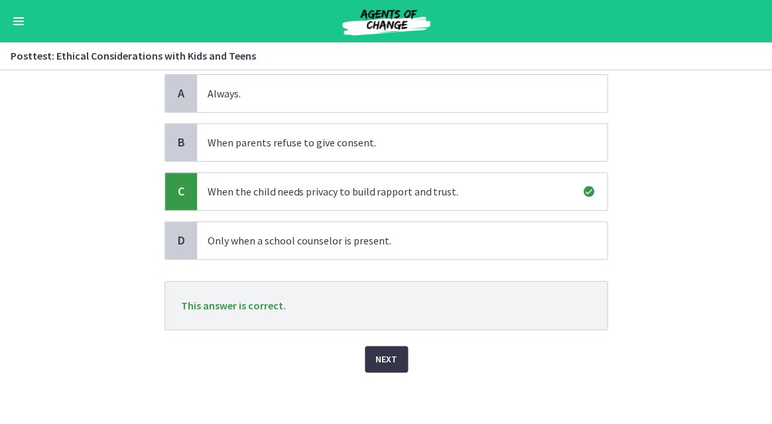
scroll to position [109, 0]
click at [381, 361] on span "Next" at bounding box center [386, 360] width 22 height 16
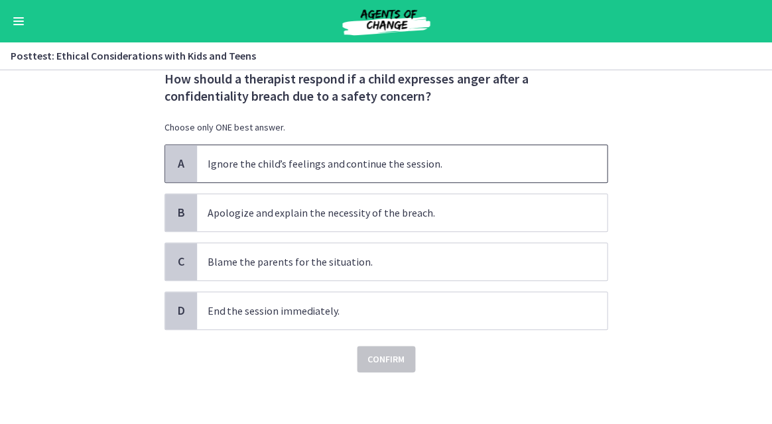
scroll to position [56, 0]
click at [281, 216] on p "Apologize and explain the necessity of the breach." at bounding box center [389, 213] width 362 height 16
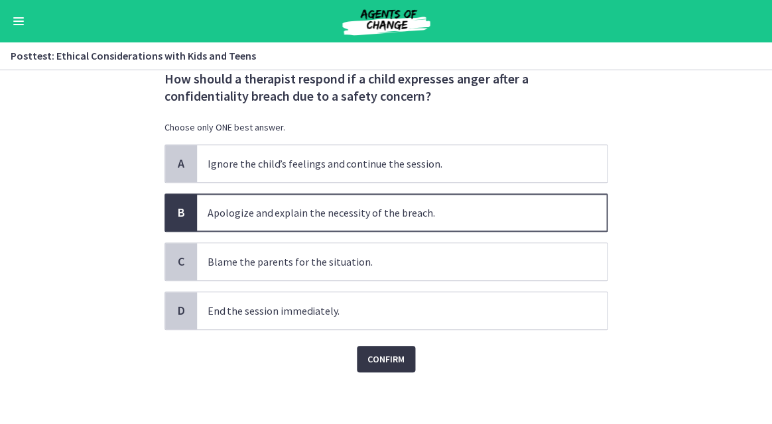
scroll to position [0, 0]
click at [395, 361] on span "Confirm" at bounding box center [385, 360] width 37 height 16
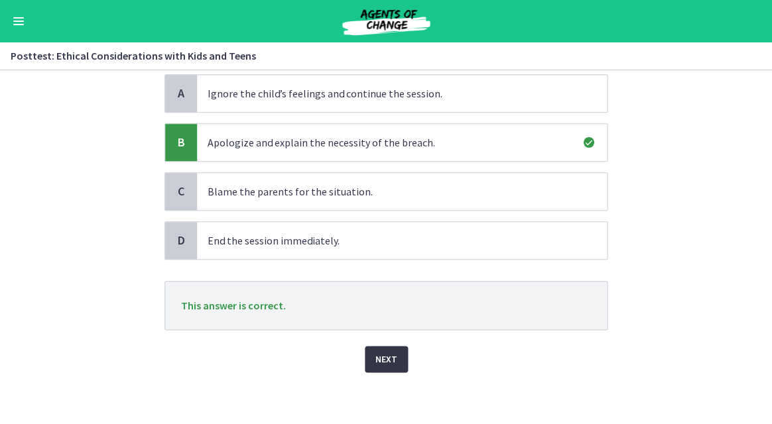
scroll to position [125, 0]
click at [391, 356] on span "Next" at bounding box center [386, 360] width 22 height 16
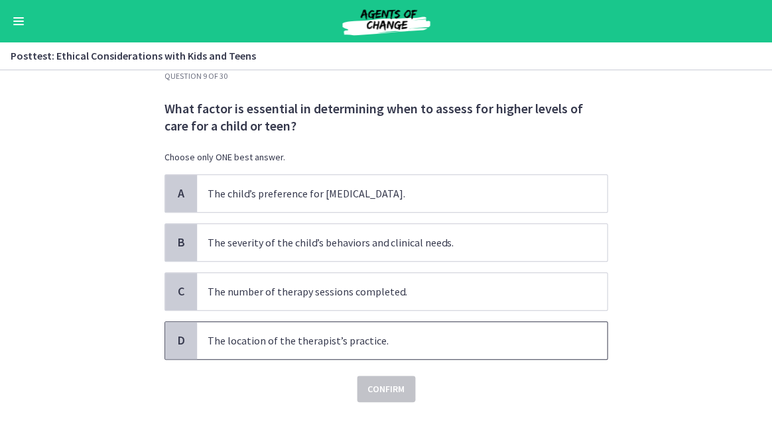
scroll to position [27, 0]
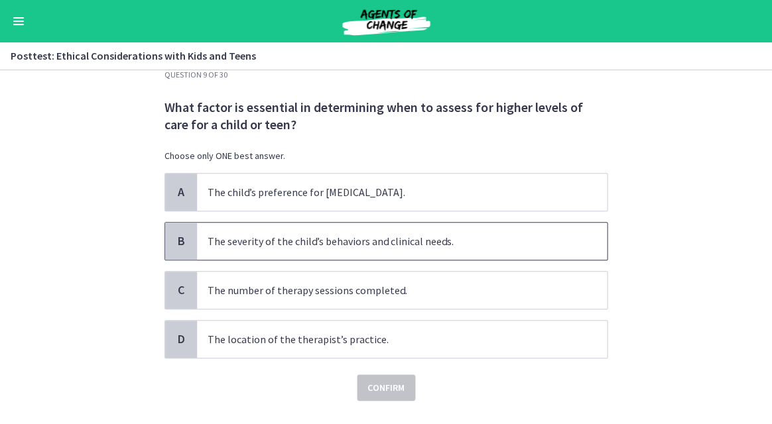
click at [362, 241] on p "The severity of the child’s behaviors and clinical needs." at bounding box center [389, 241] width 362 height 16
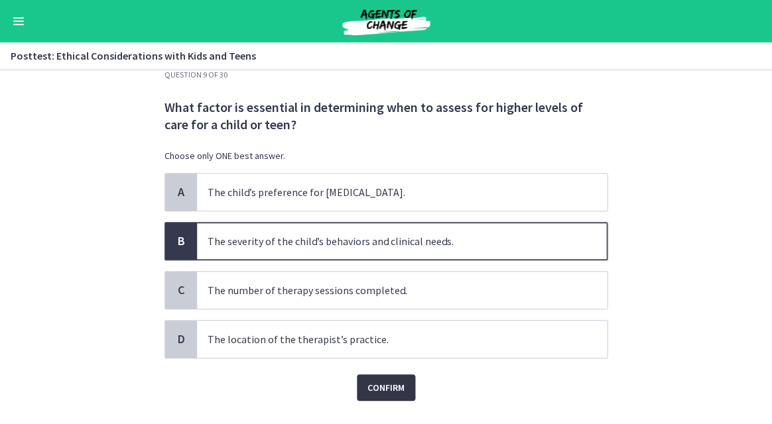
click at [377, 387] on span "Confirm" at bounding box center [385, 388] width 37 height 16
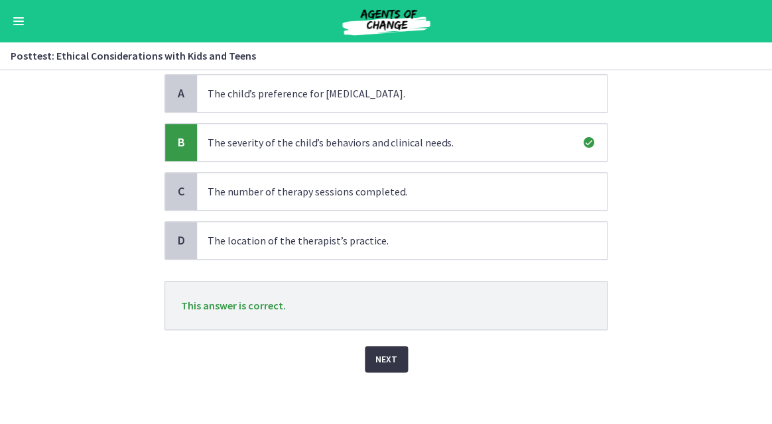
scroll to position [125, 0]
click at [385, 362] on span "Next" at bounding box center [386, 360] width 22 height 16
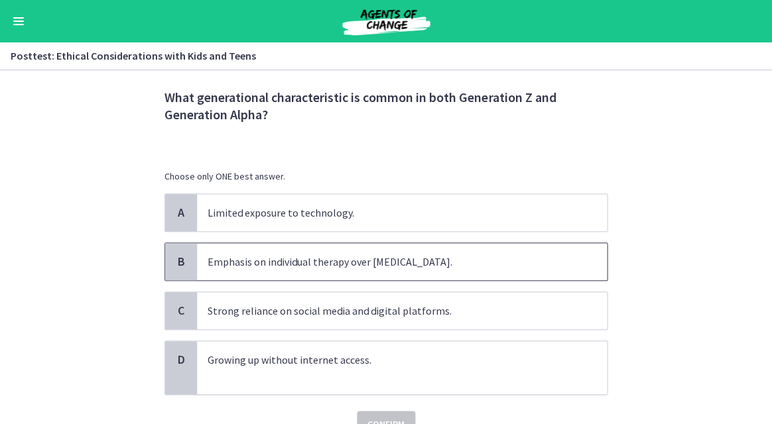
scroll to position [38, 0]
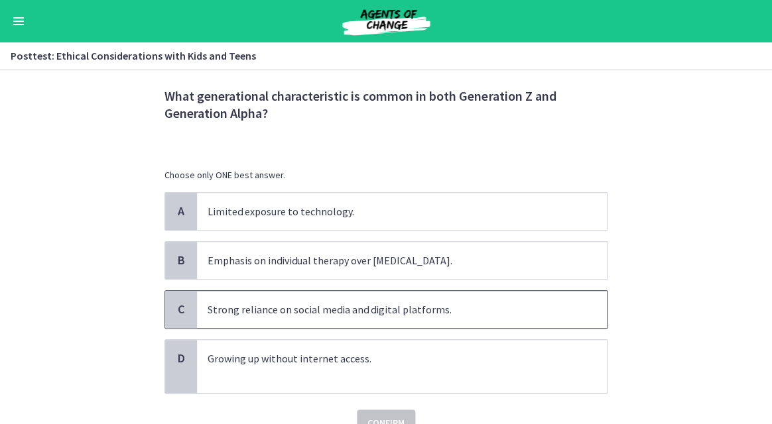
click at [379, 310] on p "Strong reliance on social media and digital platforms." at bounding box center [389, 310] width 362 height 16
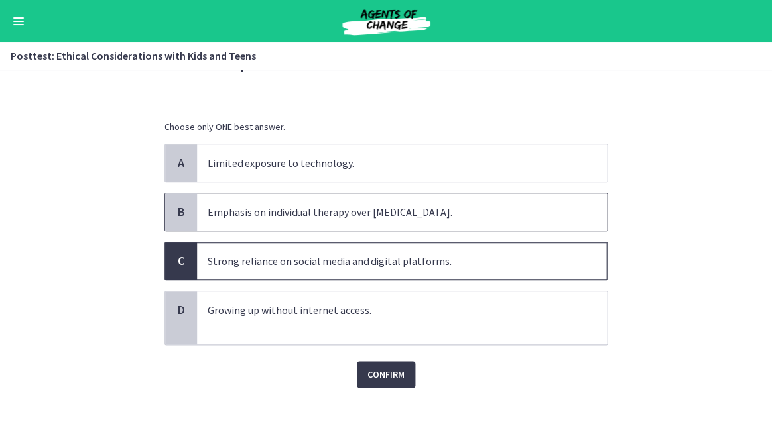
scroll to position [96, 0]
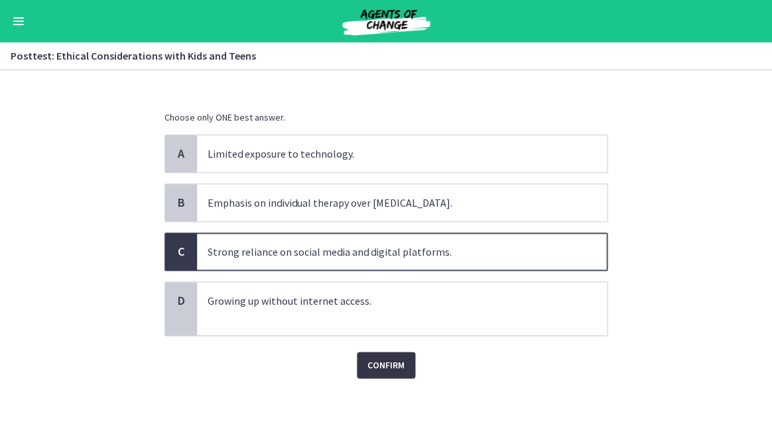
click at [370, 363] on span "Confirm" at bounding box center [385, 365] width 37 height 16
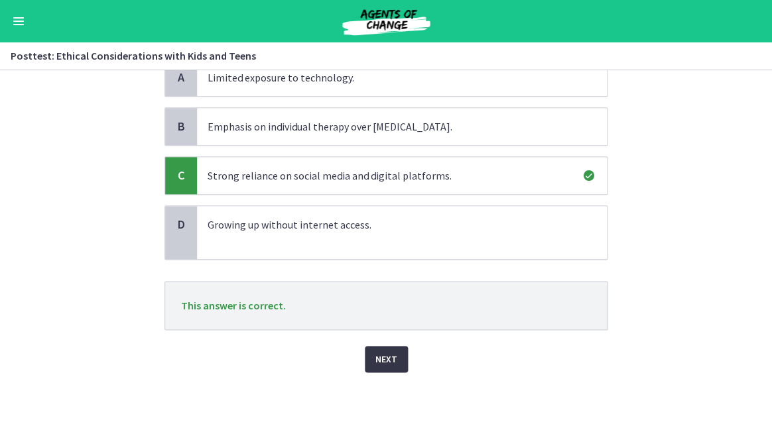
scroll to position [172, 0]
click at [369, 355] on button "Next" at bounding box center [386, 360] width 43 height 27
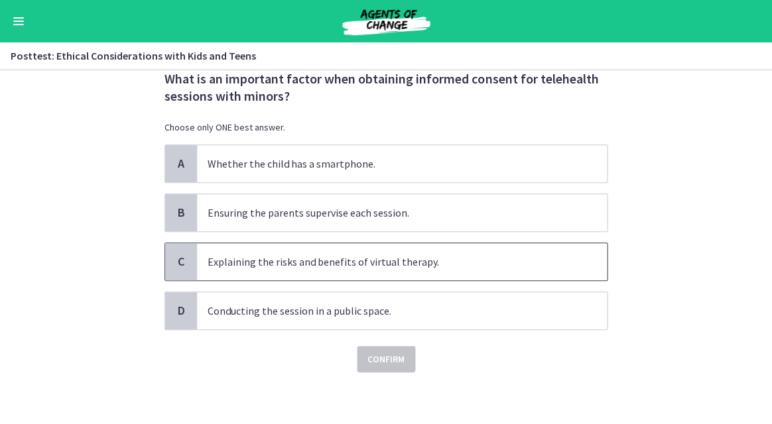
scroll to position [56, 0]
click at [413, 260] on p "Explaining the risks and benefits of virtual therapy." at bounding box center [389, 262] width 362 height 16
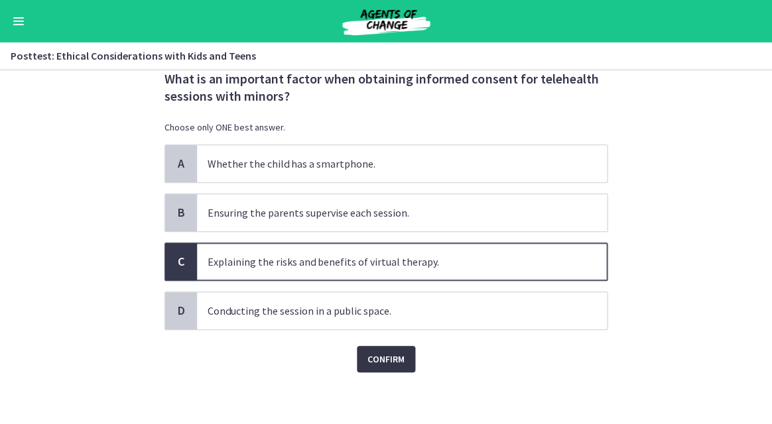
click at [367, 361] on span "Confirm" at bounding box center [385, 360] width 37 height 16
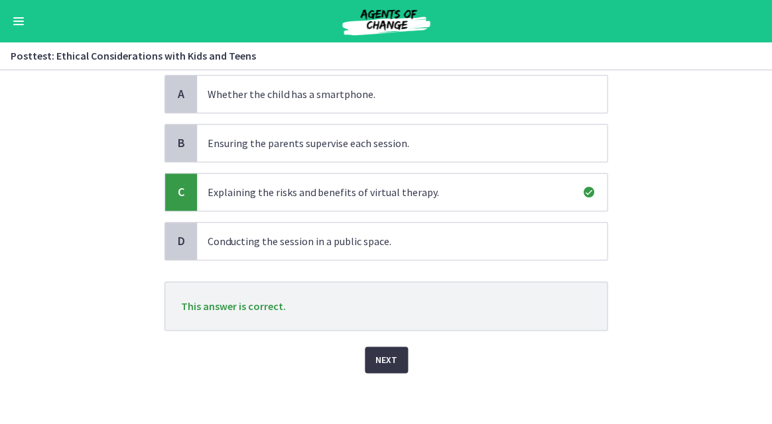
scroll to position [0, 0]
click at [389, 348] on button "Next" at bounding box center [386, 360] width 43 height 27
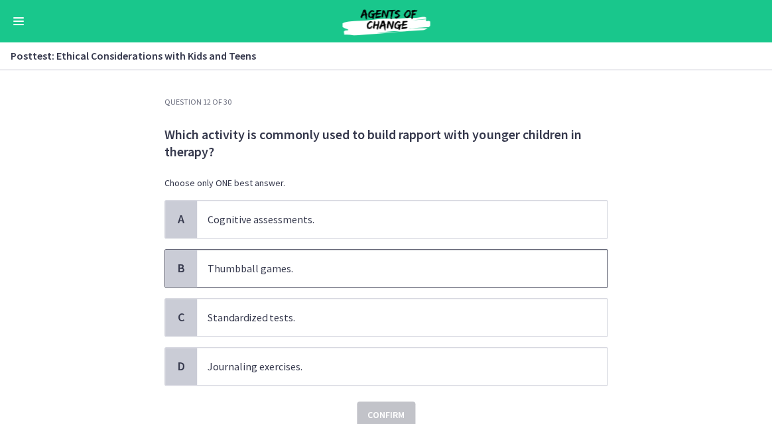
click at [300, 265] on p "Thumbball games." at bounding box center [389, 269] width 362 height 16
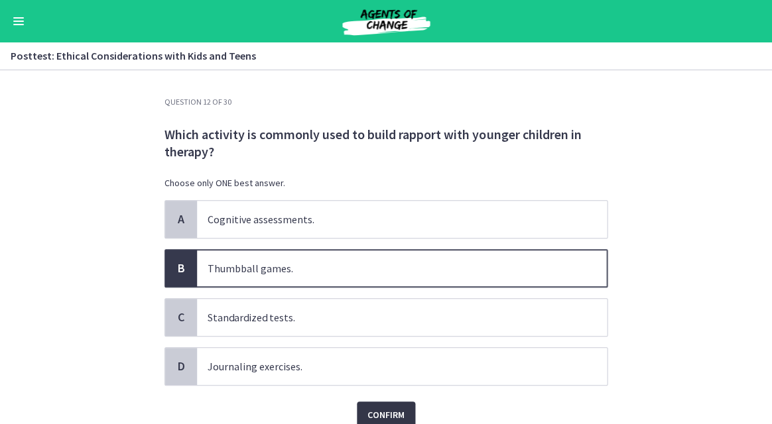
click at [380, 407] on span "Confirm" at bounding box center [385, 415] width 37 height 16
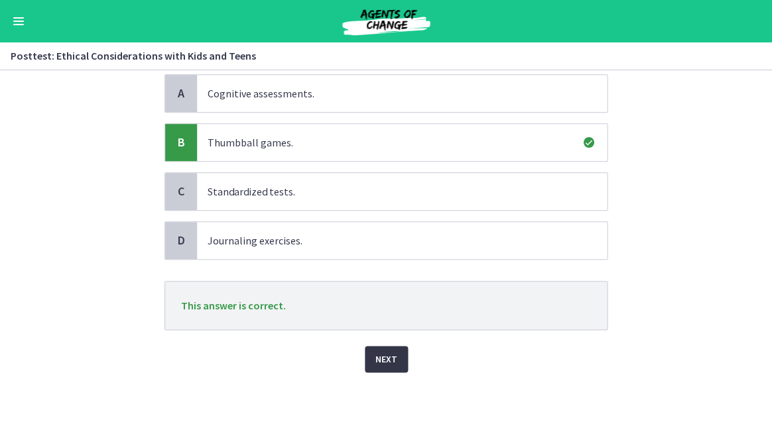
scroll to position [125, 0]
click at [375, 361] on span "Next" at bounding box center [386, 360] width 22 height 16
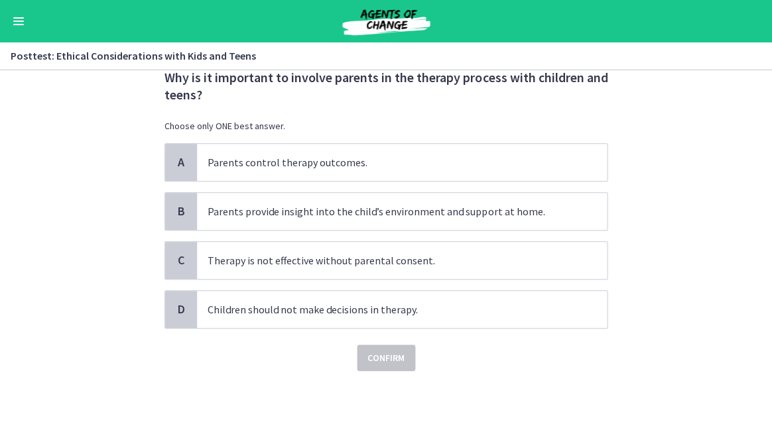
scroll to position [0, 0]
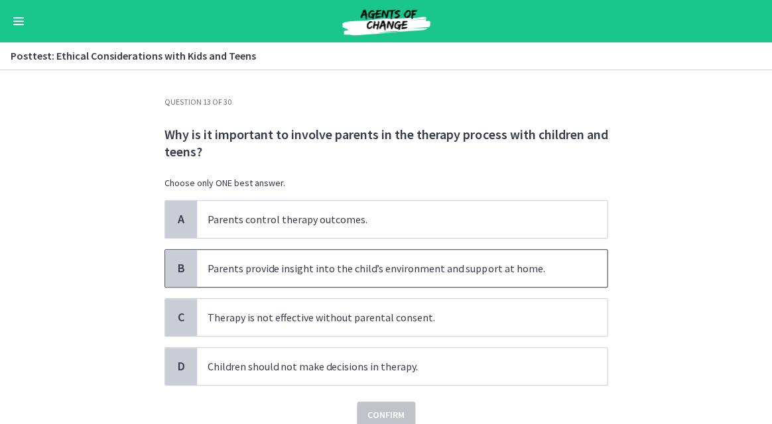
click at [342, 279] on span "Parents provide insight into the child’s environment and support at home." at bounding box center [402, 268] width 410 height 37
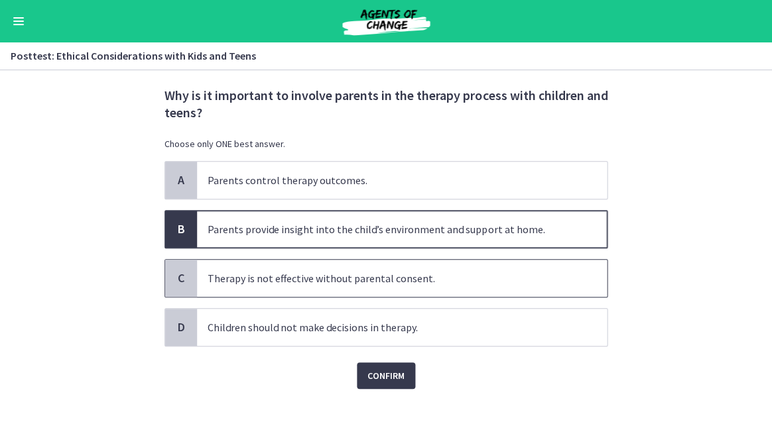
scroll to position [42, 0]
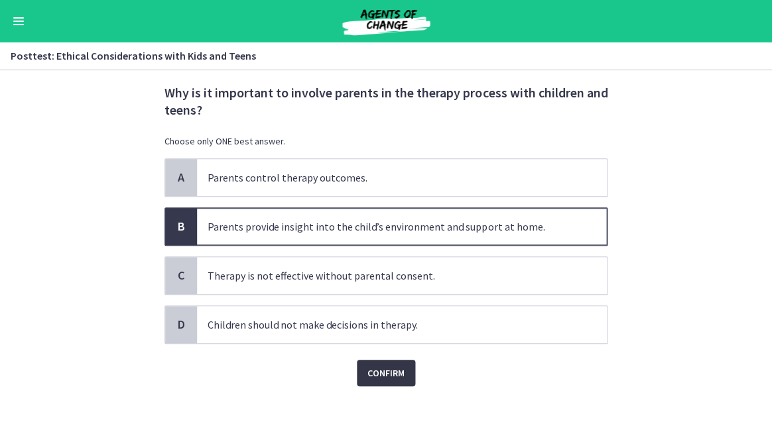
click at [377, 369] on span "Confirm" at bounding box center [385, 373] width 37 height 16
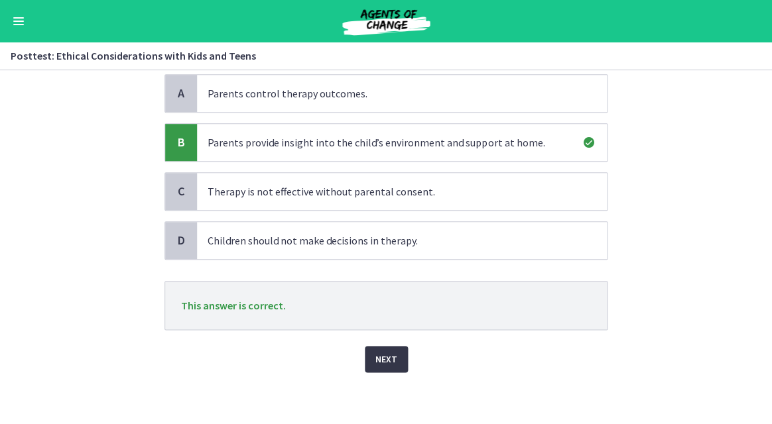
scroll to position [125, 0]
click at [377, 366] on span "Next" at bounding box center [386, 360] width 22 height 16
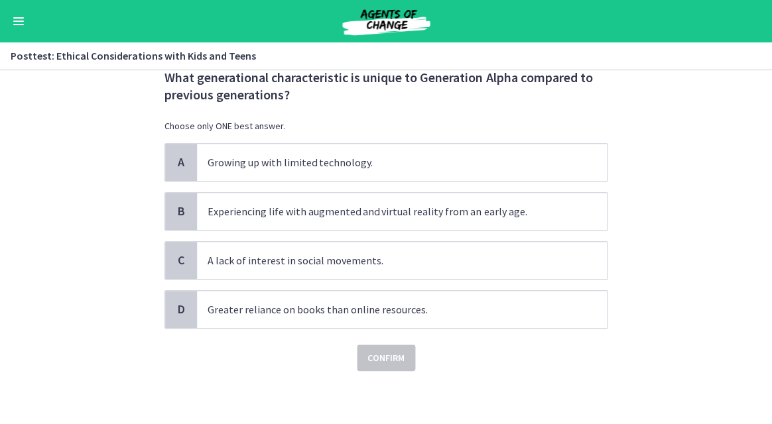
scroll to position [0, 0]
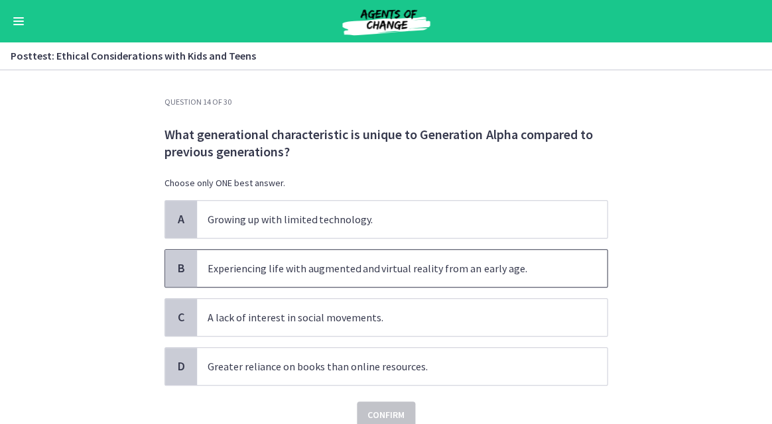
click at [337, 261] on p "Experiencing life with augmented and virtual reality from an early age." at bounding box center [389, 269] width 362 height 16
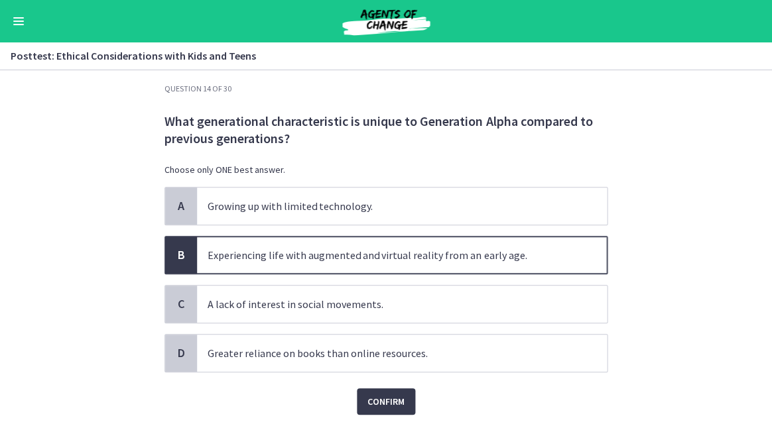
scroll to position [16, 0]
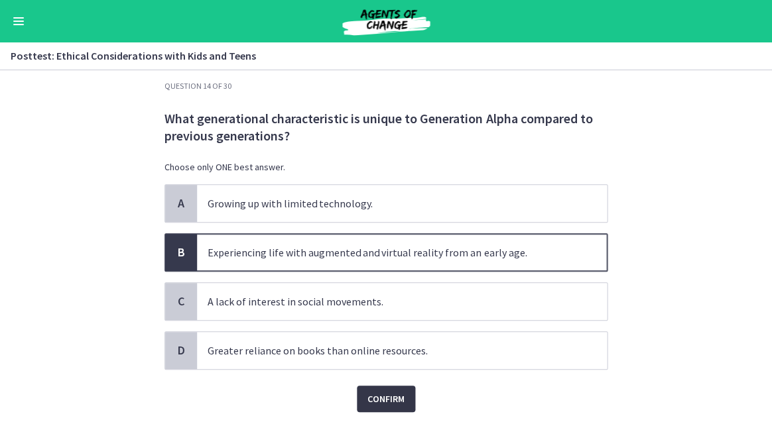
click at [394, 393] on span "Confirm" at bounding box center [385, 399] width 37 height 16
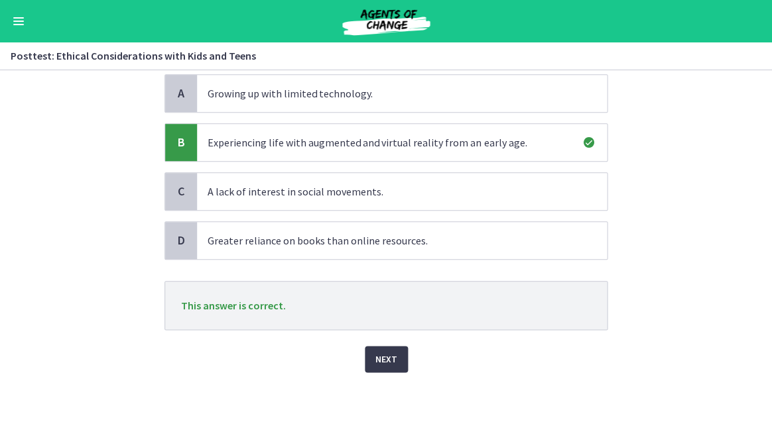
scroll to position [125, 0]
click at [376, 358] on span "Next" at bounding box center [386, 360] width 22 height 16
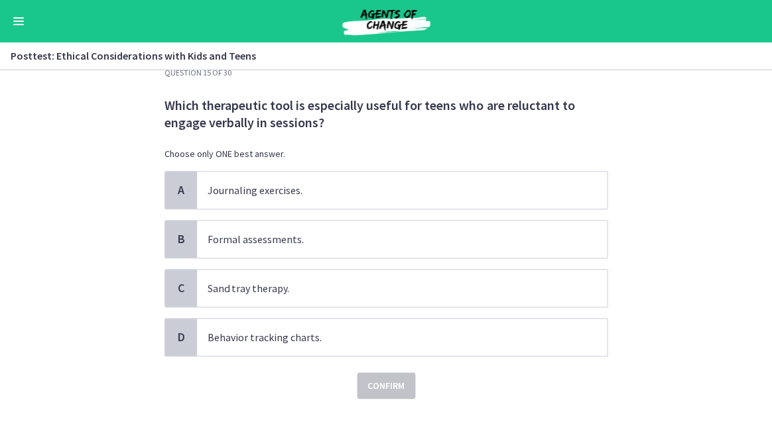
scroll to position [29, 0]
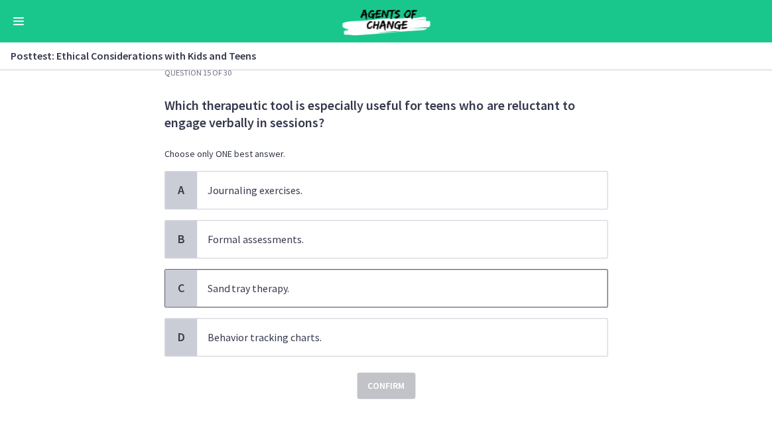
click at [297, 287] on p "Sand tray therapy." at bounding box center [389, 289] width 362 height 16
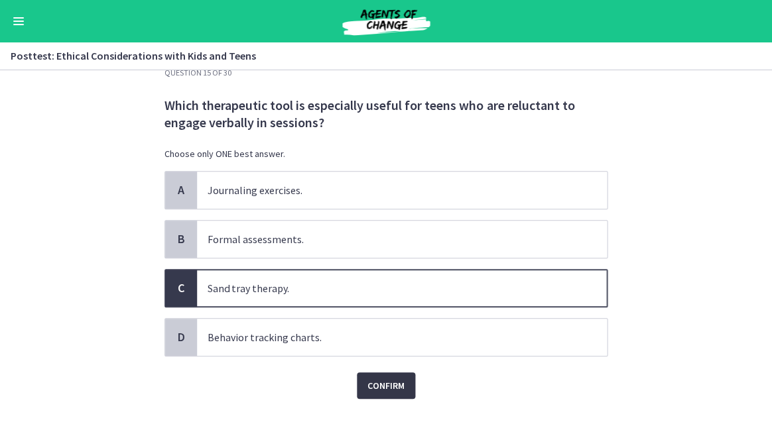
click at [380, 387] on span "Confirm" at bounding box center [385, 386] width 37 height 16
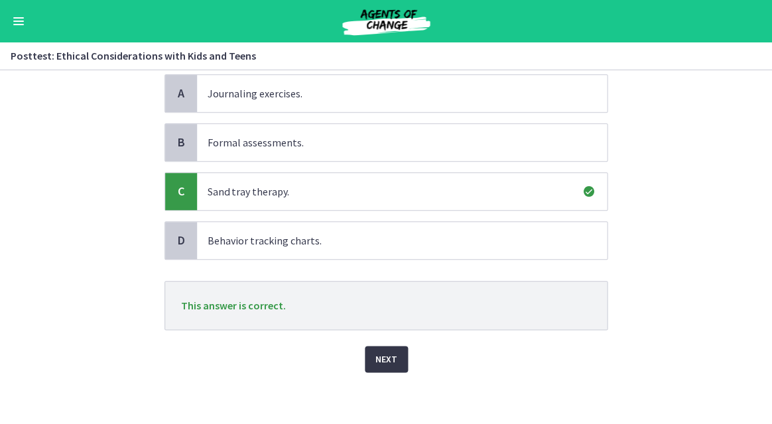
scroll to position [125, 0]
click at [374, 349] on button "Next" at bounding box center [386, 360] width 43 height 27
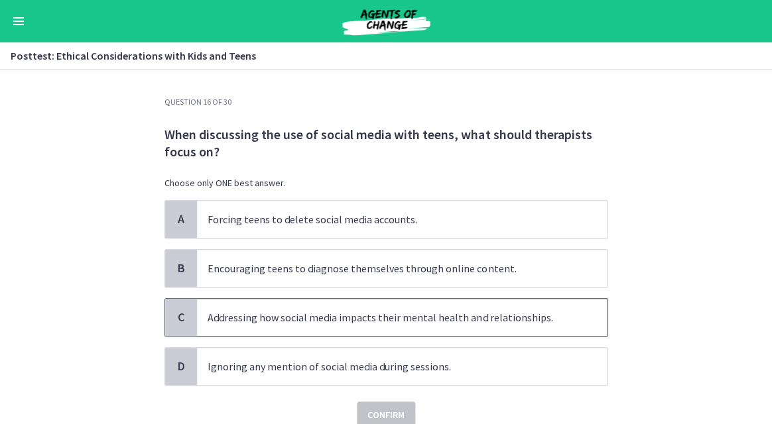
click at [288, 320] on p "Addressing how social media impacts their mental health and relationships." at bounding box center [389, 318] width 362 height 16
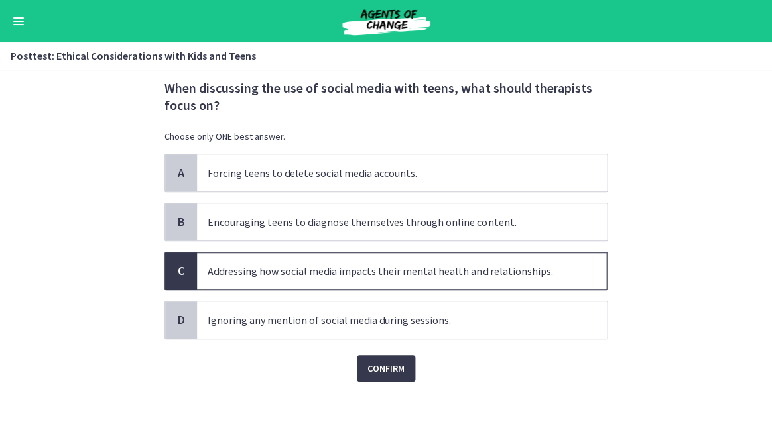
scroll to position [56, 0]
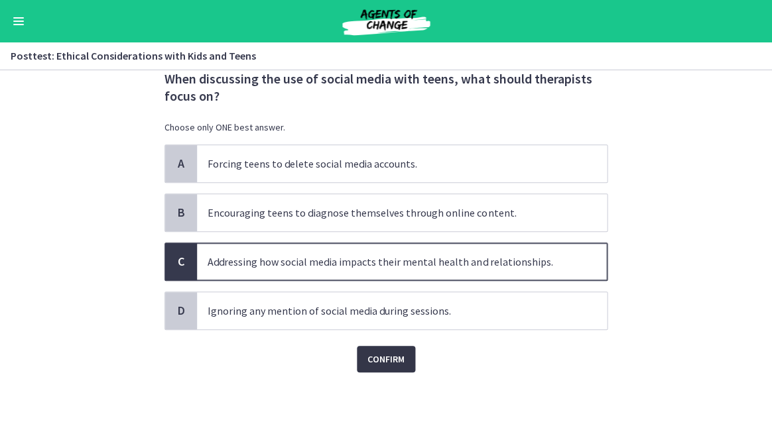
click at [367, 367] on button "Confirm" at bounding box center [386, 359] width 58 height 27
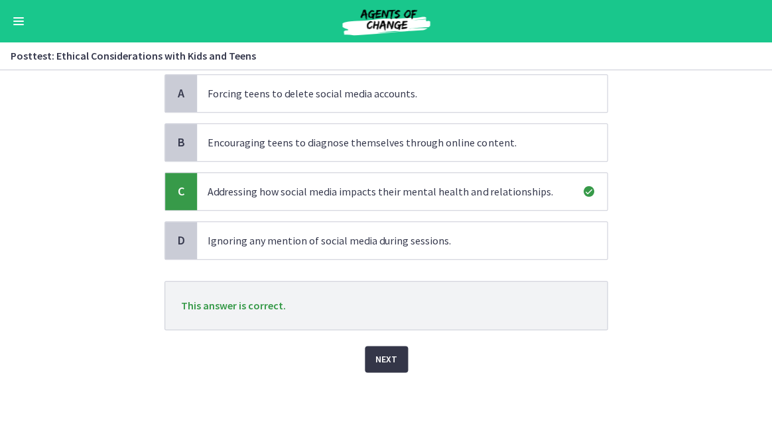
scroll to position [125, 0]
click at [375, 359] on span "Next" at bounding box center [386, 360] width 22 height 16
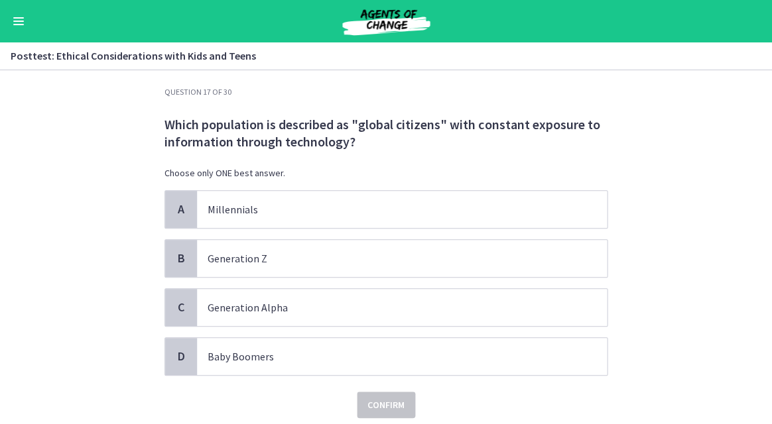
scroll to position [11, 0]
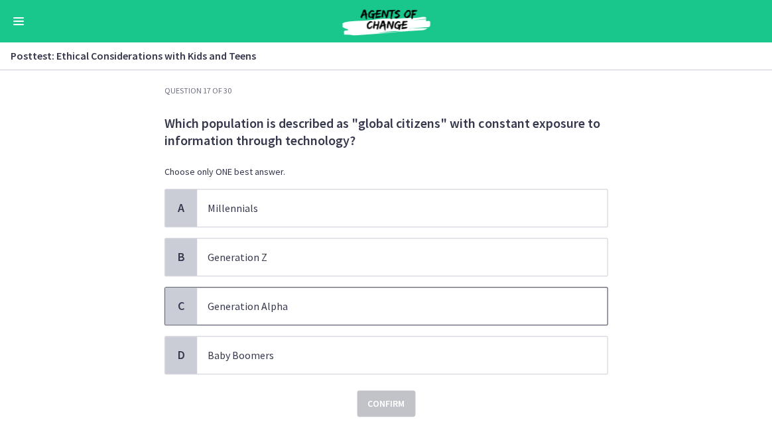
click at [294, 309] on p "Generation Alpha" at bounding box center [389, 306] width 362 height 16
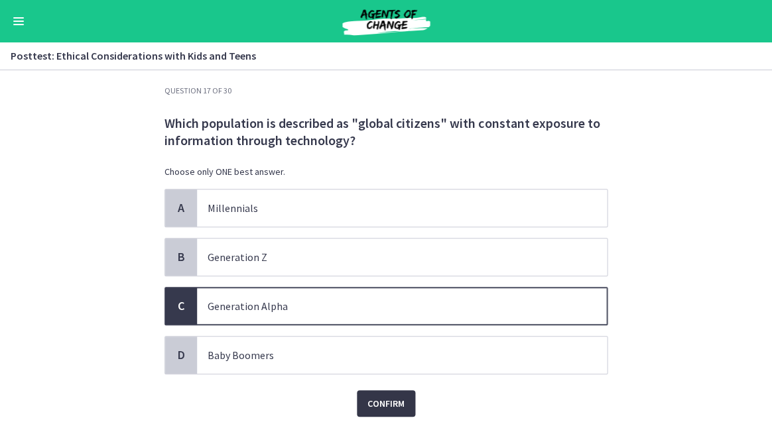
click at [394, 393] on button "Confirm" at bounding box center [386, 404] width 58 height 27
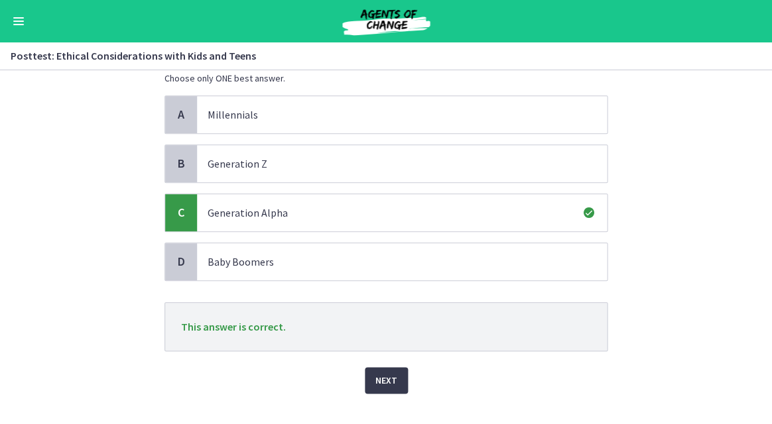
scroll to position [122, 0]
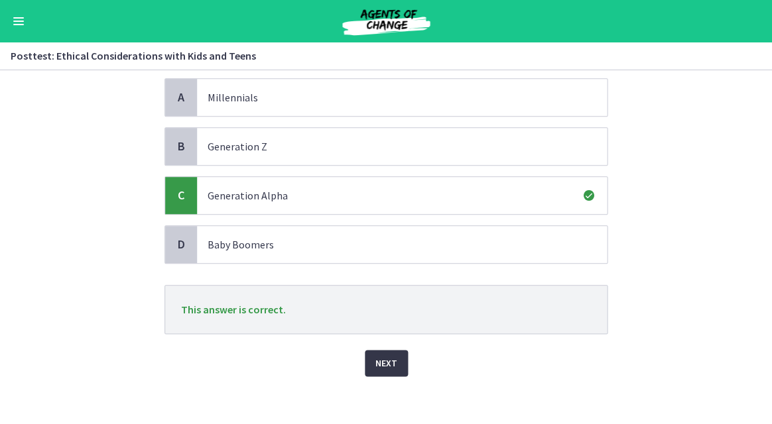
click at [386, 365] on span "Next" at bounding box center [386, 363] width 22 height 16
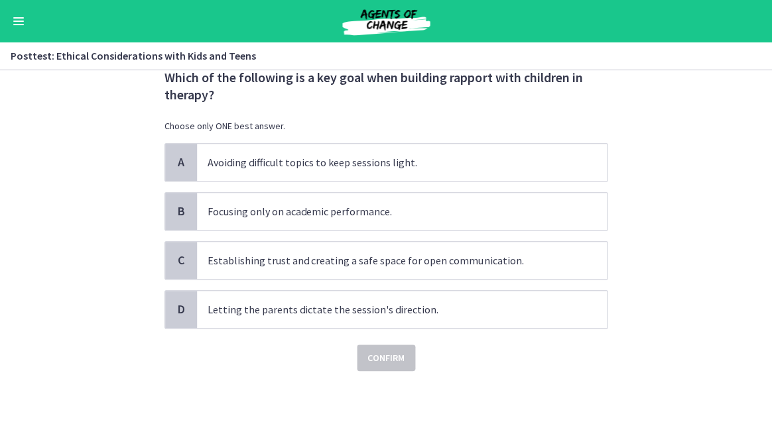
scroll to position [0, 0]
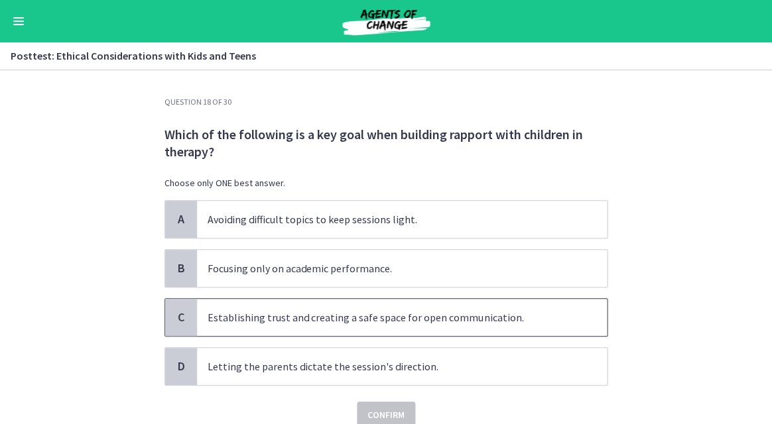
click at [368, 329] on span "Establishing trust and creating a safe space for open communication." at bounding box center [402, 317] width 410 height 37
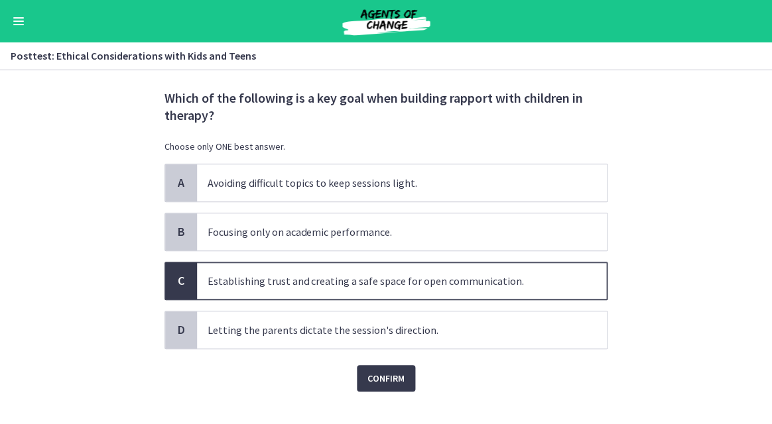
scroll to position [38, 0]
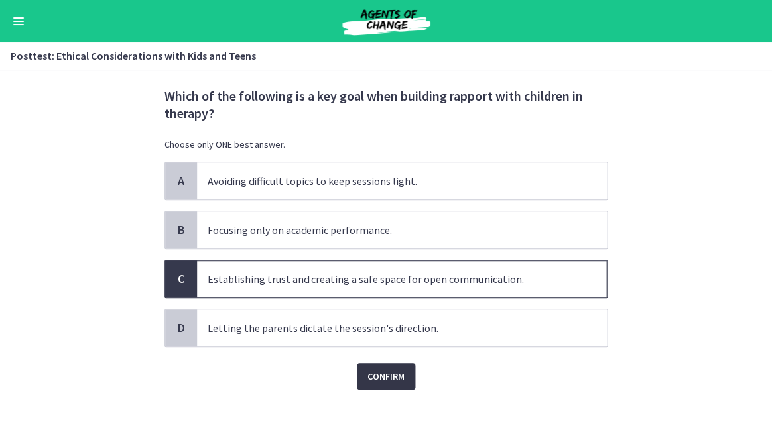
click at [382, 370] on span "Confirm" at bounding box center [385, 377] width 37 height 16
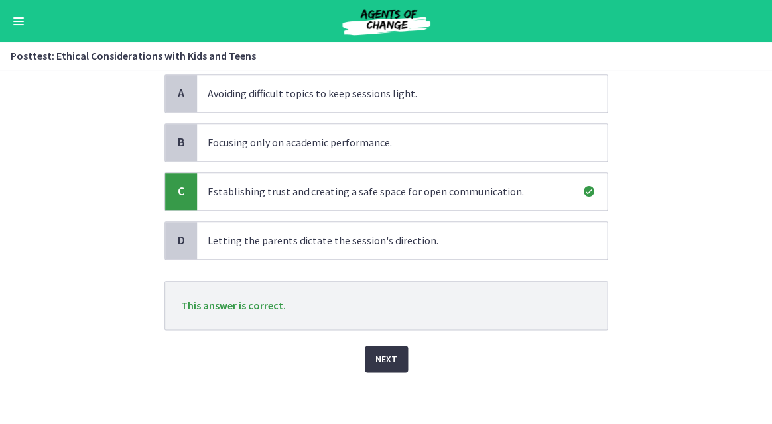
scroll to position [125, 0]
click at [381, 357] on span "Next" at bounding box center [386, 360] width 22 height 16
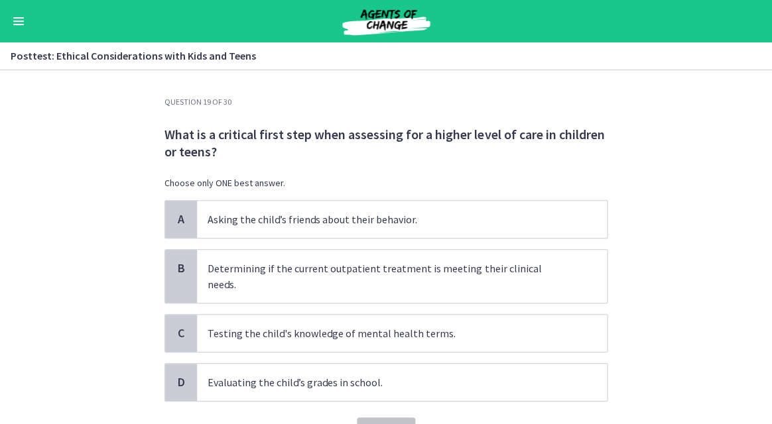
scroll to position [8, 0]
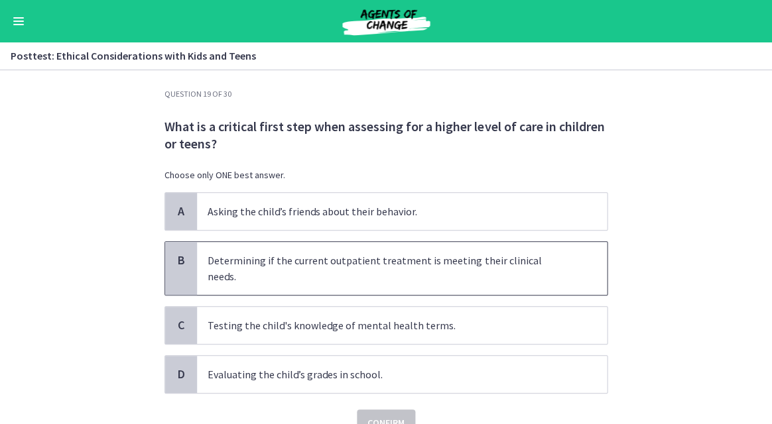
click at [367, 265] on p "Determining if the current outpatient treatment is meeting their clinical needs." at bounding box center [389, 269] width 362 height 32
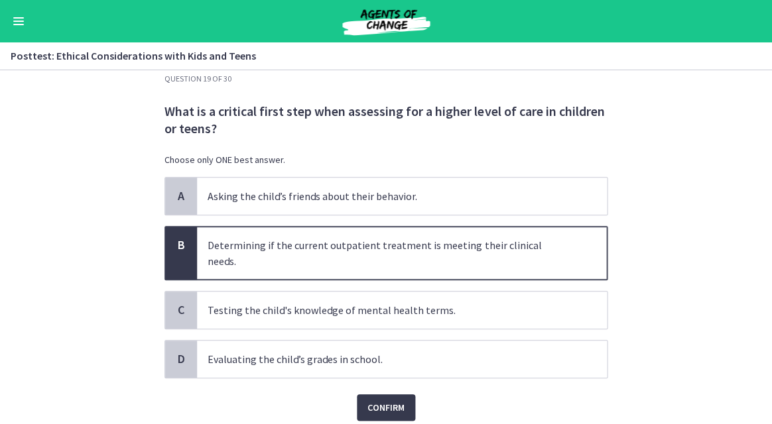
scroll to position [40, 0]
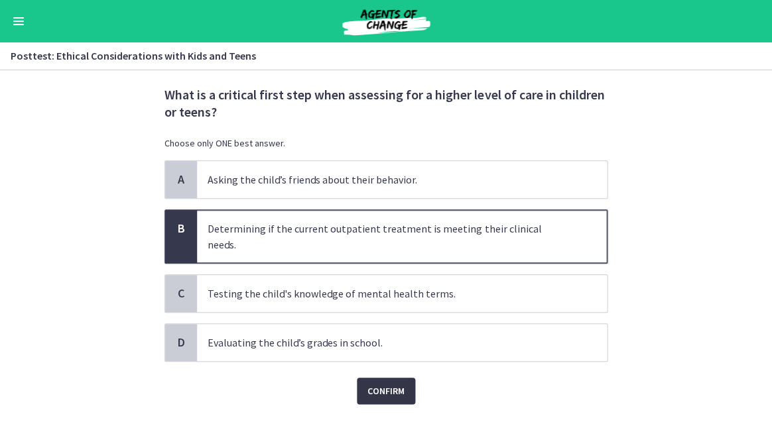
click at [375, 383] on span "Confirm" at bounding box center [385, 391] width 37 height 16
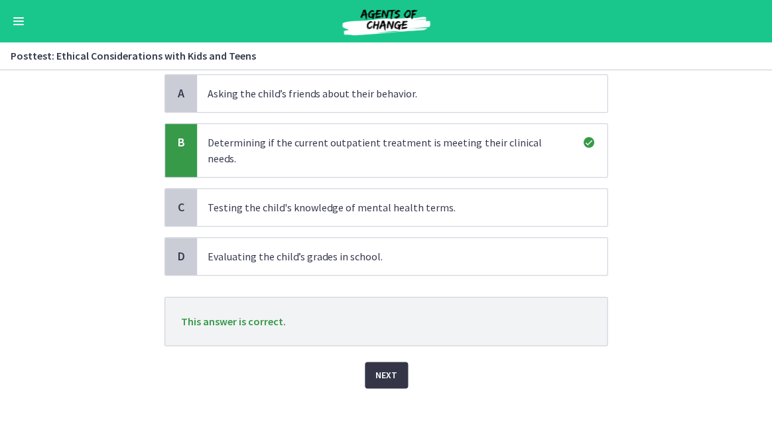
scroll to position [125, 0]
click at [377, 368] on span "Next" at bounding box center [386, 376] width 22 height 16
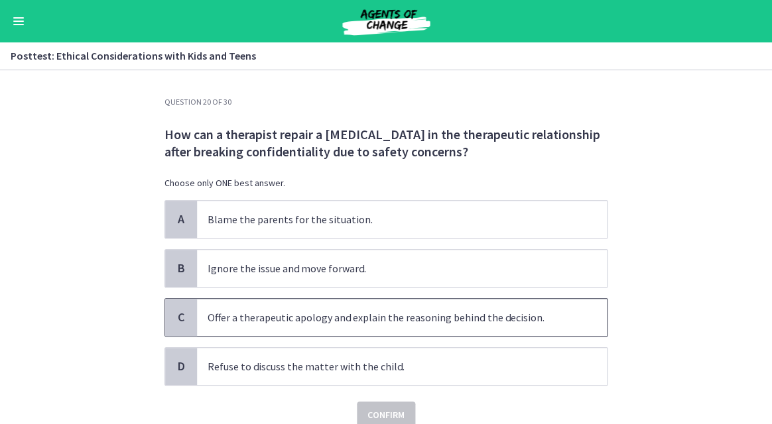
click at [327, 322] on p "Offer a therapeutic apology and explain the reasoning behind the decision." at bounding box center [389, 318] width 362 height 16
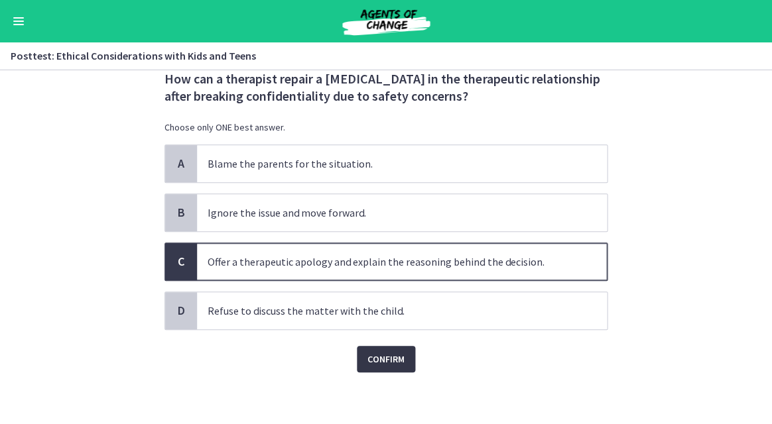
scroll to position [56, 0]
click at [384, 363] on span "Confirm" at bounding box center [385, 360] width 37 height 16
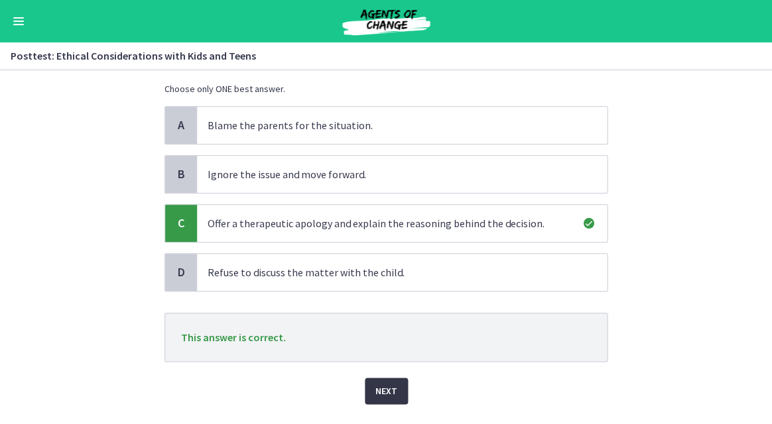
scroll to position [99, 0]
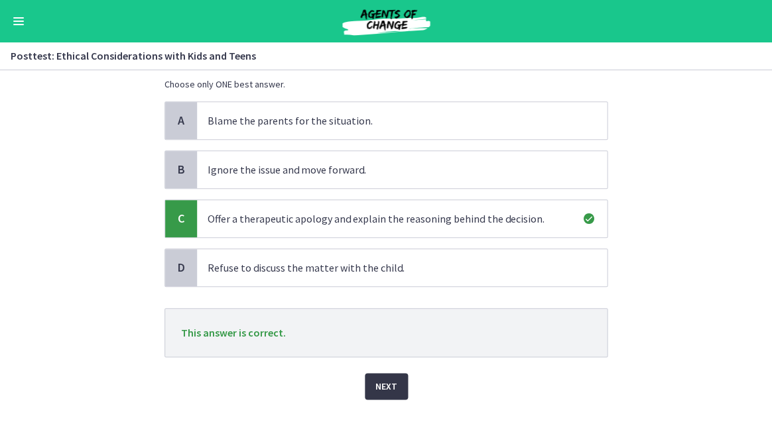
click at [388, 385] on span "Next" at bounding box center [386, 387] width 22 height 16
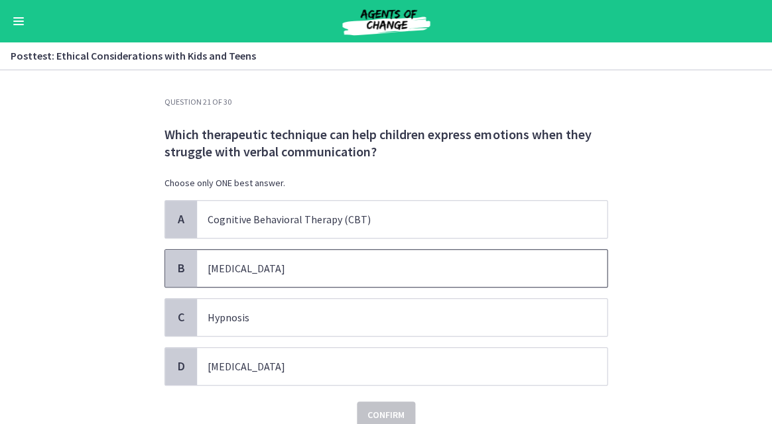
click at [306, 271] on p "Play therapy" at bounding box center [389, 269] width 362 height 16
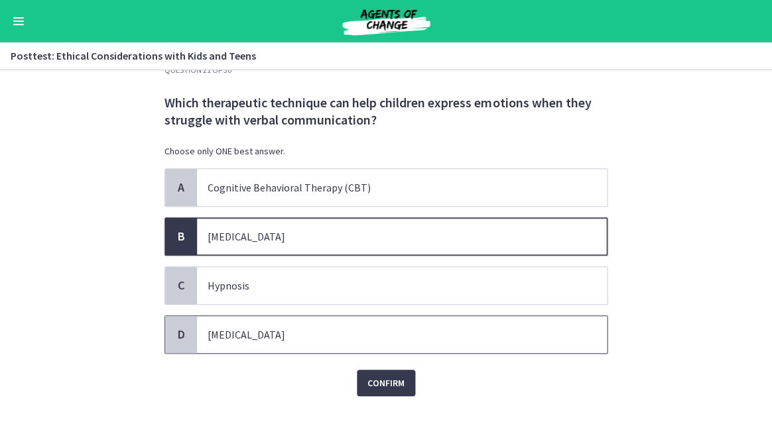
scroll to position [37, 0]
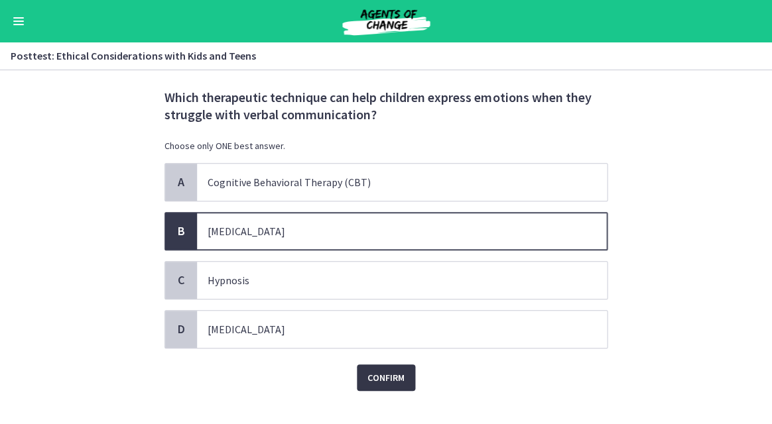
click at [385, 385] on button "Confirm" at bounding box center [386, 378] width 58 height 27
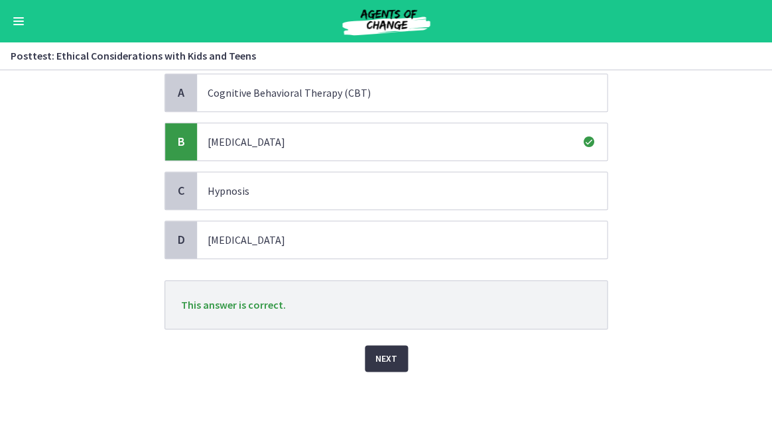
scroll to position [125, 0]
click at [375, 361] on span "Next" at bounding box center [386, 360] width 22 height 16
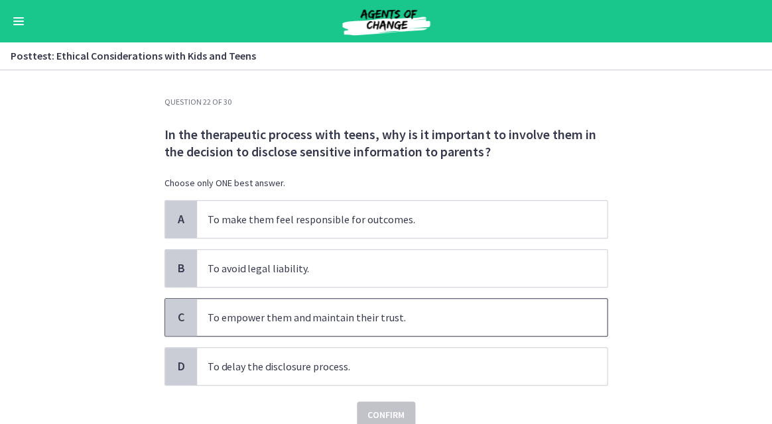
click at [324, 320] on p "To empower them and maintain their trust." at bounding box center [389, 318] width 362 height 16
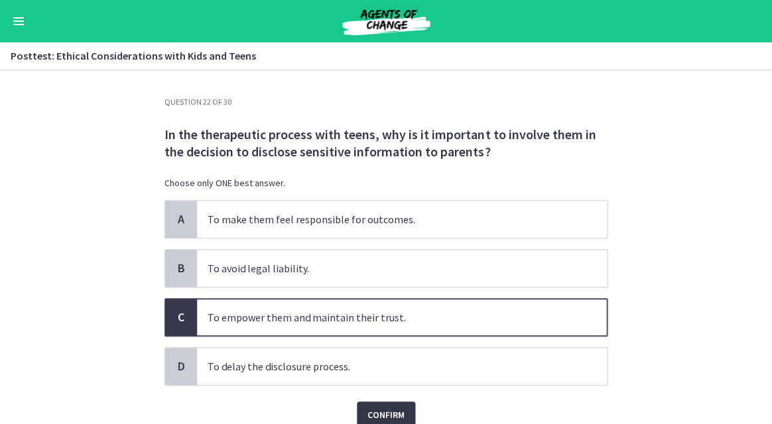
click at [375, 409] on span "Confirm" at bounding box center [385, 415] width 37 height 16
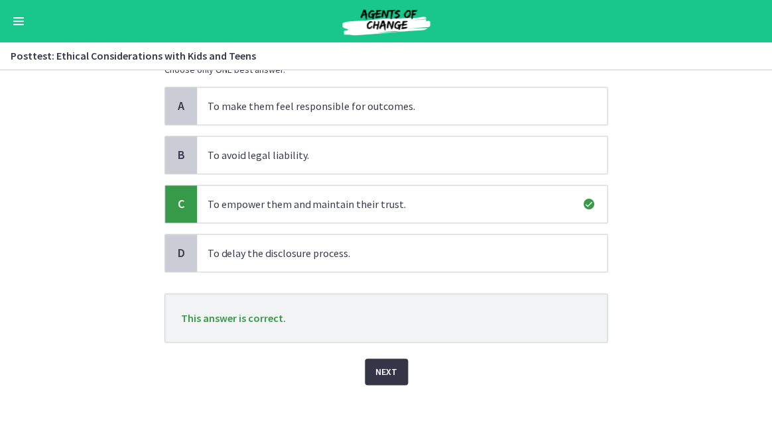
scroll to position [122, 0]
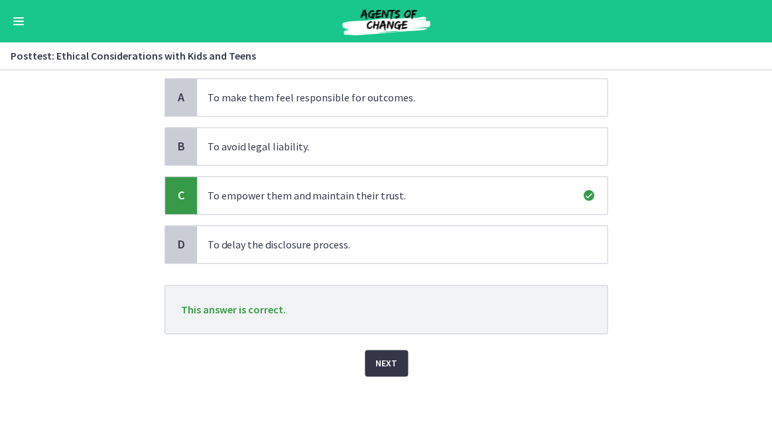
click at [379, 361] on span "Next" at bounding box center [386, 363] width 22 height 16
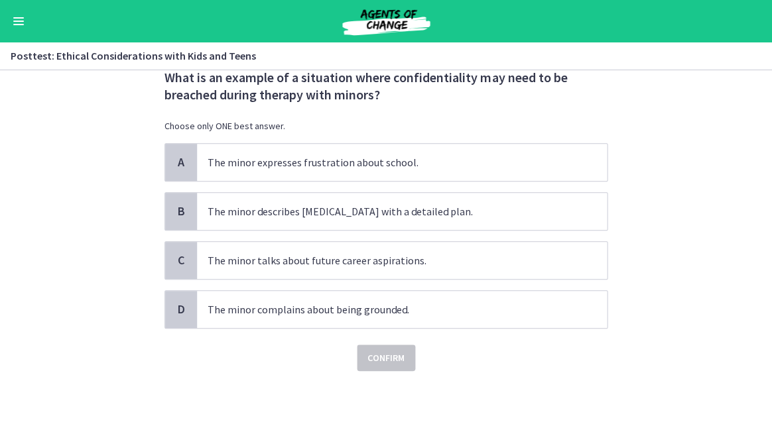
scroll to position [0, 0]
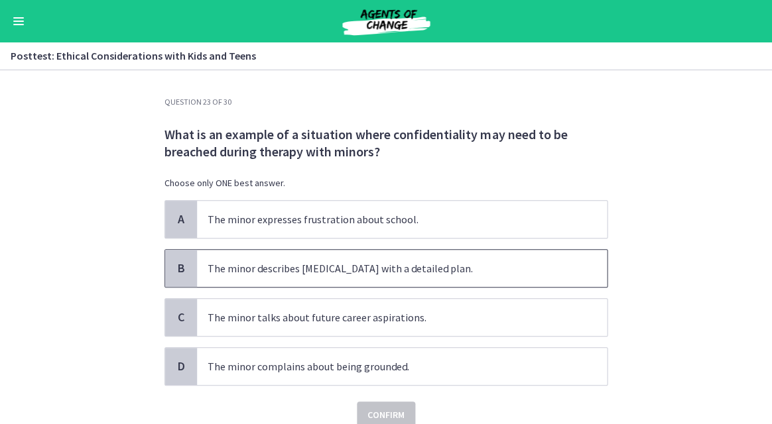
click at [297, 274] on p "The minor describes suicidal ideation with a detailed plan." at bounding box center [389, 269] width 362 height 16
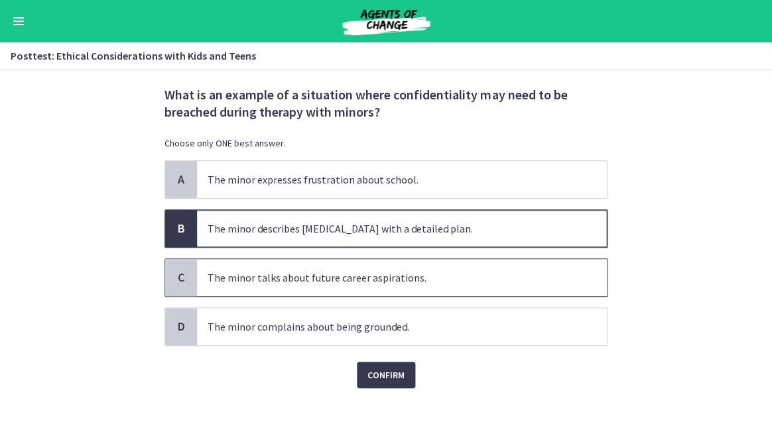
scroll to position [50, 0]
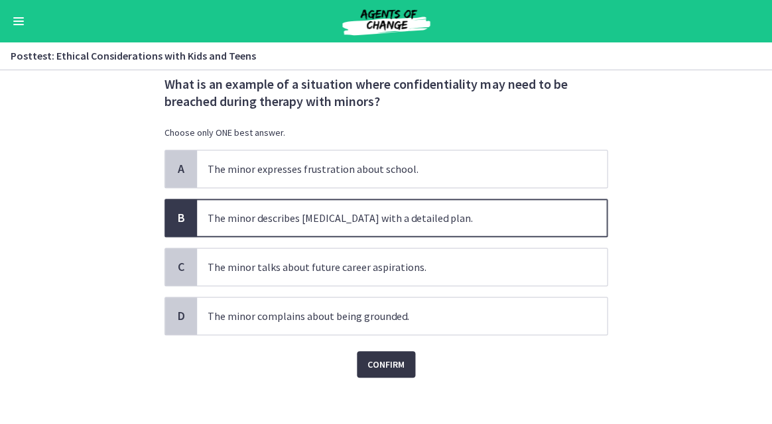
click at [382, 365] on span "Confirm" at bounding box center [385, 365] width 37 height 16
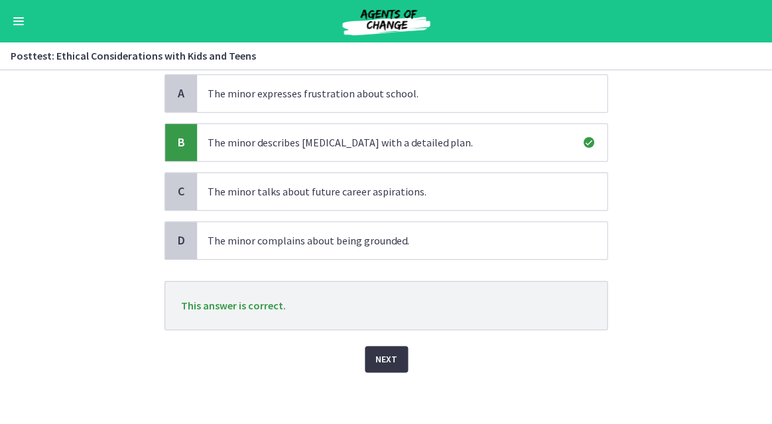
scroll to position [125, 0]
click at [382, 352] on span "Next" at bounding box center [386, 360] width 22 height 16
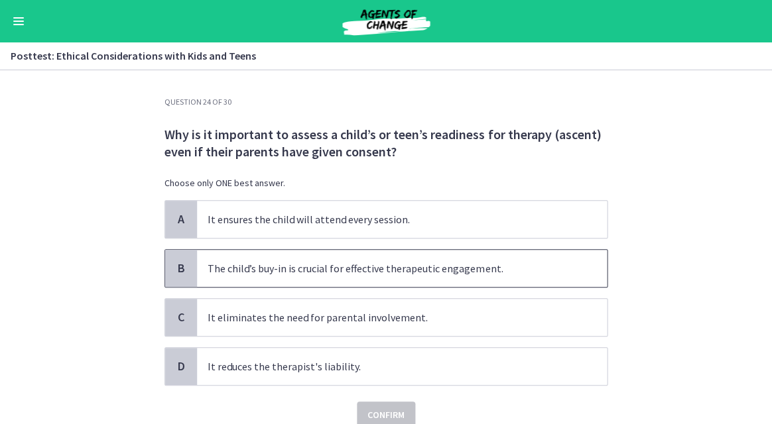
click at [314, 279] on span "The child’s buy-in is crucial for effective therapeutic engagement." at bounding box center [402, 268] width 410 height 37
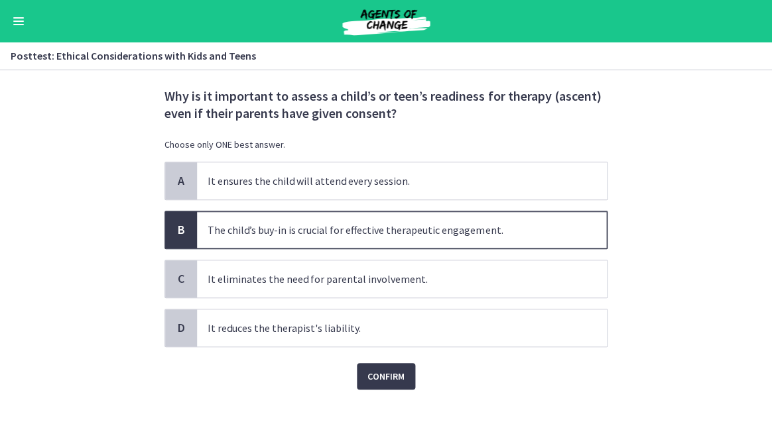
scroll to position [40, 0]
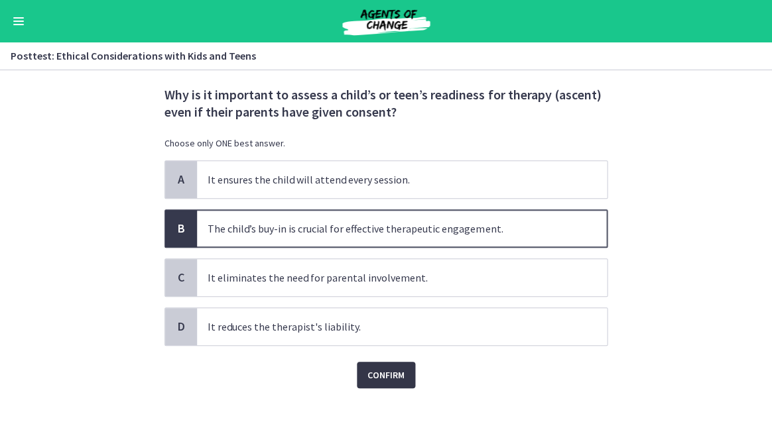
click at [376, 374] on span "Confirm" at bounding box center [385, 375] width 37 height 16
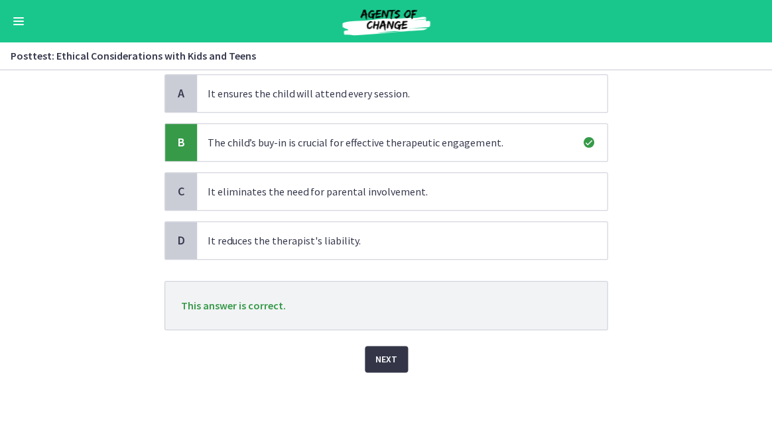
scroll to position [125, 0]
click at [383, 361] on span "Next" at bounding box center [386, 360] width 22 height 16
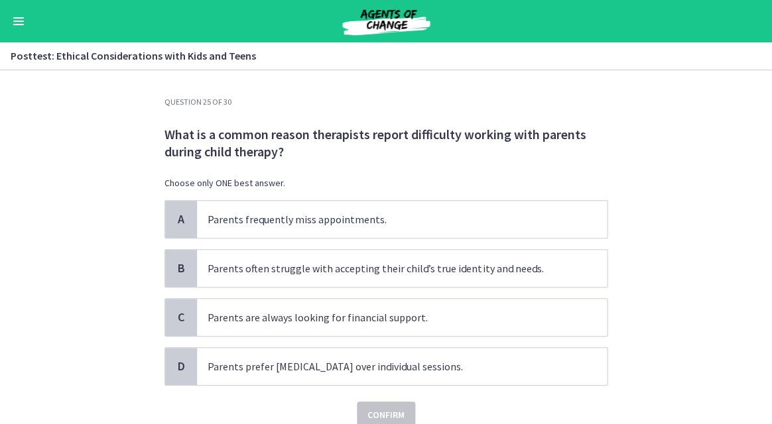
scroll to position [0, 0]
click at [398, 275] on p "Parents often struggle with accepting their child’s true identity and needs." at bounding box center [389, 269] width 362 height 16
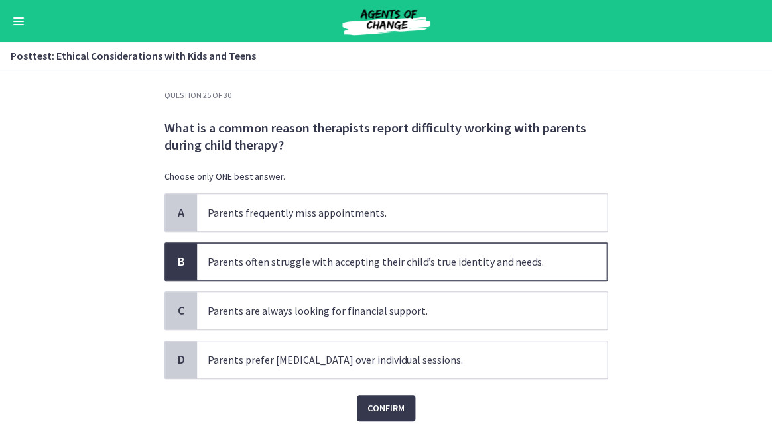
scroll to position [11, 0]
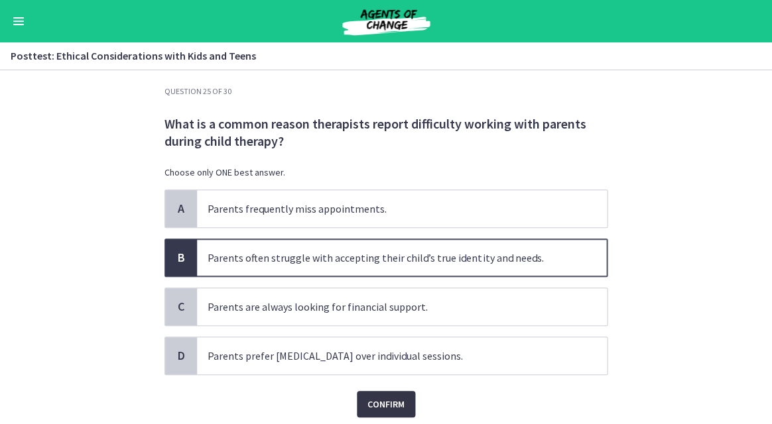
click at [385, 403] on span "Confirm" at bounding box center [385, 405] width 37 height 16
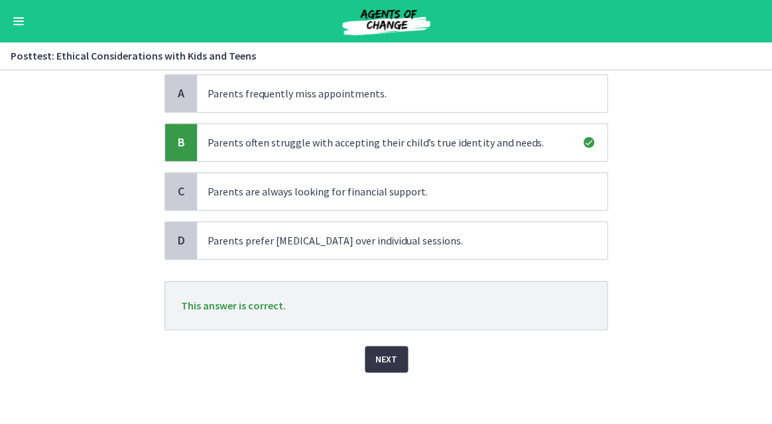
scroll to position [125, 0]
click at [379, 360] on span "Next" at bounding box center [386, 360] width 22 height 16
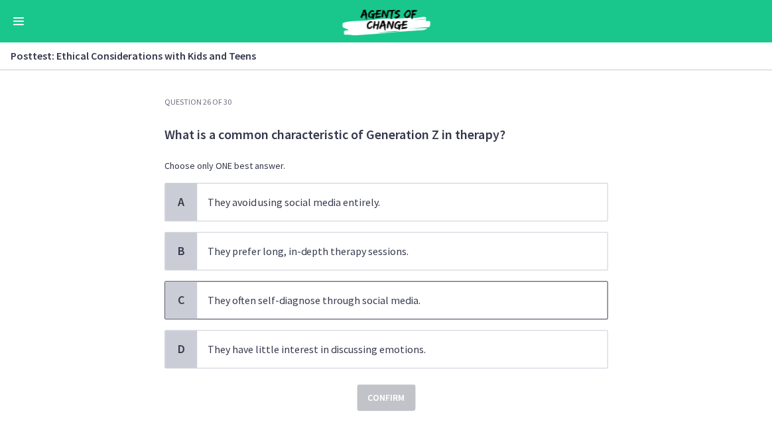
click at [352, 308] on span "They often self-diagnose through social media." at bounding box center [402, 300] width 410 height 37
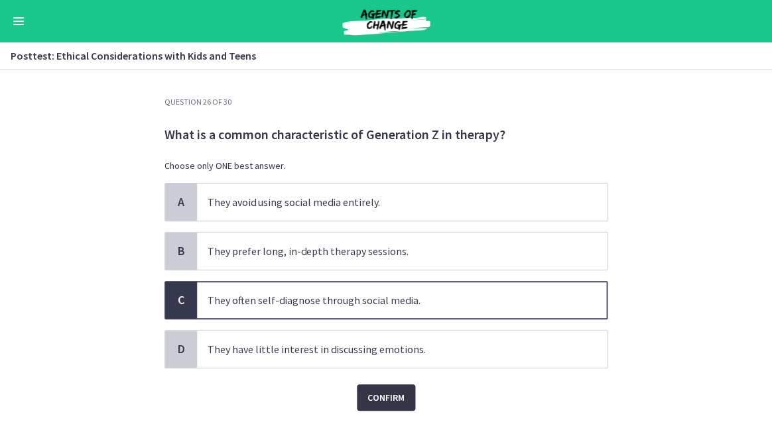
click at [389, 393] on span "Confirm" at bounding box center [385, 398] width 37 height 16
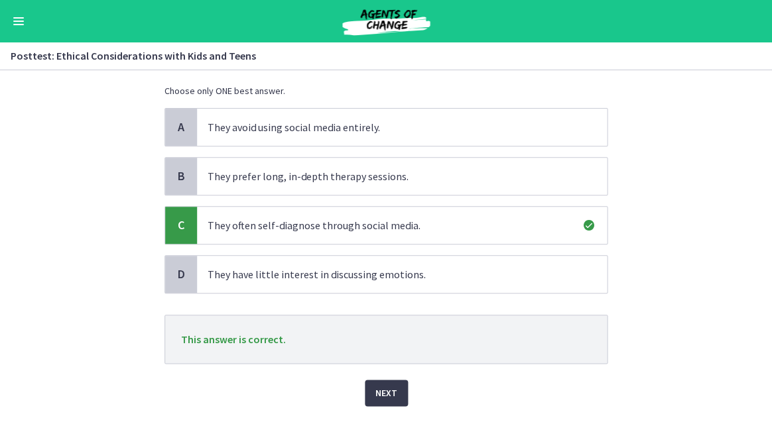
scroll to position [81, 0]
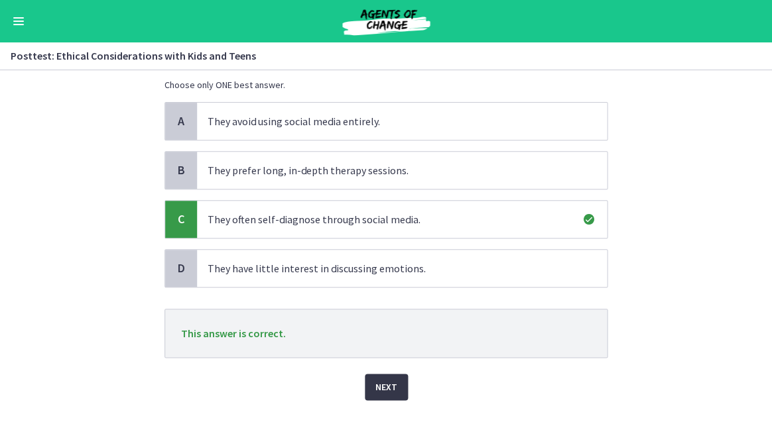
click at [383, 389] on span "Next" at bounding box center [386, 387] width 22 height 16
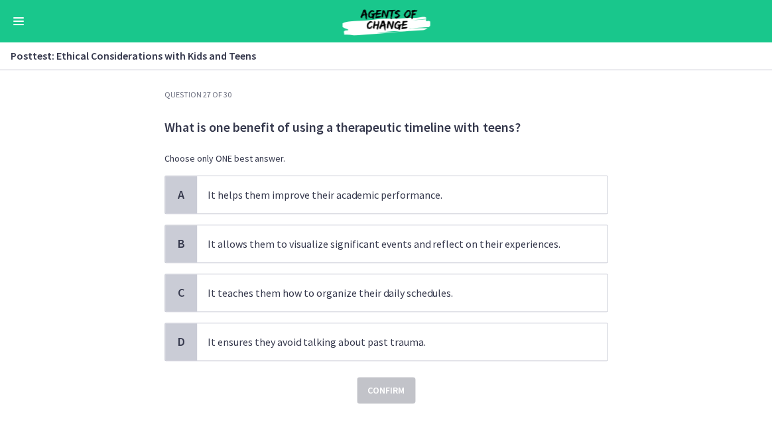
scroll to position [9, 0]
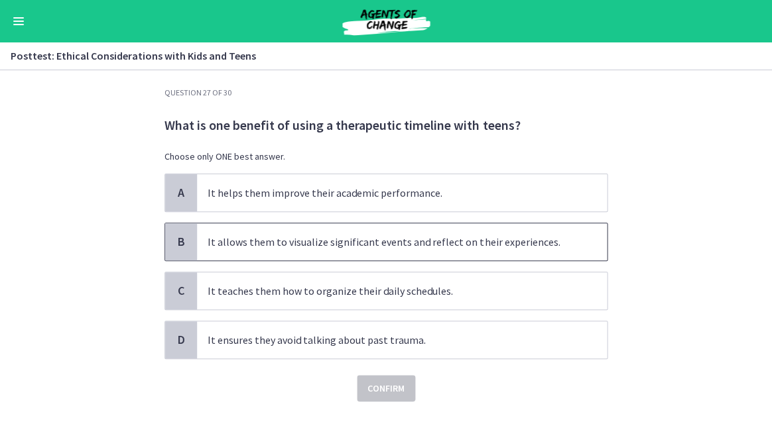
click at [279, 247] on p "It allows them to visualize significant events and reflect on their experiences." at bounding box center [389, 242] width 362 height 16
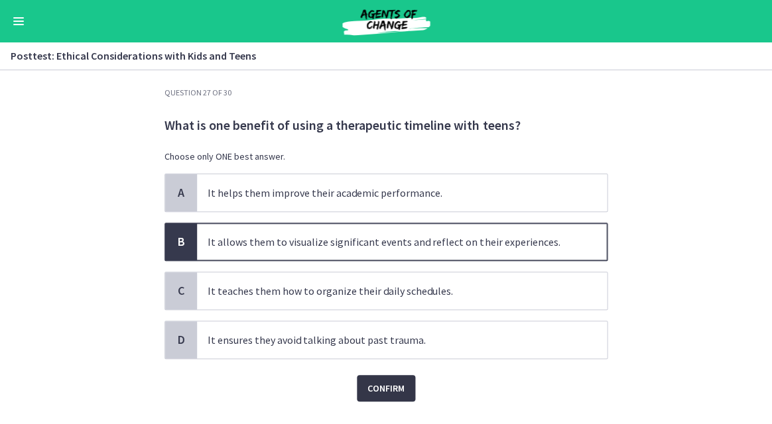
click at [383, 386] on span "Confirm" at bounding box center [385, 389] width 37 height 16
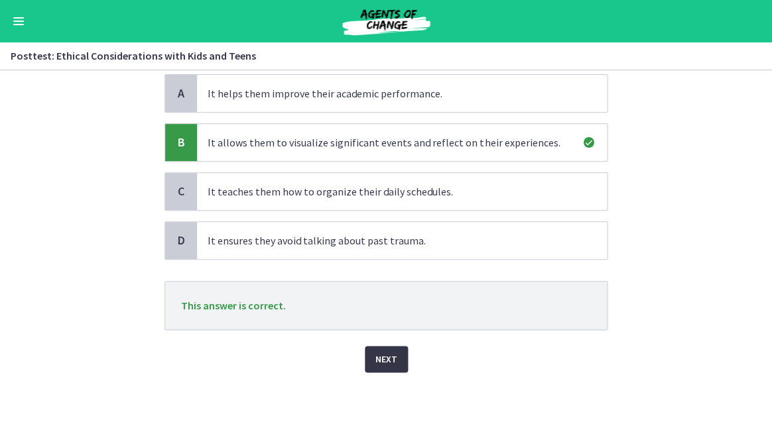
scroll to position [109, 0]
click at [385, 357] on span "Next" at bounding box center [386, 360] width 22 height 16
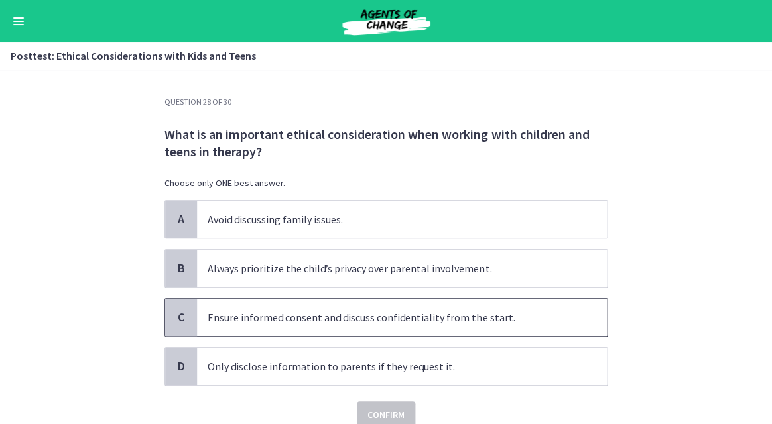
click at [345, 321] on p "Ensure informed consent and discuss confidentiality from the start." at bounding box center [389, 318] width 362 height 16
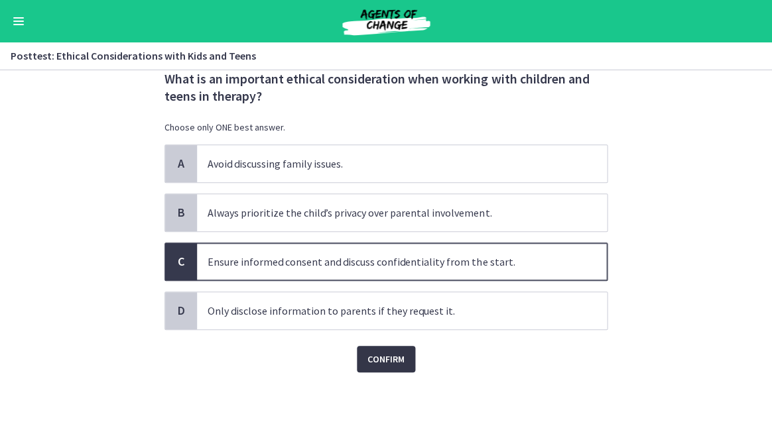
scroll to position [56, 0]
click at [390, 355] on span "Confirm" at bounding box center [385, 360] width 37 height 16
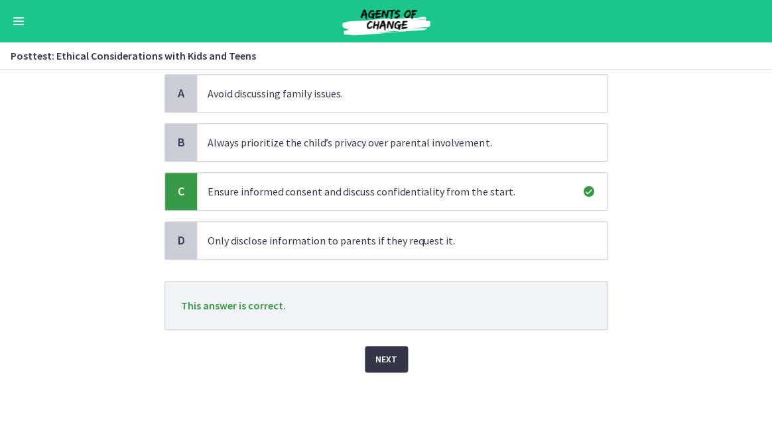
scroll to position [125, 0]
click at [389, 352] on span "Next" at bounding box center [386, 360] width 22 height 16
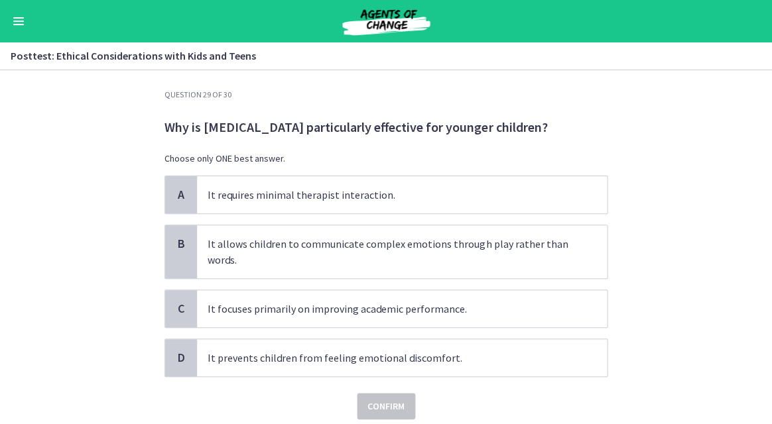
scroll to position [7, 0]
click at [346, 265] on p "It allows children to communicate complex emotions through play rather than wor…" at bounding box center [389, 253] width 362 height 32
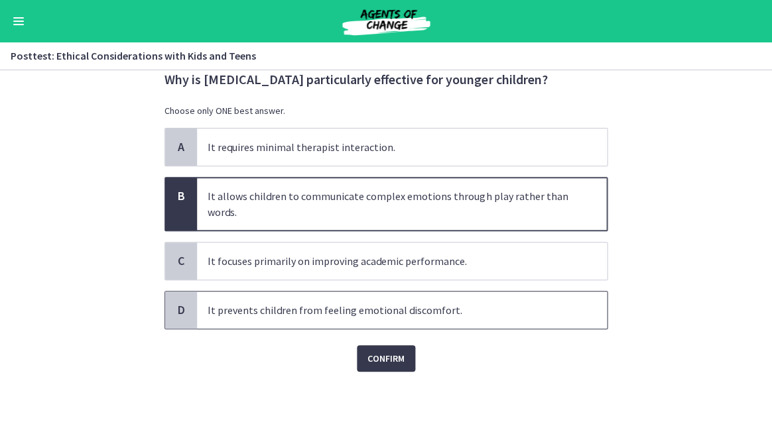
scroll to position [54, 0]
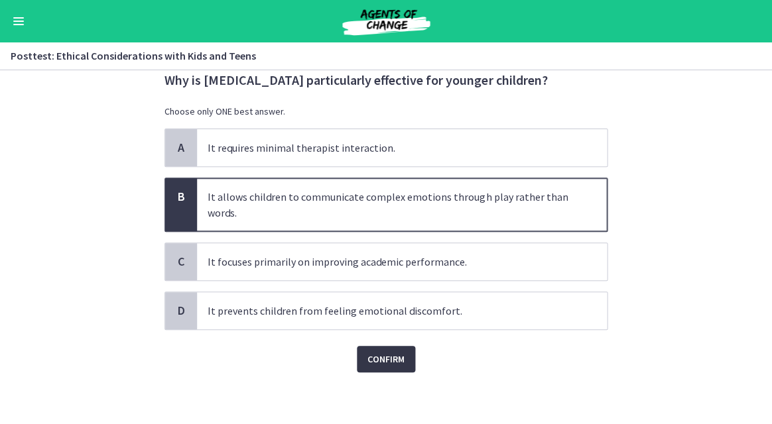
click at [385, 363] on span "Confirm" at bounding box center [385, 360] width 37 height 16
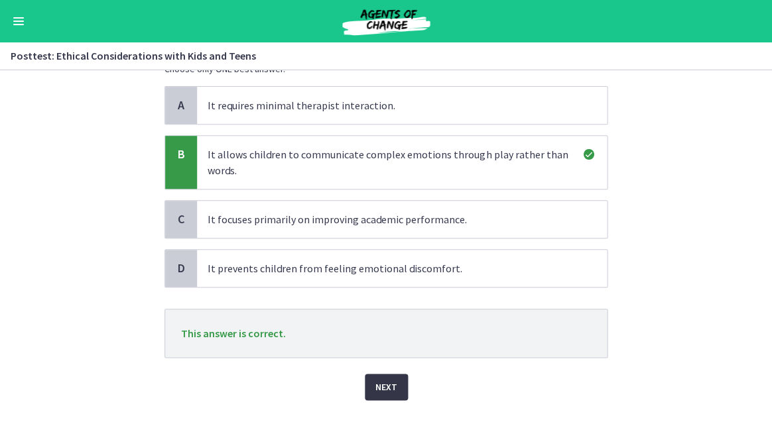
scroll to position [113, 0]
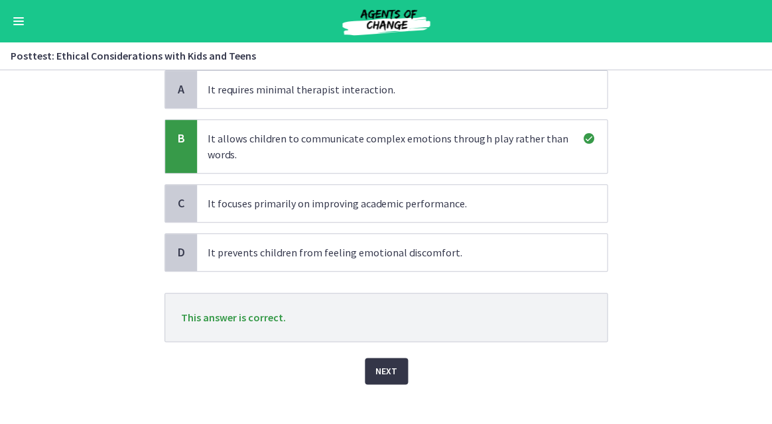
click at [389, 374] on span "Next" at bounding box center [386, 371] width 22 height 16
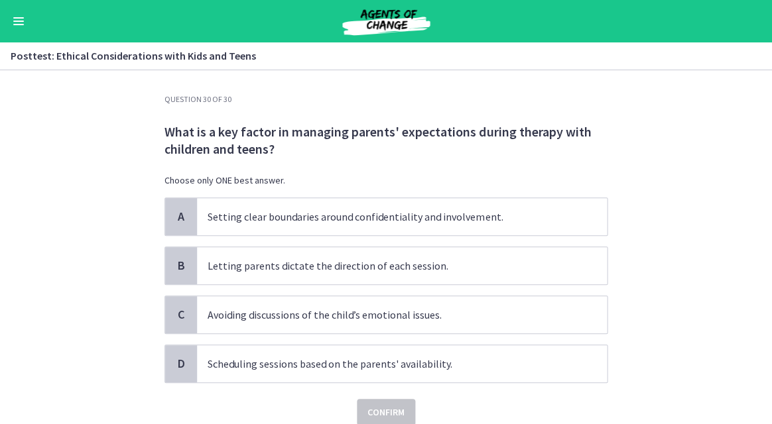
scroll to position [5, 0]
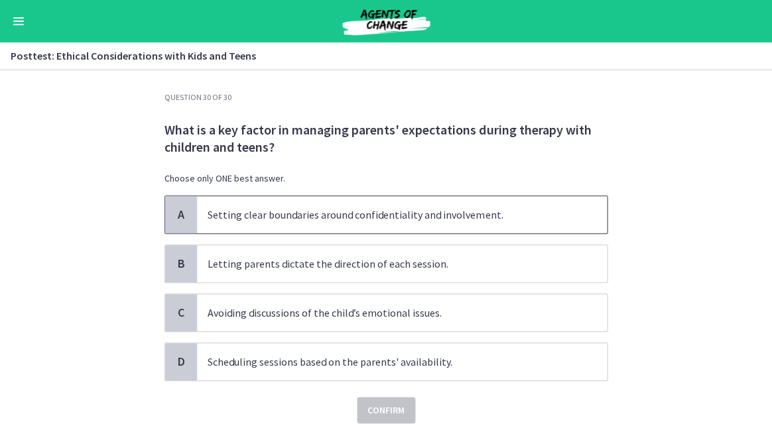
click at [308, 218] on p "Setting clear boundaries around confidentiality and involvement." at bounding box center [389, 215] width 362 height 16
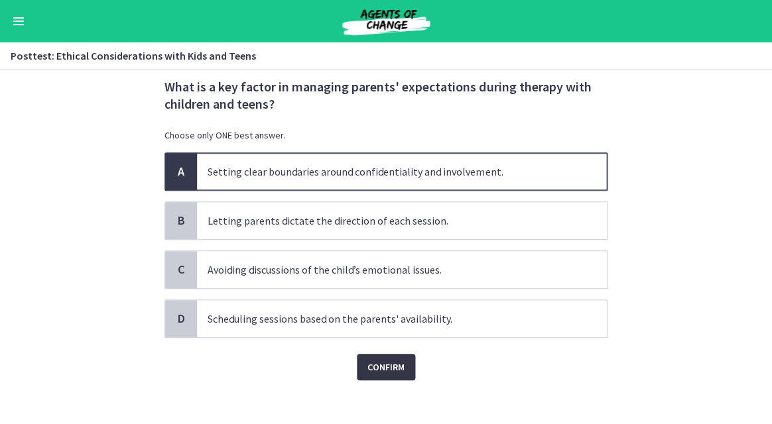
scroll to position [54, 0]
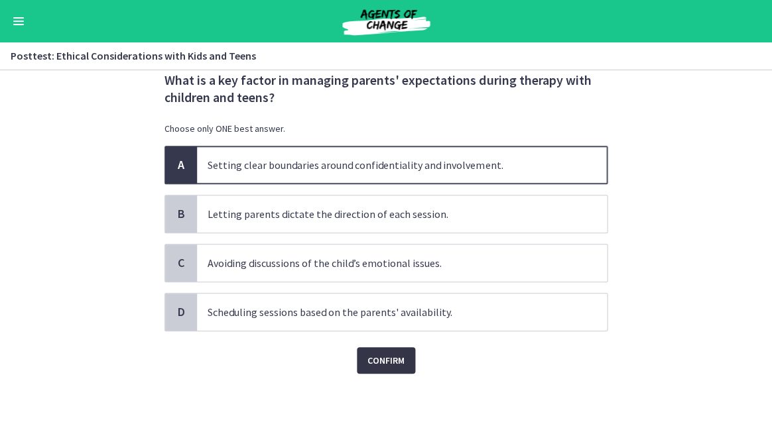
click at [401, 366] on button "Confirm" at bounding box center [386, 361] width 58 height 27
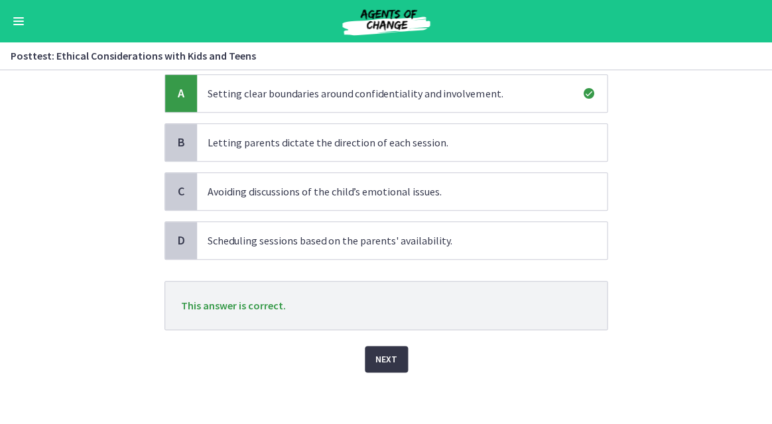
scroll to position [125, 0]
click at [381, 358] on span "Next" at bounding box center [386, 360] width 22 height 16
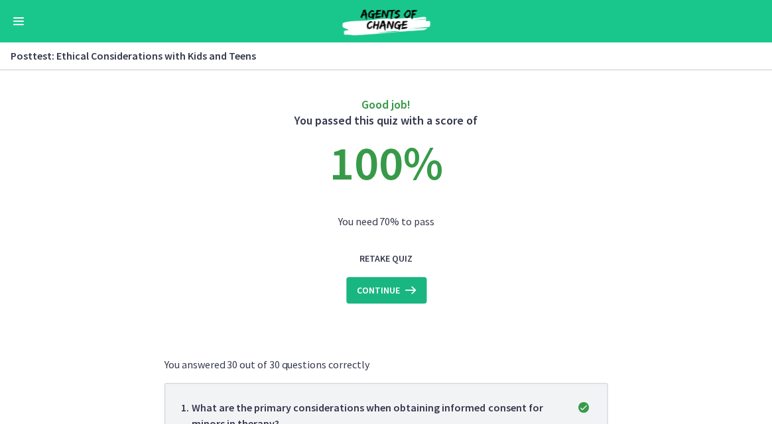
click at [371, 293] on span "Continue" at bounding box center [378, 291] width 43 height 16
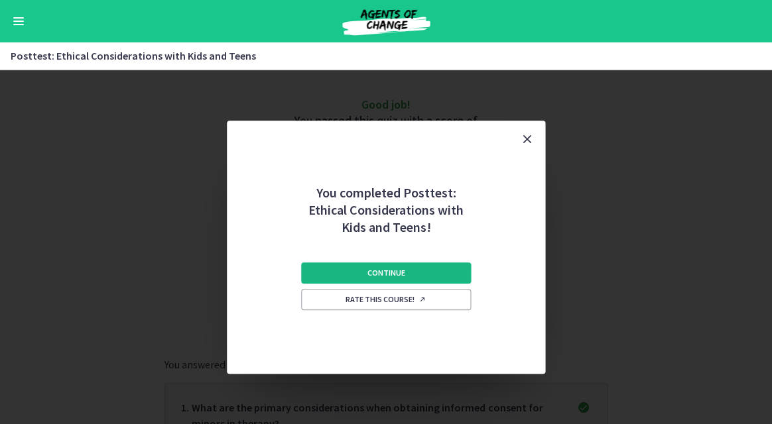
click at [360, 267] on button "Continue" at bounding box center [386, 273] width 170 height 21
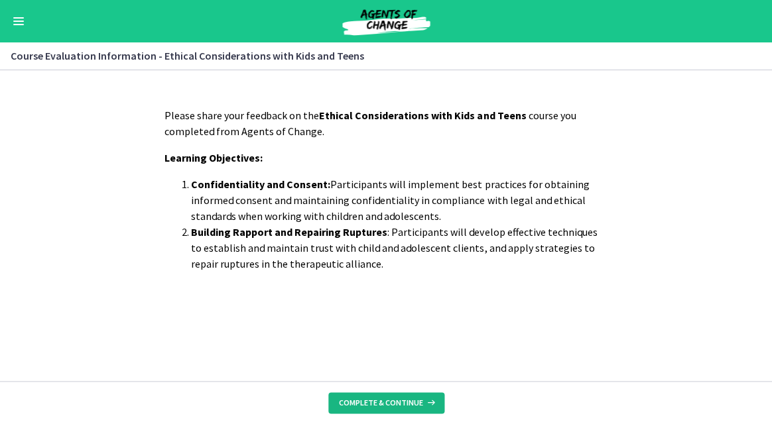
click at [395, 404] on span "Complete & continue" at bounding box center [381, 403] width 84 height 11
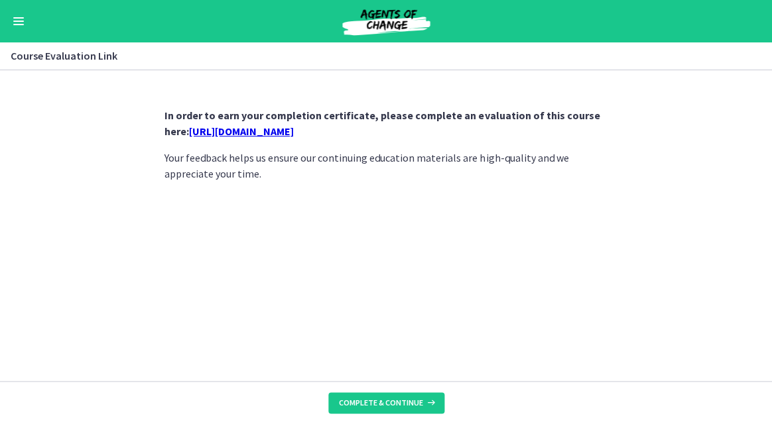
click at [294, 130] on link "https://forms.gle/NHq1DmrK6XcgvnNz7" at bounding box center [241, 131] width 105 height 13
click at [19, 23] on button "Enable menu" at bounding box center [19, 21] width 16 height 16
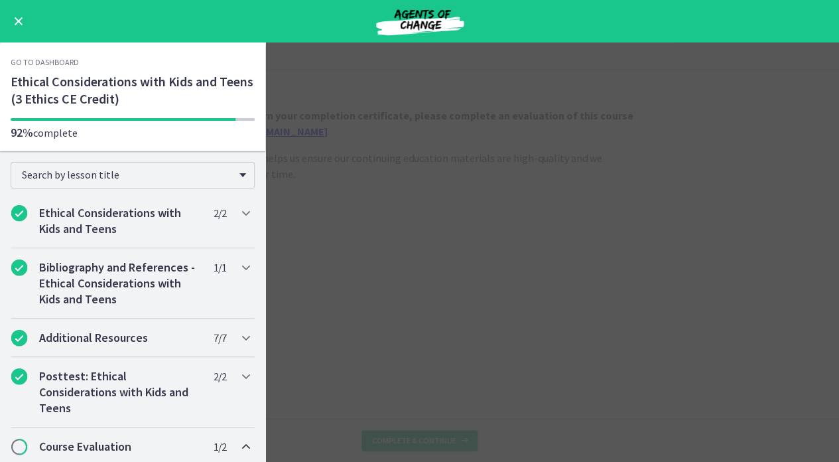
click at [21, 17] on button "Enable menu" at bounding box center [19, 21] width 16 height 16
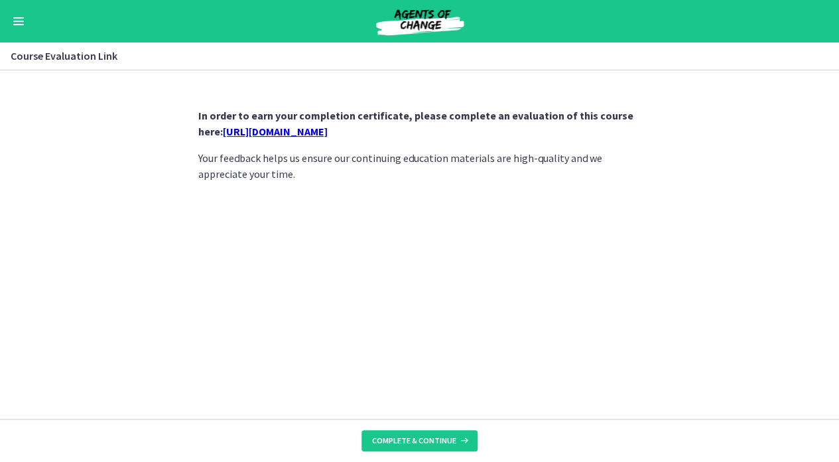
click at [18, 25] on span "Enable menu" at bounding box center [18, 24] width 11 height 1
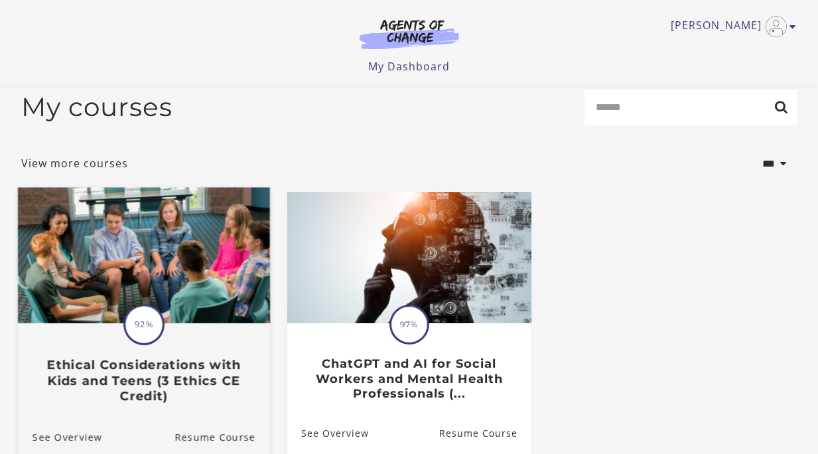
scroll to position [13, 0]
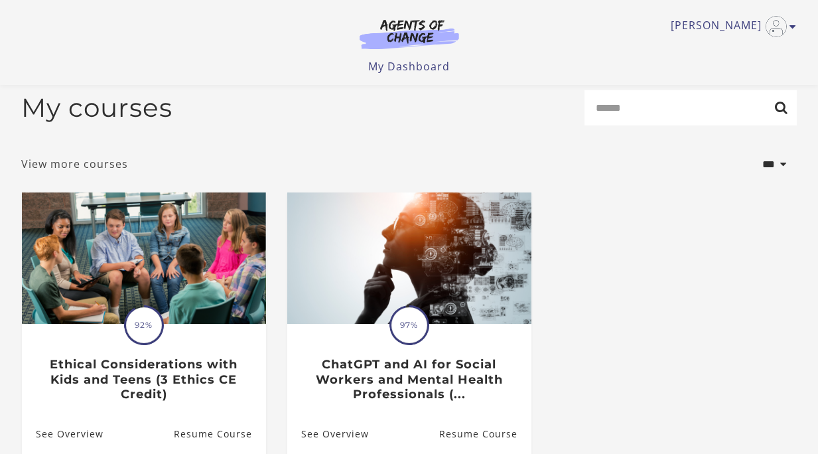
click at [115, 166] on link "View more courses" at bounding box center [75, 164] width 107 height 16
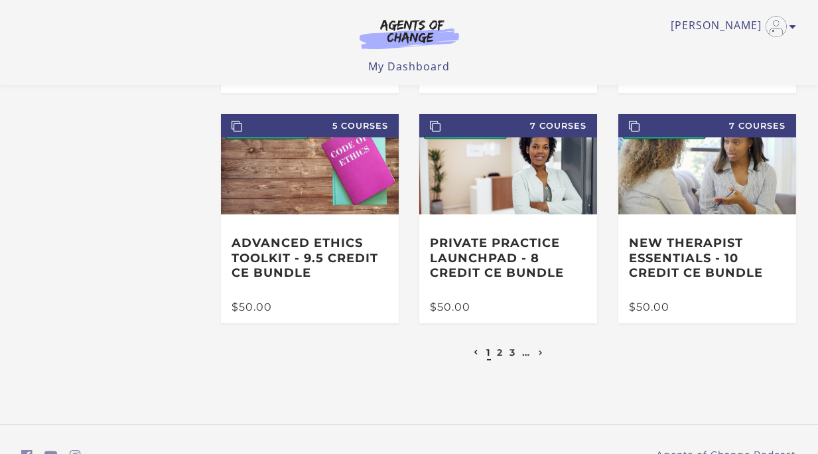
scroll to position [283, 0]
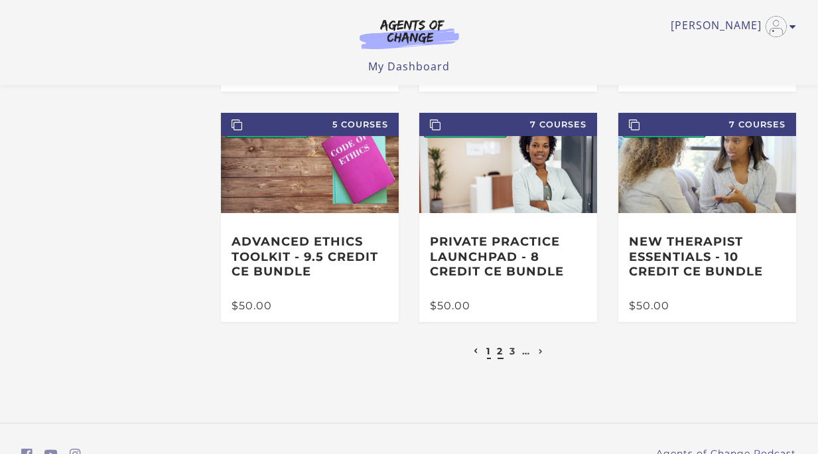
click at [499, 350] on link "2" at bounding box center [500, 351] width 6 height 12
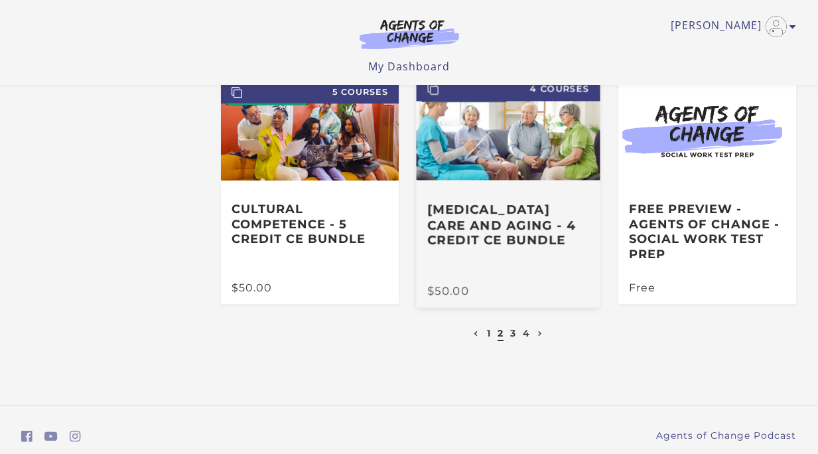
scroll to position [305, 0]
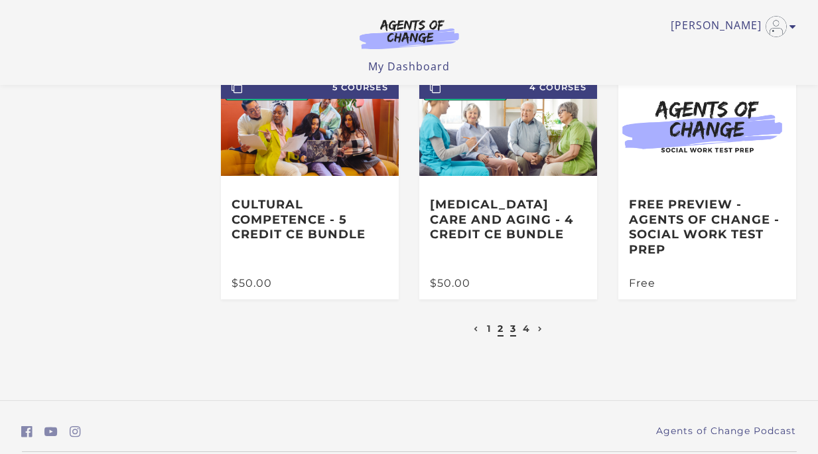
click at [514, 326] on link "3" at bounding box center [513, 328] width 6 height 12
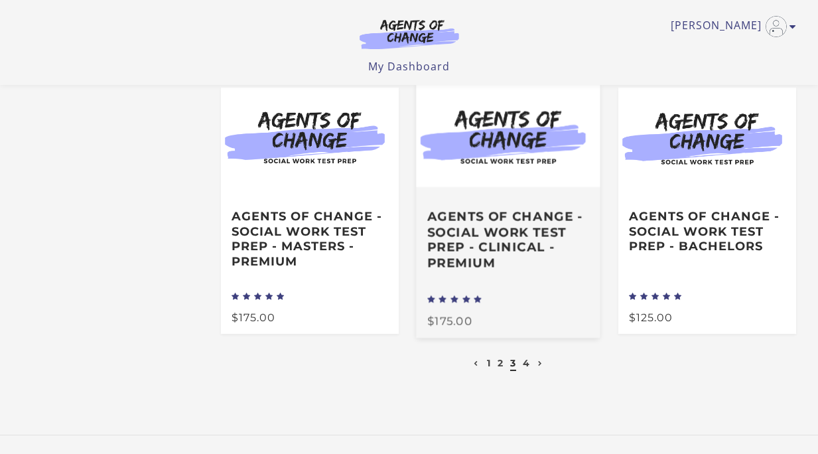
scroll to position [300, 0]
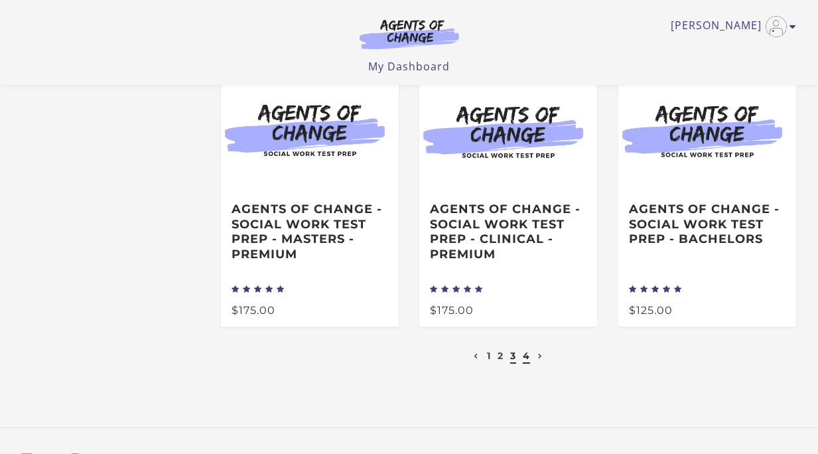
click at [528, 352] on link "4" at bounding box center [526, 356] width 7 height 12
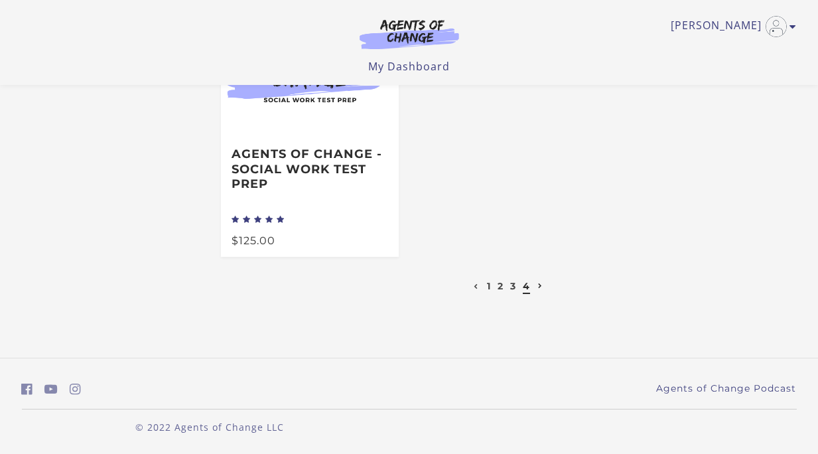
scroll to position [125, 0]
click at [543, 285] on icon at bounding box center [541, 286] width 5 height 5
click at [479, 287] on link "Previous page" at bounding box center [476, 287] width 11 height 12
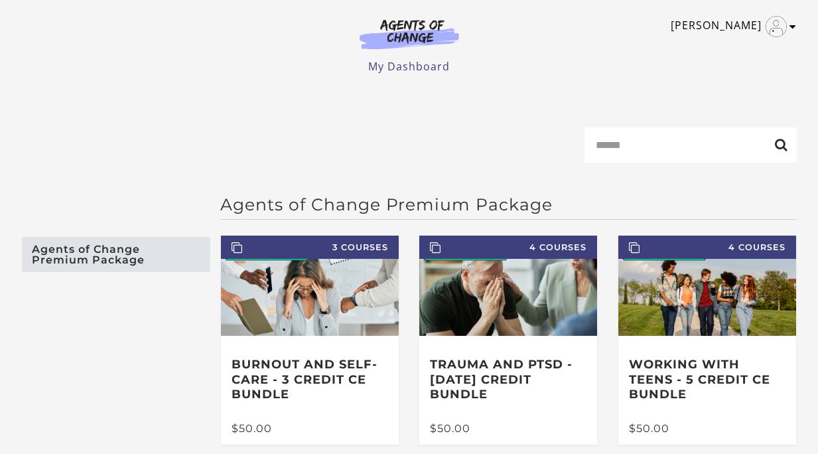
click at [730, 24] on link "[PERSON_NAME]" at bounding box center [730, 26] width 119 height 21
click at [727, 46] on link "My Account" at bounding box center [741, 48] width 117 height 23
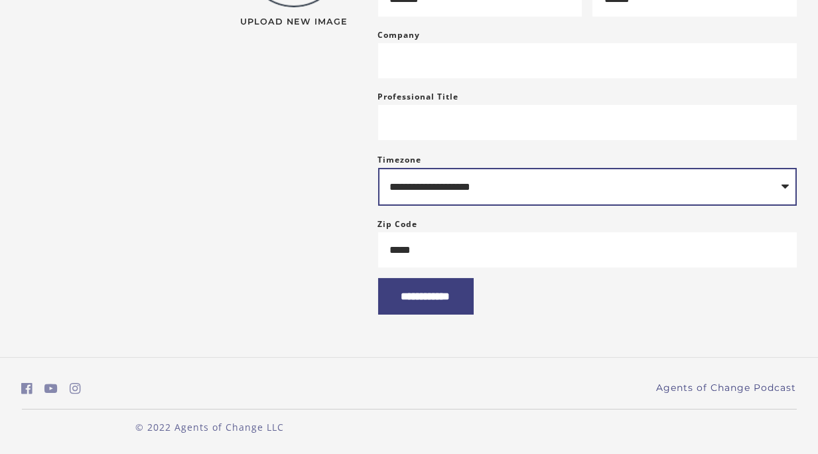
scroll to position [279, 0]
select select "**********"
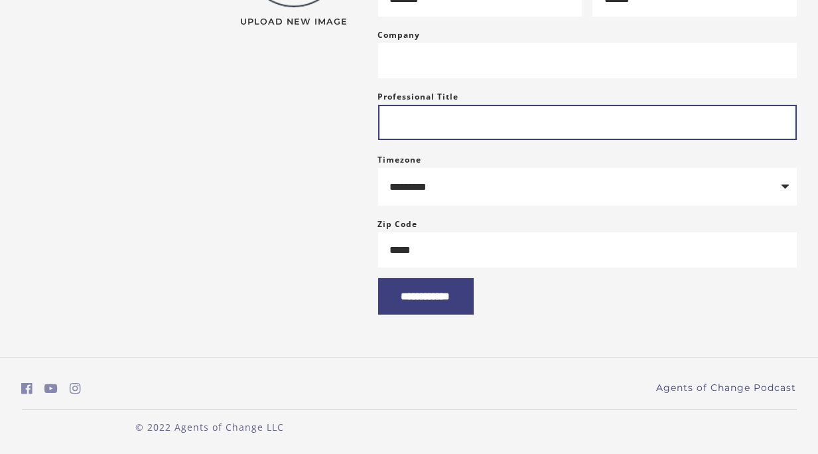
click at [495, 123] on input "Professional Title" at bounding box center [587, 122] width 419 height 35
type input "***"
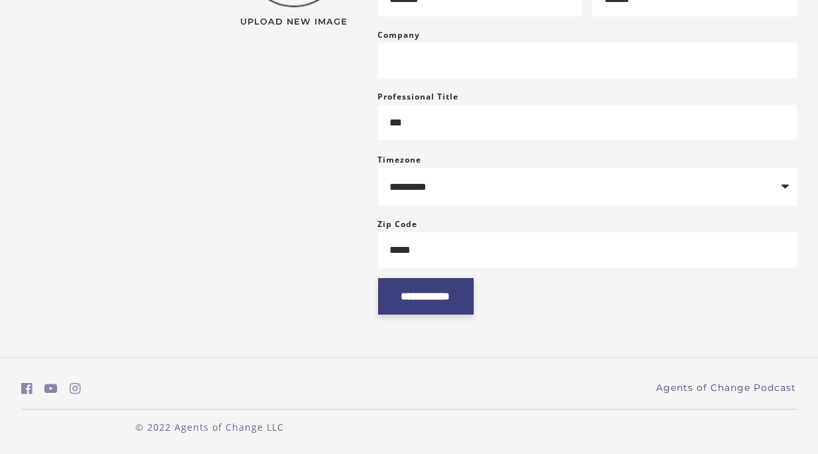
click at [430, 295] on input "**********" at bounding box center [426, 296] width 96 height 36
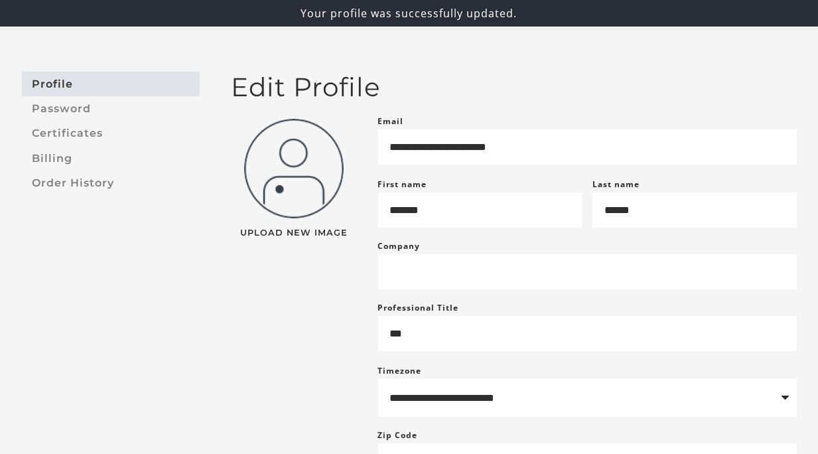
scroll to position [66, 0]
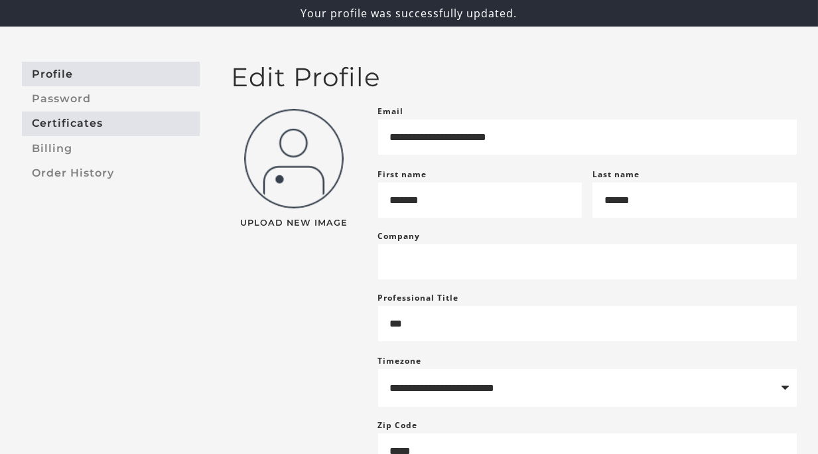
click at [90, 126] on link "Certificates" at bounding box center [111, 123] width 178 height 25
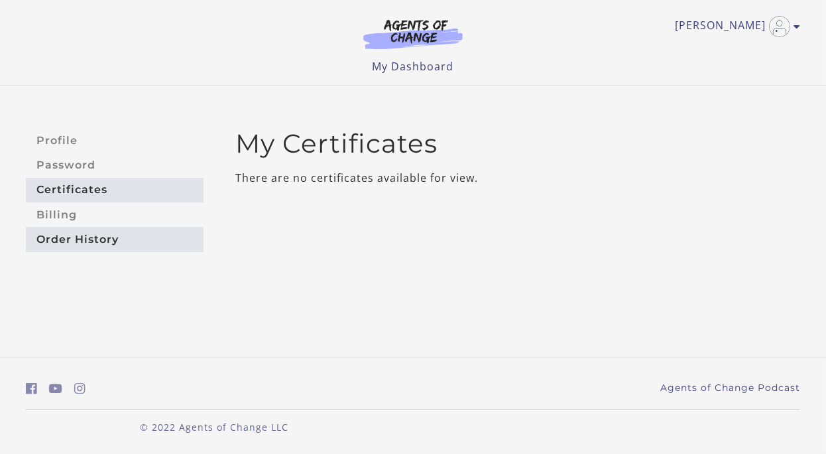
click at [93, 239] on link "Order History" at bounding box center [115, 239] width 178 height 25
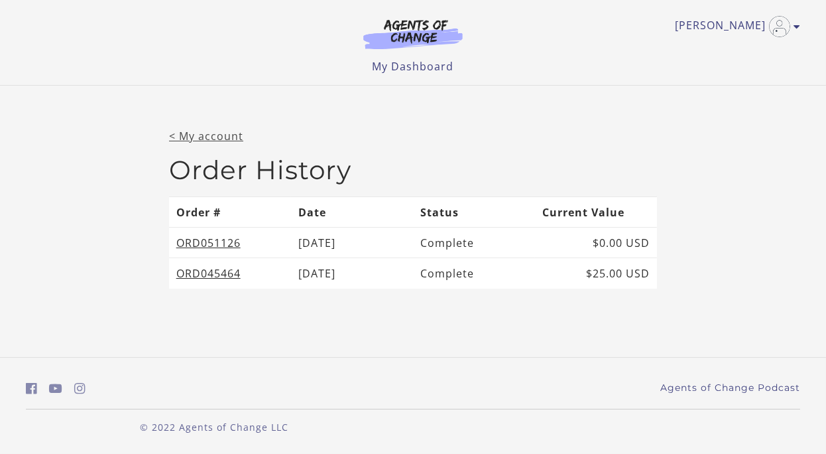
click at [217, 135] on link "< My account" at bounding box center [206, 136] width 74 height 15
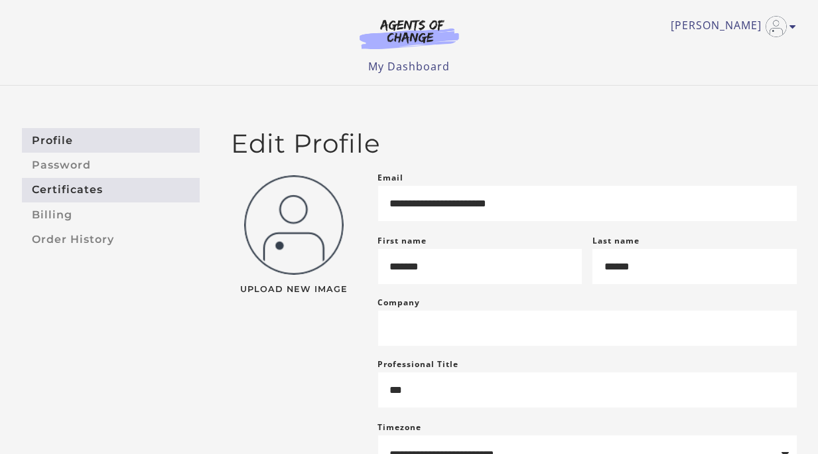
click at [92, 184] on link "Certificates" at bounding box center [111, 190] width 178 height 25
